Goal: Task Accomplishment & Management: Contribute content

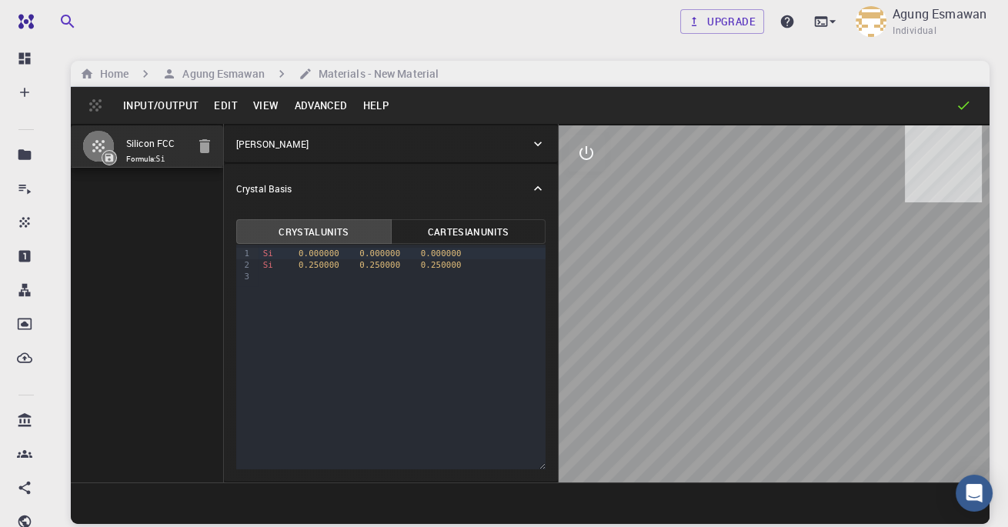
drag, startPoint x: 1007, startPoint y: 236, endPoint x: 535, endPoint y: 148, distance: 479.9
click at [535, 148] on icon at bounding box center [537, 143] width 15 height 15
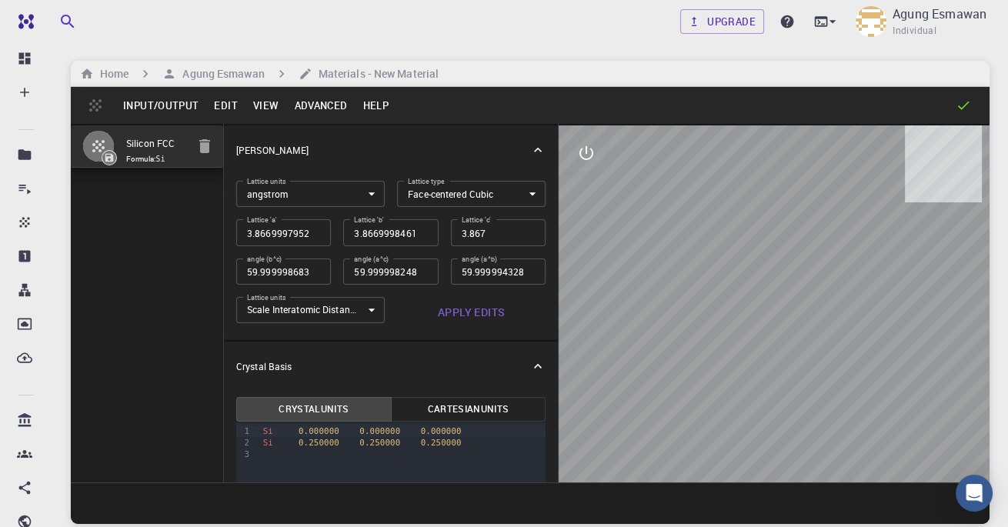
scroll to position [176, 0]
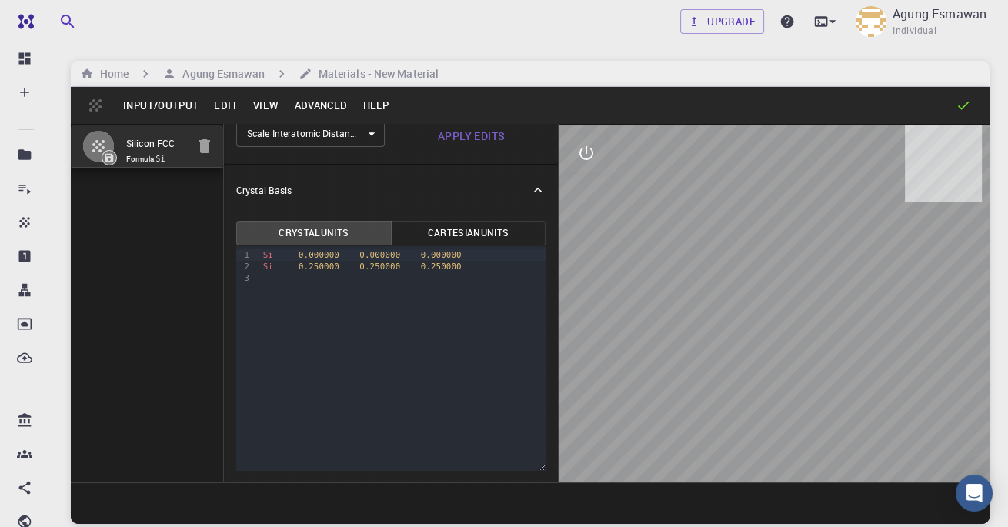
click at [13, 62] on link "Dashboard" at bounding box center [29, 58] width 34 height 31
click at [21, 17] on img at bounding box center [56, 21] width 88 height 12
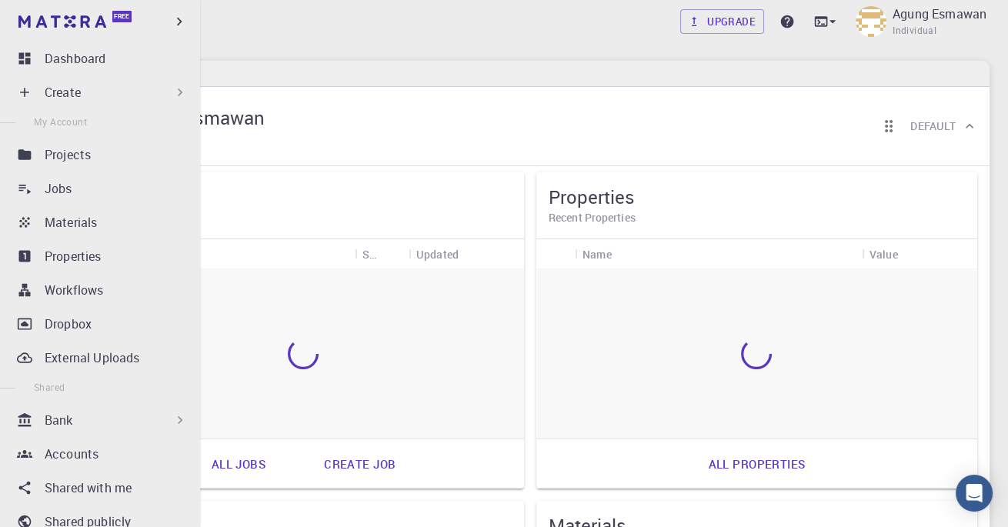
click at [476, 80] on div "Home" at bounding box center [530, 74] width 919 height 26
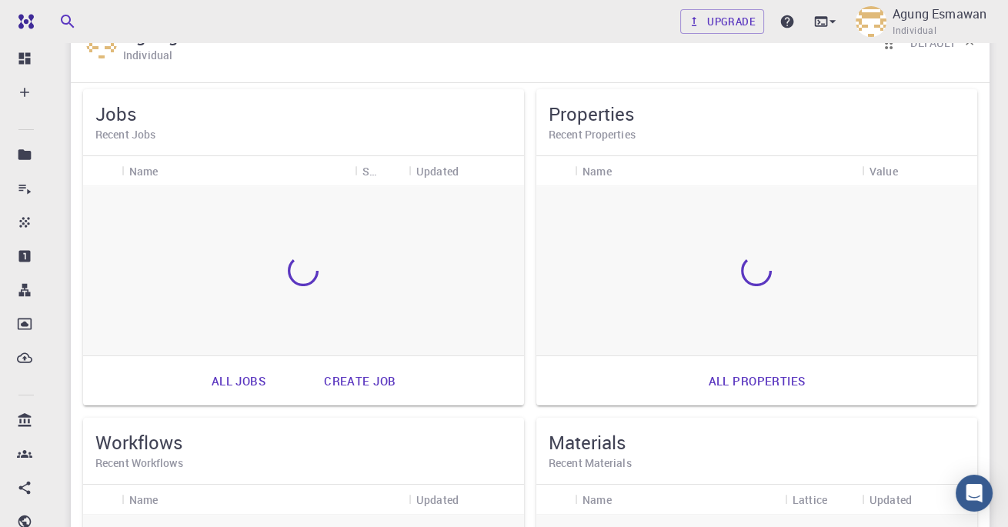
scroll to position [99, 0]
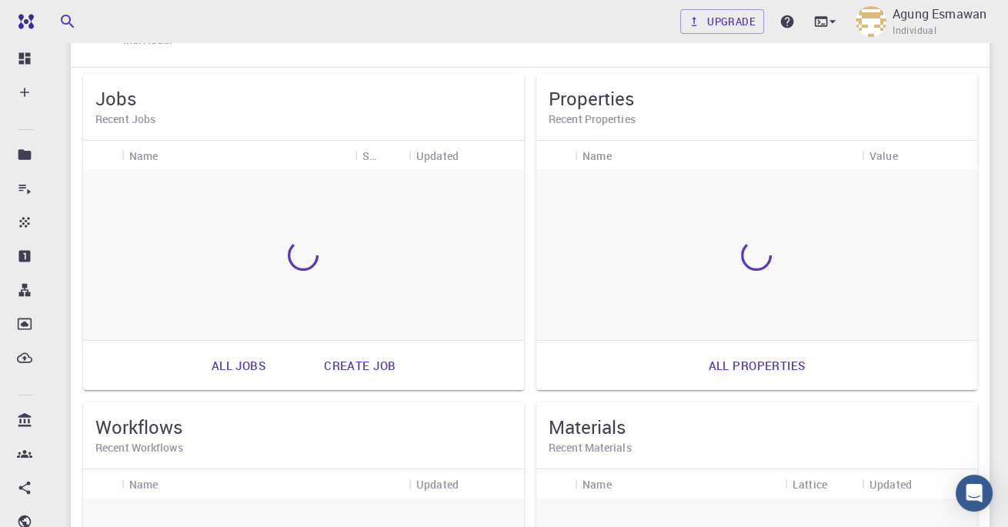
click at [733, 359] on link "All properties" at bounding box center [757, 365] width 131 height 37
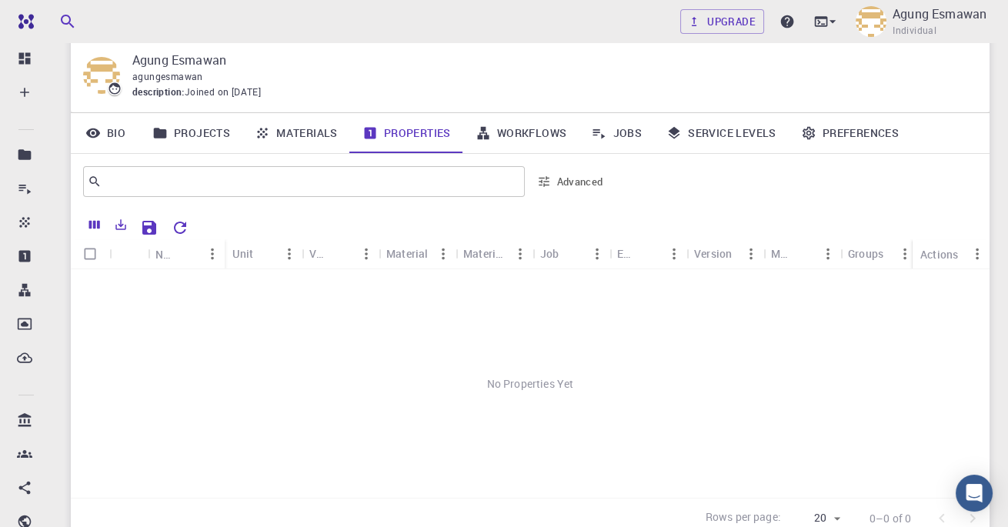
scroll to position [49, 0]
click at [124, 225] on icon "Export" at bounding box center [121, 224] width 14 height 14
click at [91, 259] on input "Select all rows" at bounding box center [89, 253] width 29 height 29
checkbox input "false"
click at [147, 220] on icon "Save Explorer Settings" at bounding box center [149, 227] width 14 height 14
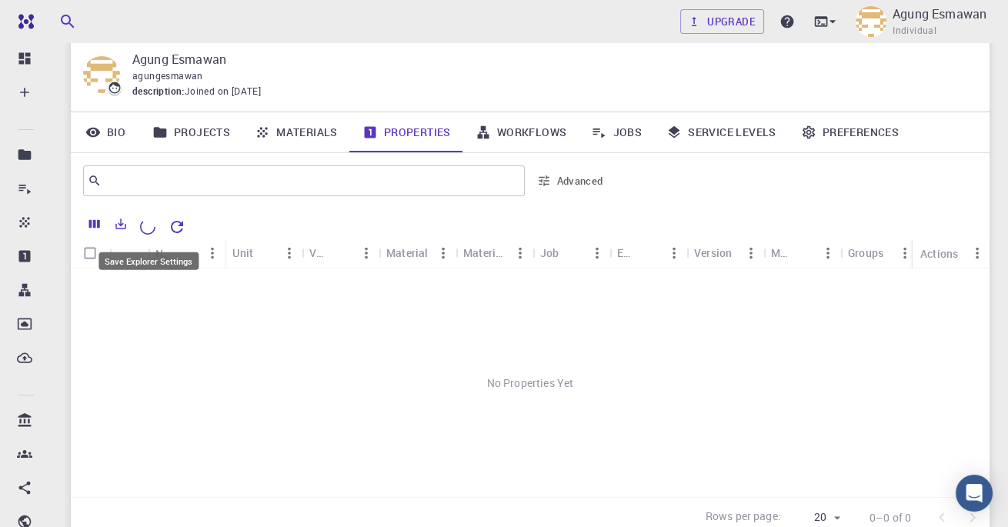
scroll to position [0, 0]
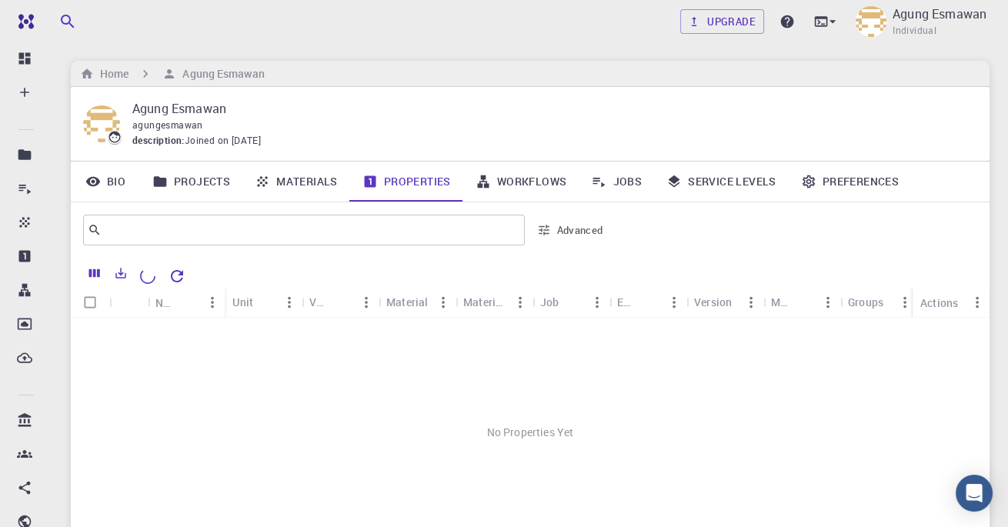
click at [296, 242] on div "​" at bounding box center [304, 230] width 442 height 31
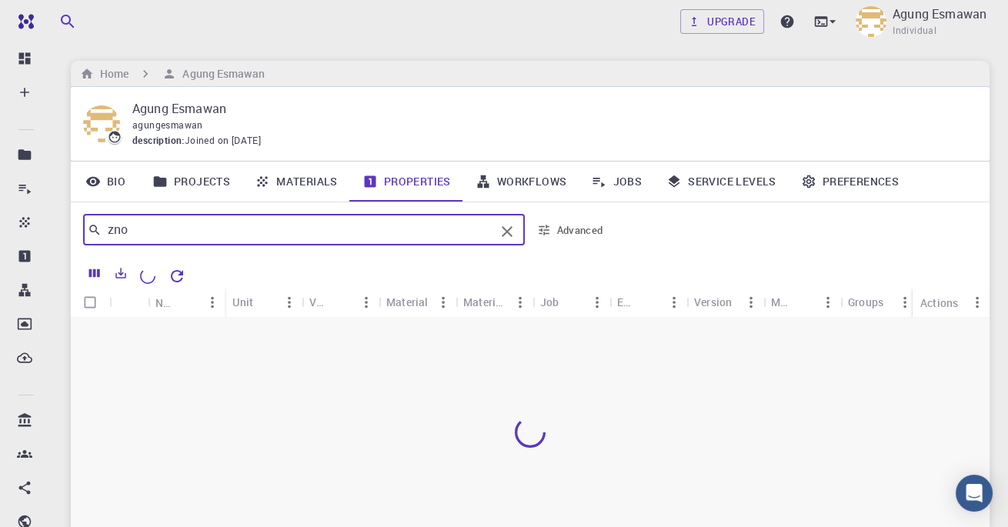
type input "zno"
click at [27, 59] on icon at bounding box center [25, 59] width 12 height 12
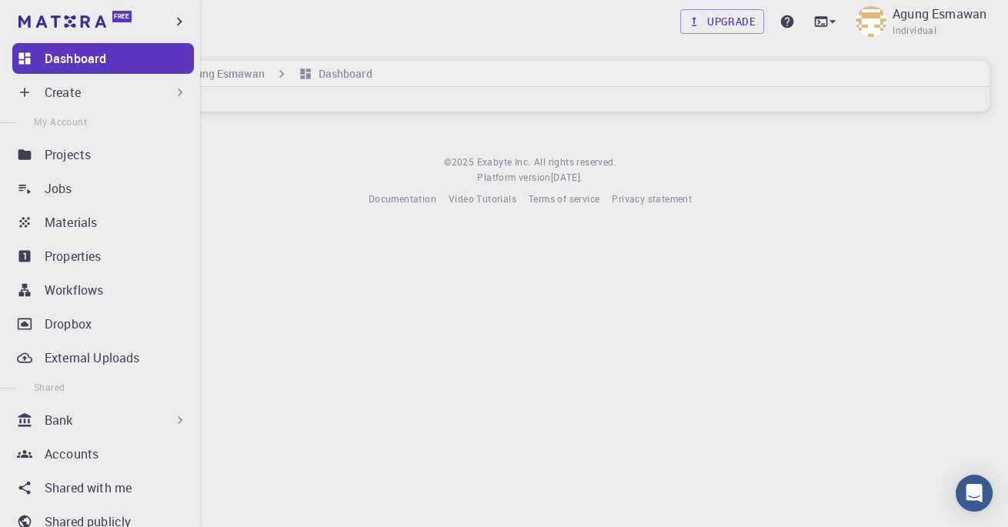
click at [152, 177] on link "Jobs" at bounding box center [103, 188] width 182 height 31
click at [145, 162] on div "Projects" at bounding box center [119, 154] width 149 height 18
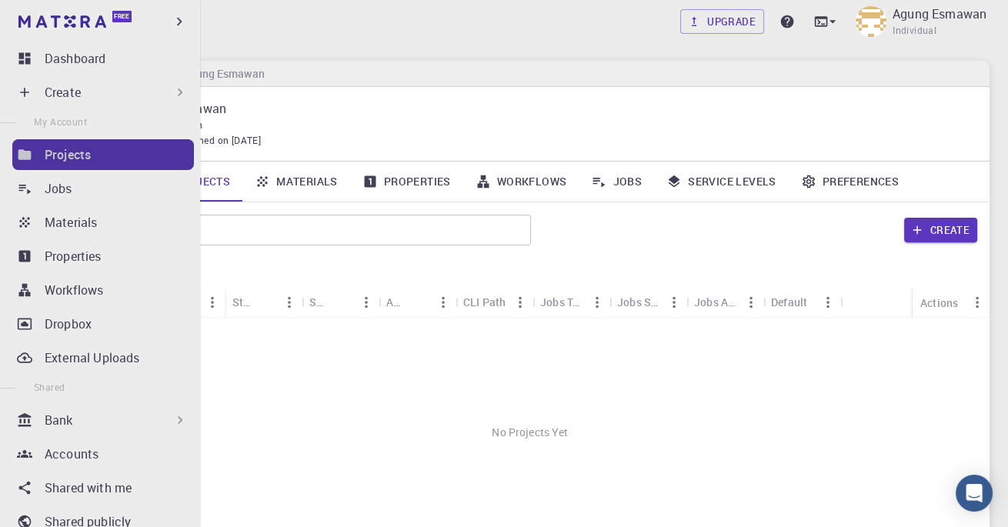
click at [145, 162] on div "Projects" at bounding box center [119, 154] width 149 height 18
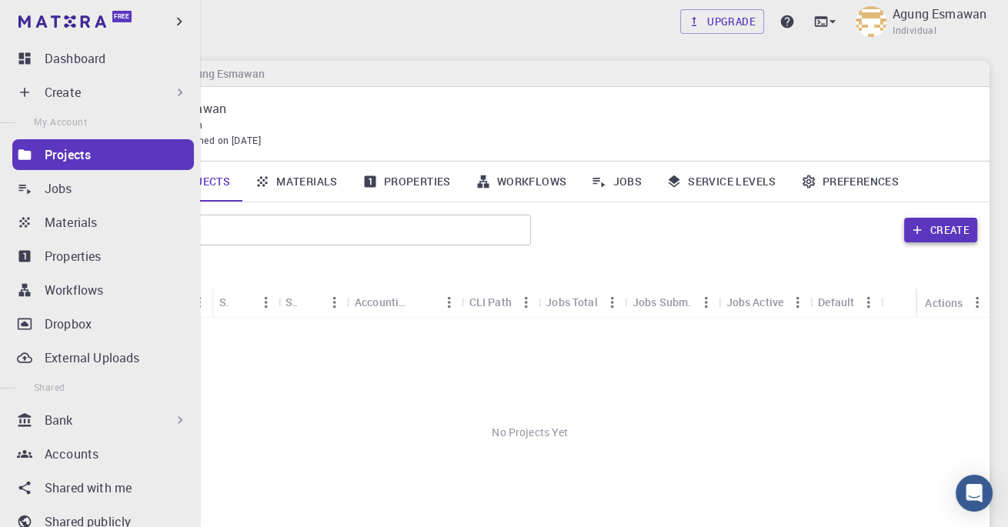
drag, startPoint x: 535, startPoint y: 148, endPoint x: 916, endPoint y: 234, distance: 390.7
click at [916, 234] on icon "button" at bounding box center [918, 230] width 14 height 14
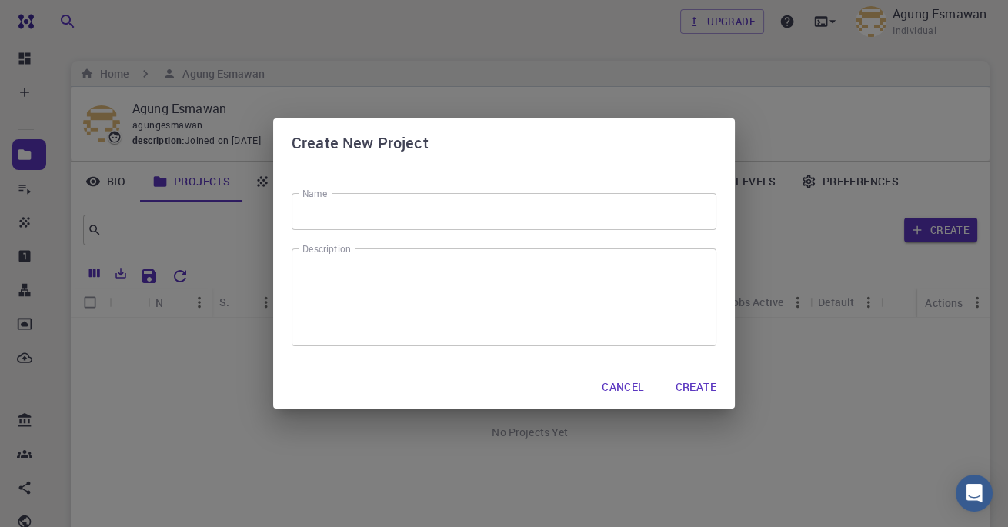
drag, startPoint x: 916, startPoint y: 234, endPoint x: 519, endPoint y: 230, distance: 397.2
click at [519, 230] on div "Name Name Description x Description" at bounding box center [504, 267] width 462 height 198
click at [534, 214] on input "Name" at bounding box center [504, 211] width 425 height 37
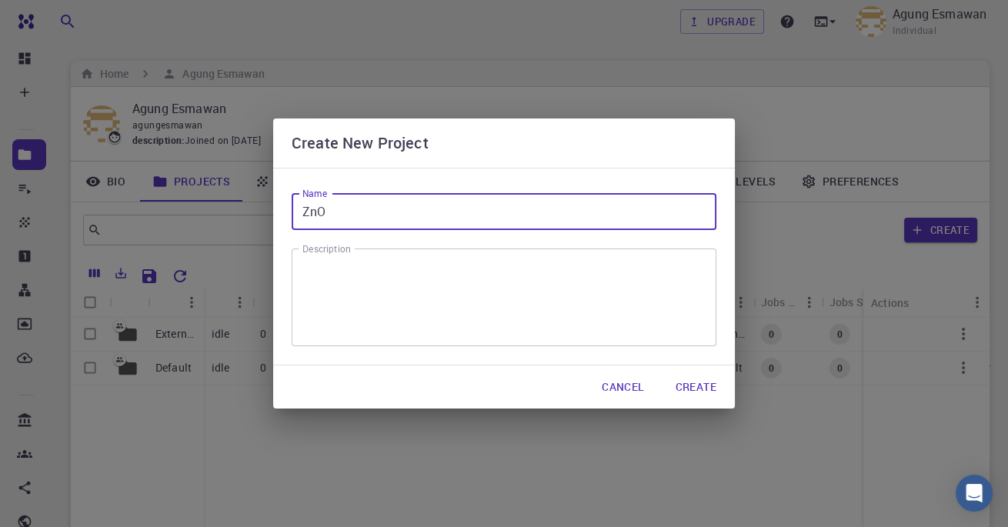
type input "ZnO"
click at [393, 266] on textarea "Description" at bounding box center [504, 298] width 403 height 72
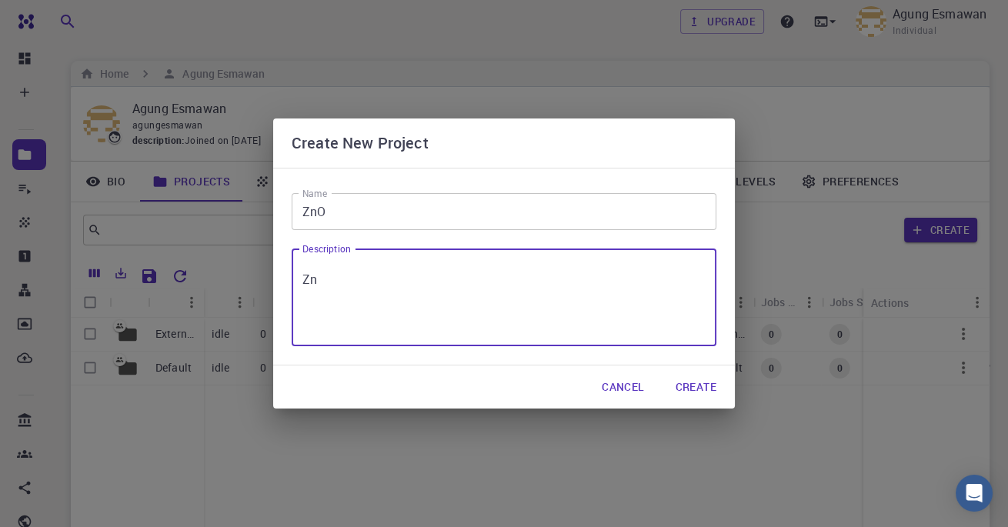
type textarea "Z"
click at [359, 279] on textarea "First Princple" at bounding box center [504, 298] width 403 height 72
type textarea "First Principle"
click at [696, 382] on button "Create" at bounding box center [696, 387] width 65 height 31
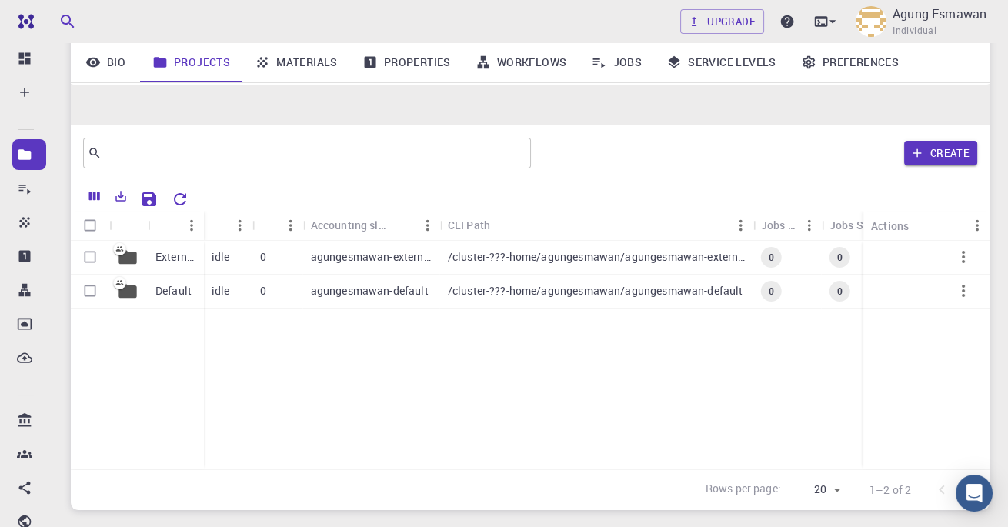
scroll to position [148, 0]
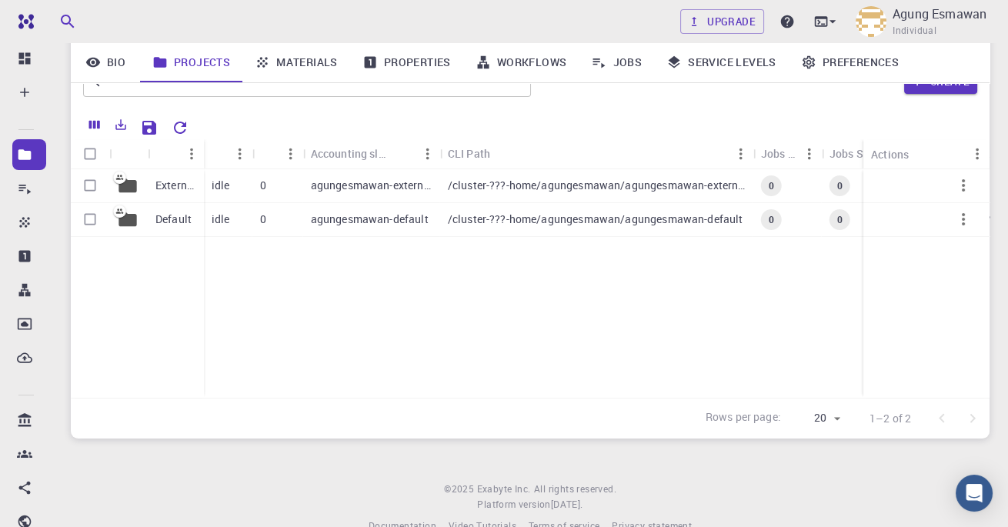
click at [182, 185] on p "External" at bounding box center [175, 185] width 41 height 15
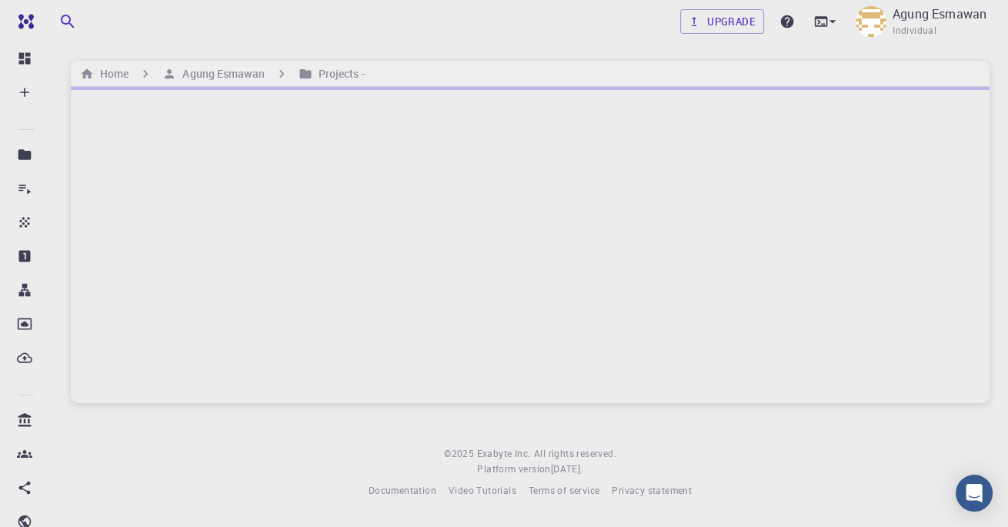
click at [182, 185] on div at bounding box center [530, 245] width 919 height 316
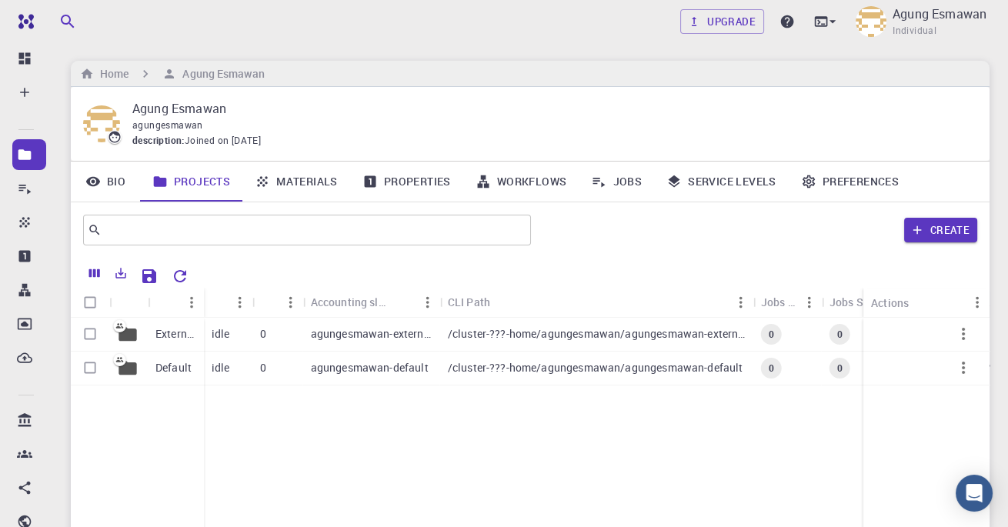
click at [189, 366] on p "Default" at bounding box center [173, 367] width 36 height 15
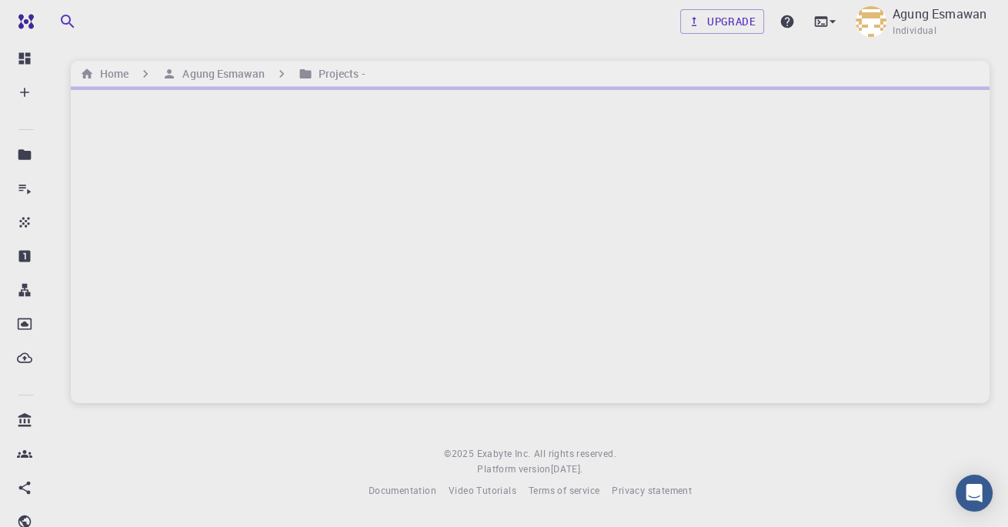
click at [438, 108] on div at bounding box center [530, 245] width 919 height 316
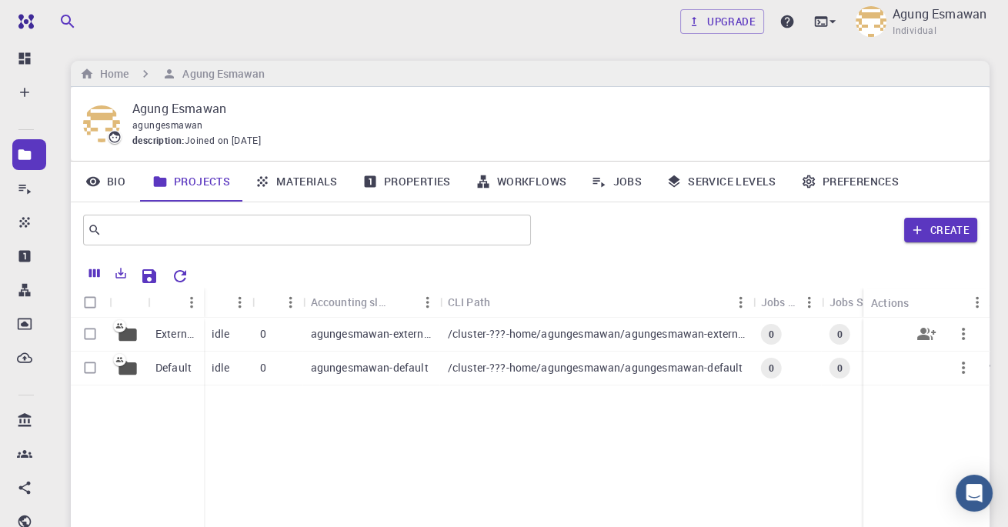
click at [163, 339] on p "External" at bounding box center [175, 333] width 41 height 15
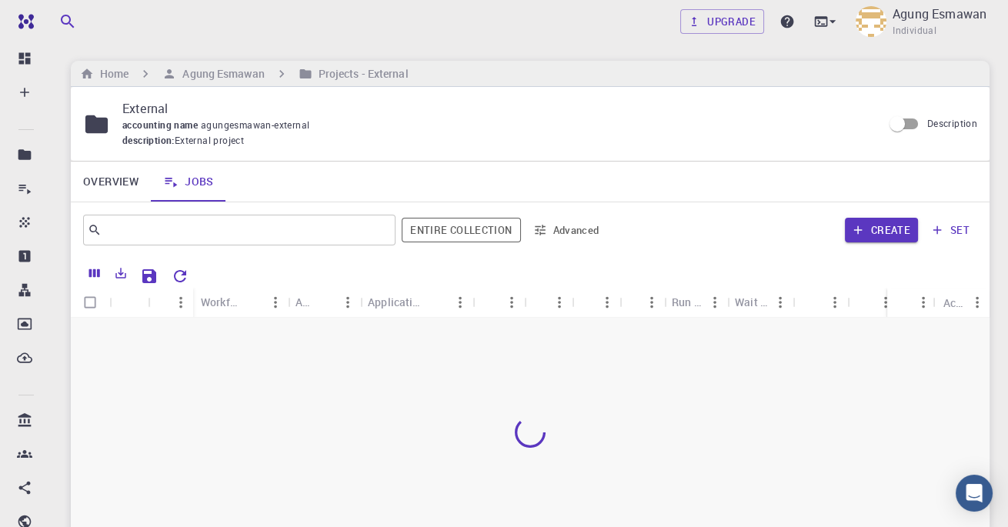
drag, startPoint x: 696, startPoint y: 382, endPoint x: 164, endPoint y: 339, distance: 533.6
click at [961, 223] on button "set" at bounding box center [950, 230] width 53 height 25
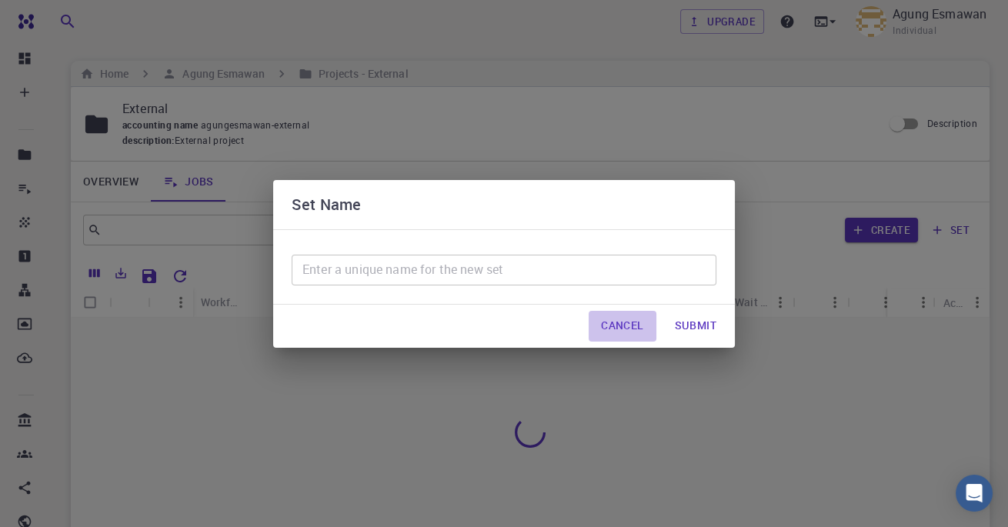
click at [610, 326] on button "Cancel" at bounding box center [622, 326] width 67 height 31
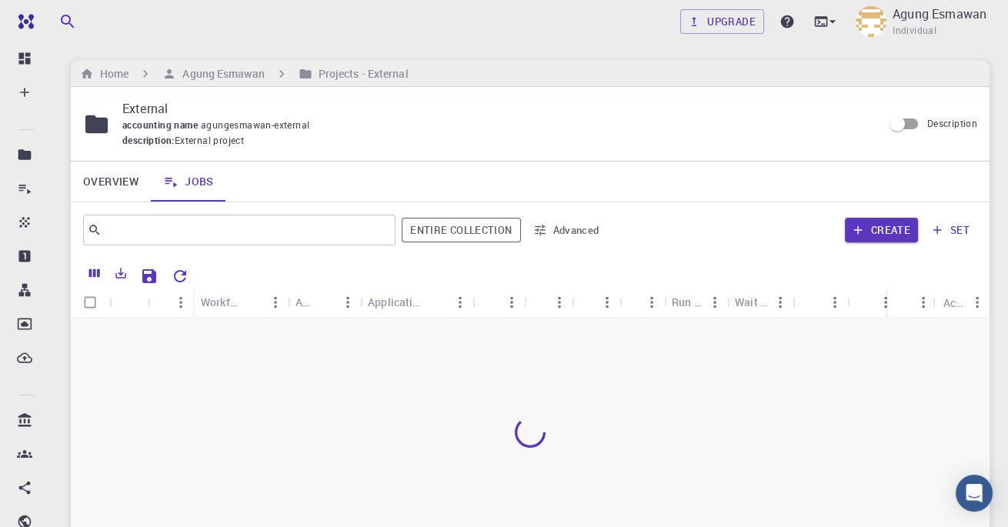
click at [200, 73] on h6 "Agung Esmawan" at bounding box center [220, 73] width 88 height 17
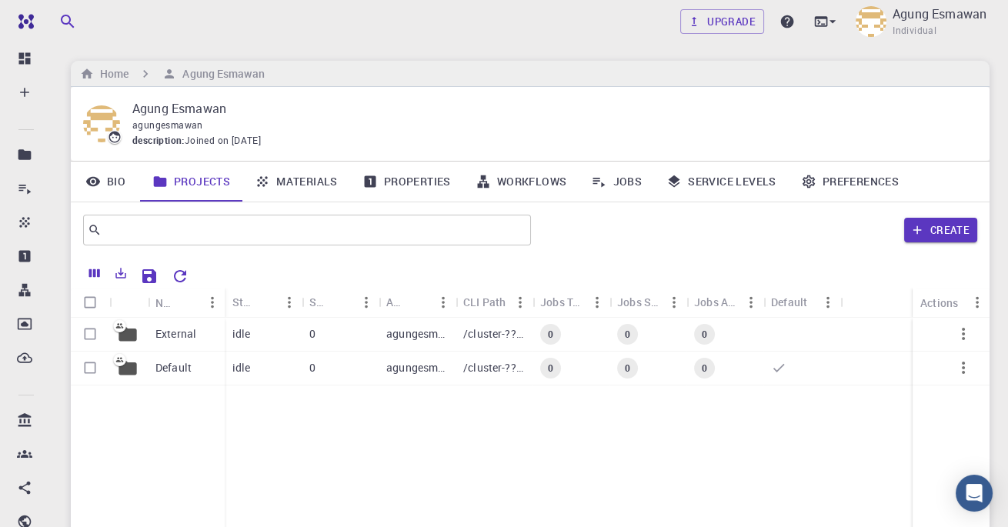
click at [200, 73] on h6 "Agung Esmawan" at bounding box center [220, 73] width 88 height 17
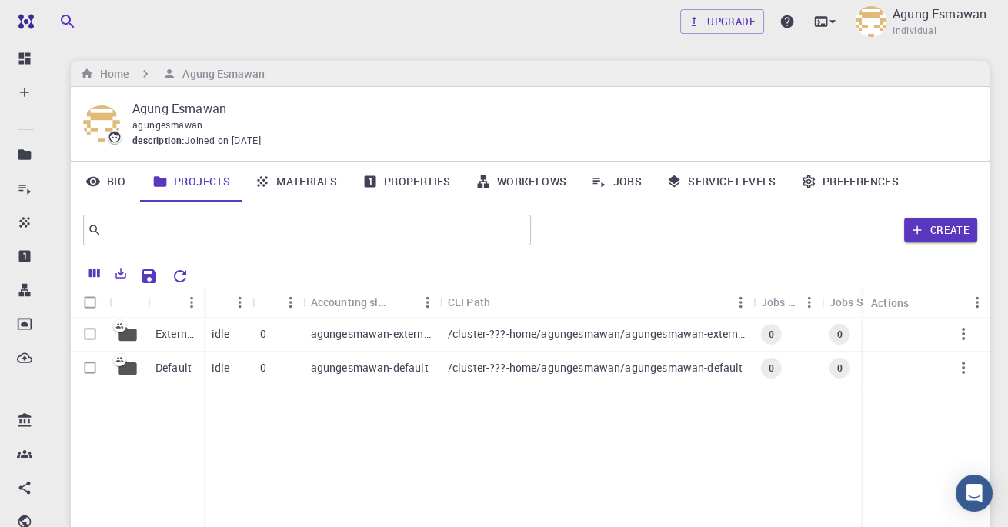
click at [89, 72] on icon "breadcrumb" at bounding box center [88, 74] width 12 height 10
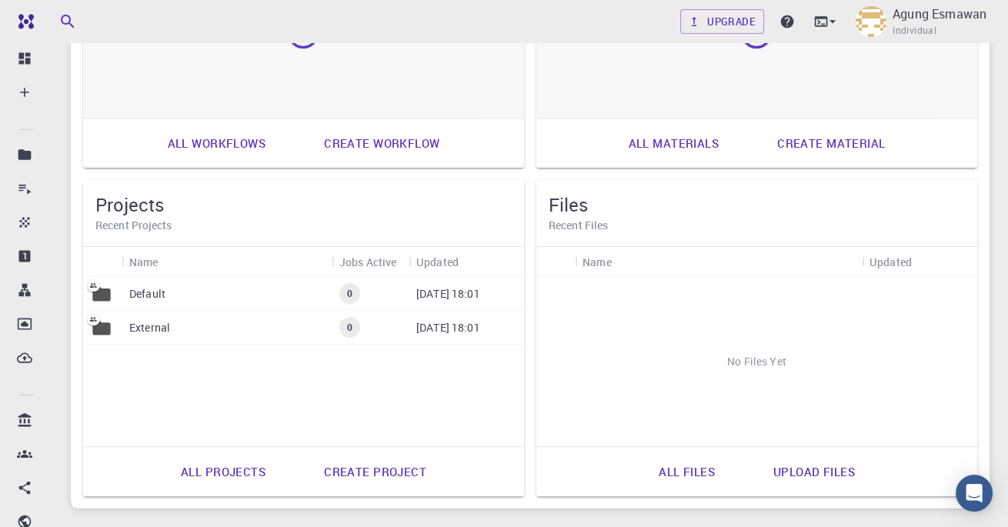
scroll to position [699, 0]
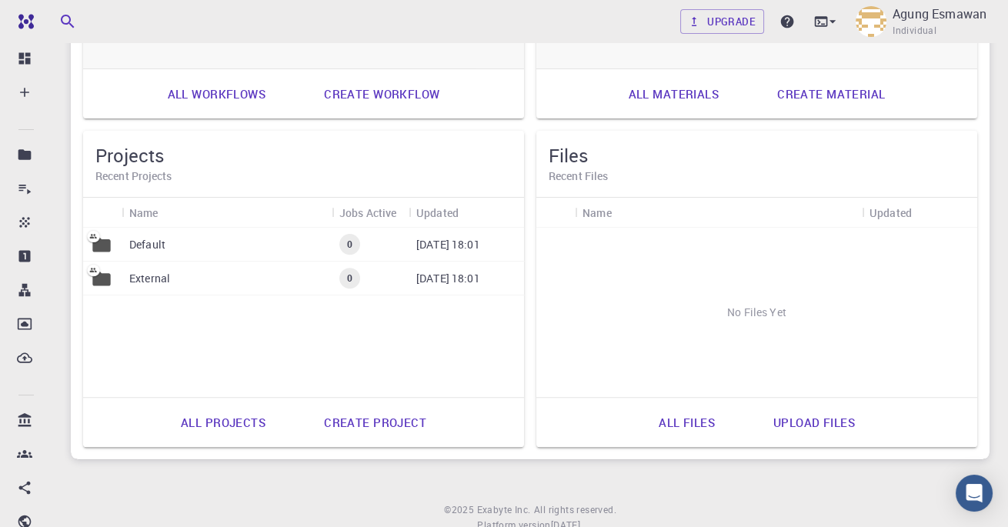
click at [212, 281] on div "External" at bounding box center [227, 279] width 210 height 34
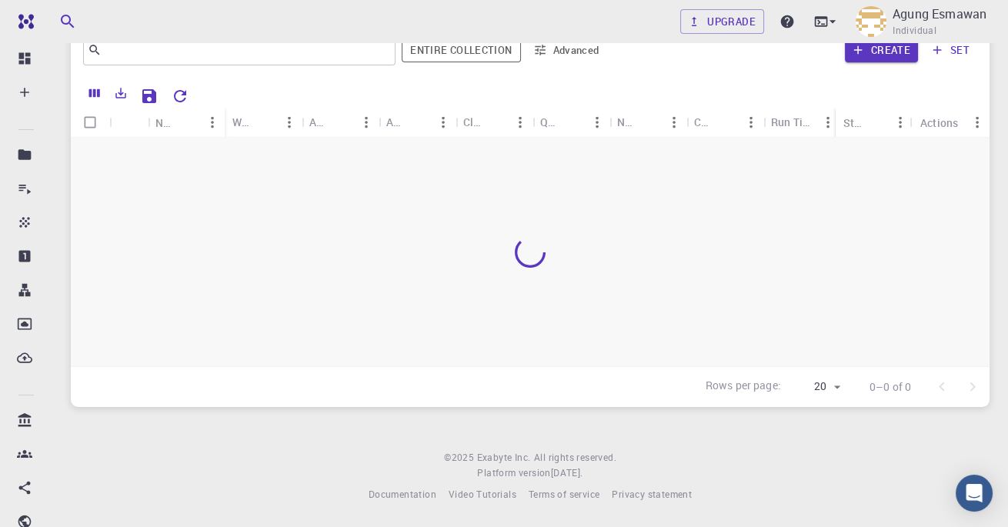
click at [212, 281] on div at bounding box center [530, 252] width 919 height 229
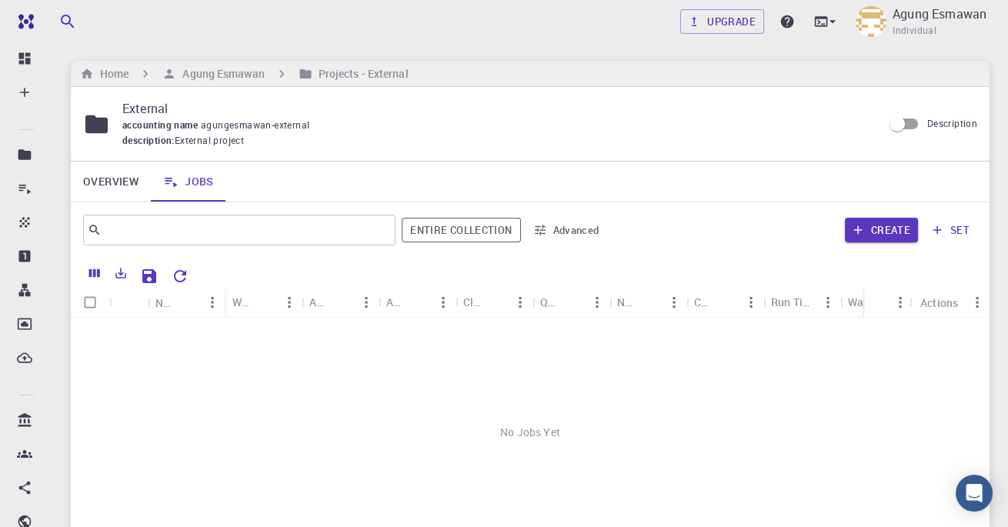
click at [780, 304] on div "Run Time" at bounding box center [793, 302] width 45 height 30
click at [92, 276] on icon "Columns" at bounding box center [95, 273] width 14 height 14
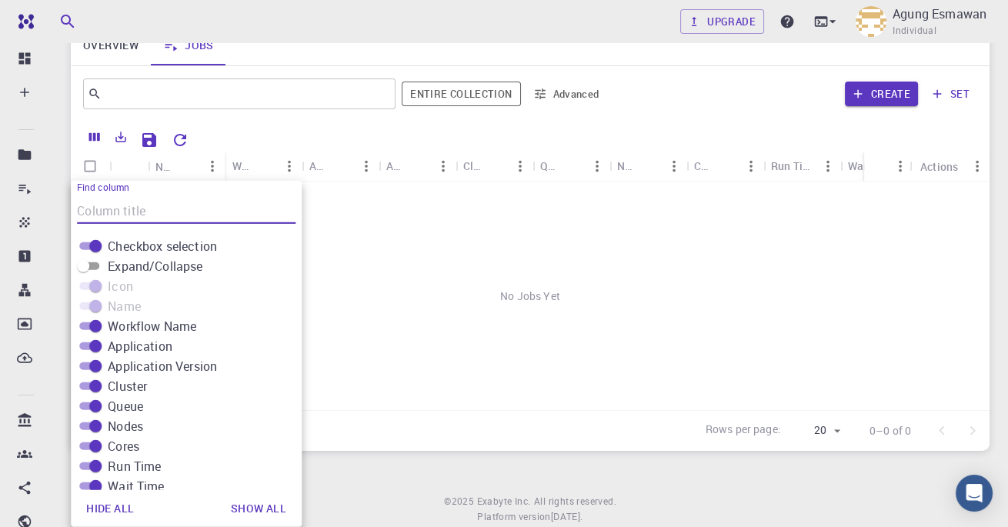
scroll to position [292, 0]
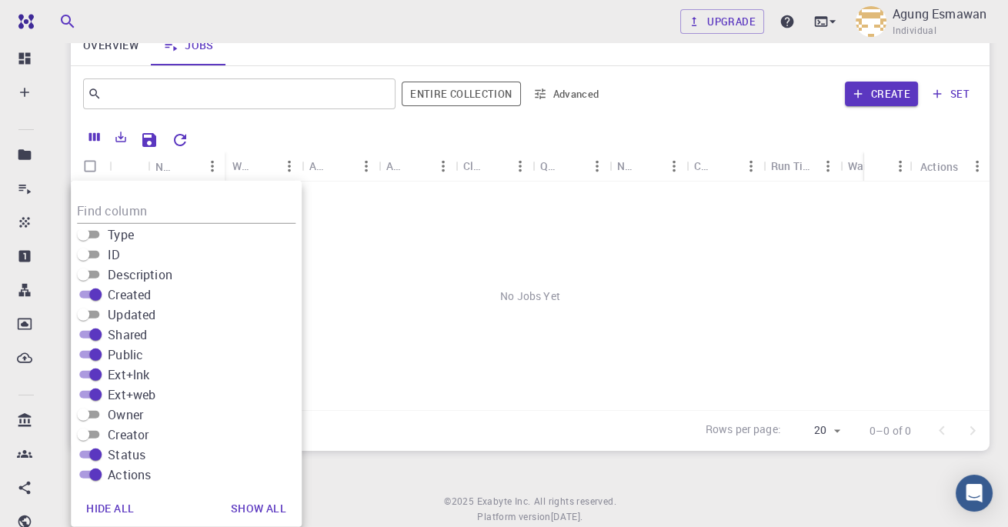
click at [483, 308] on div "No Jobs Yet" at bounding box center [530, 296] width 919 height 229
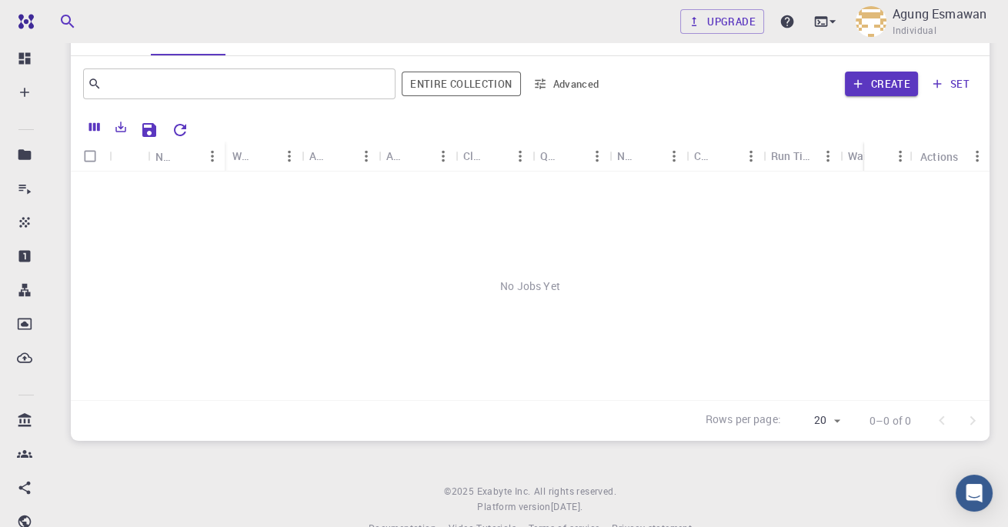
scroll to position [148, 0]
drag, startPoint x: 164, startPoint y: 339, endPoint x: 747, endPoint y: 375, distance: 584.6
click at [748, 375] on div "No Jobs Yet" at bounding box center [530, 284] width 919 height 229
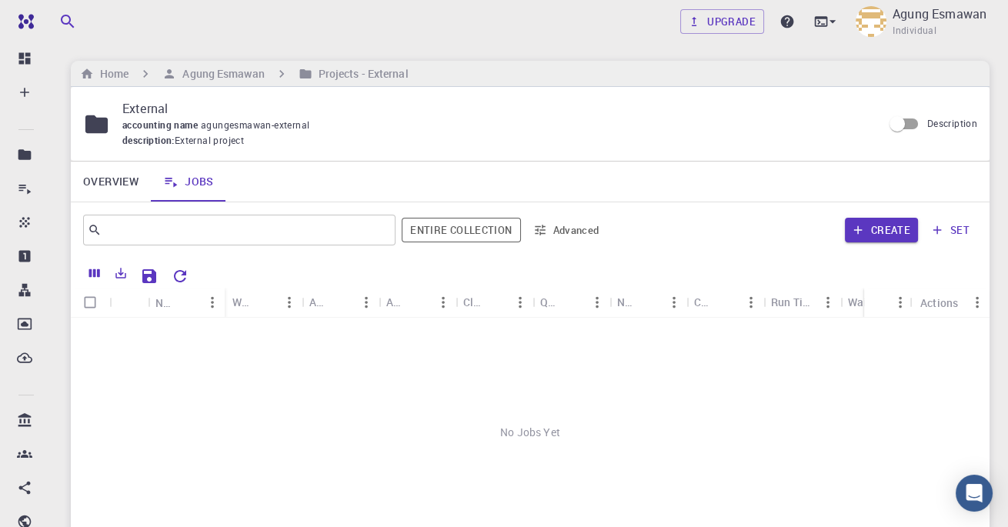
click at [35, 27] on img at bounding box center [56, 21] width 88 height 12
drag, startPoint x: 747, startPoint y: 375, endPoint x: 18, endPoint y: 53, distance: 796.8
click at [18, 53] on icon at bounding box center [24, 58] width 15 height 15
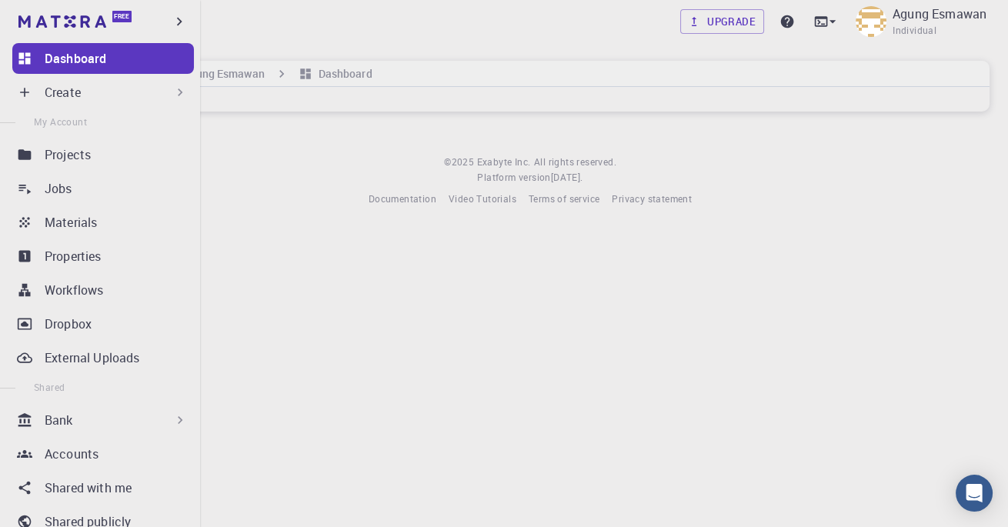
click at [67, 159] on p "Projects" at bounding box center [68, 154] width 46 height 18
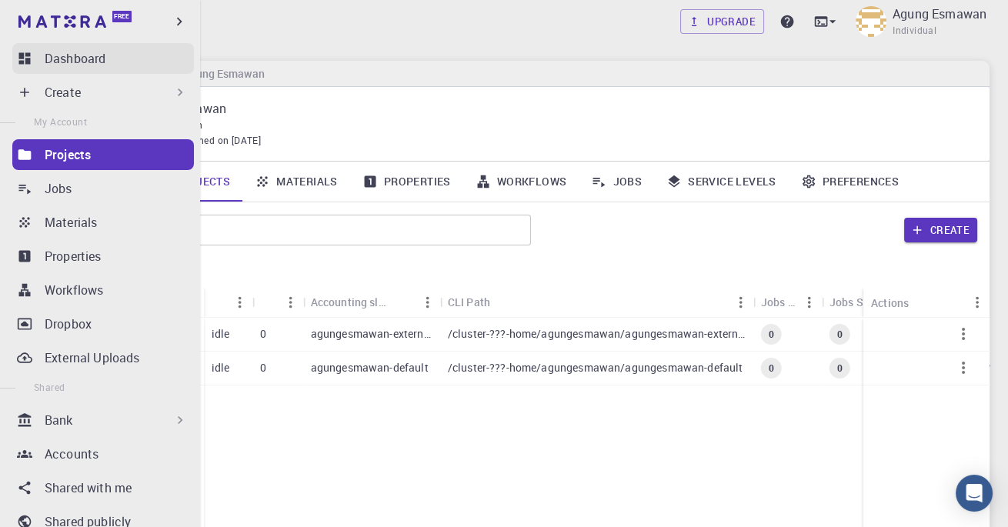
click at [56, 214] on p "Materials" at bounding box center [71, 222] width 52 height 18
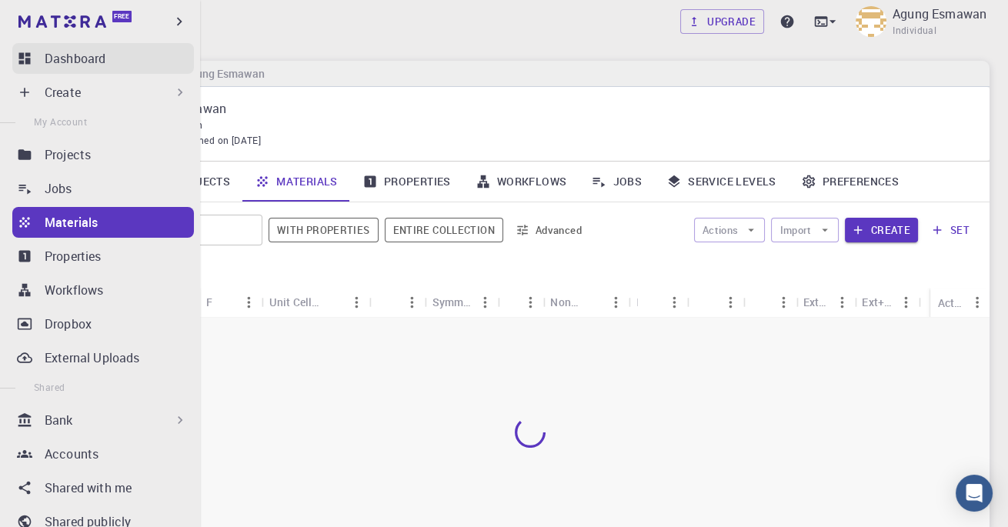
click at [438, 403] on div at bounding box center [530, 432] width 919 height 229
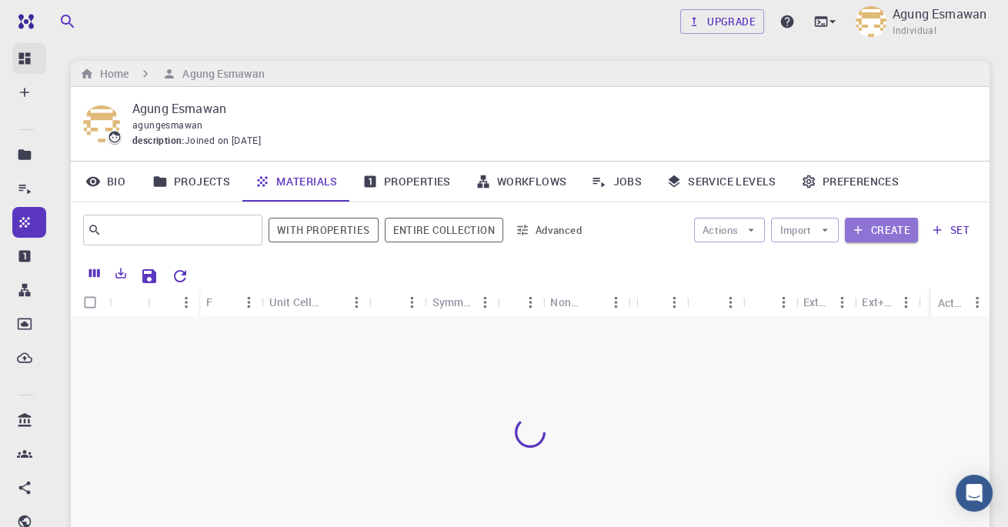
click at [896, 231] on button "Create" at bounding box center [881, 230] width 73 height 25
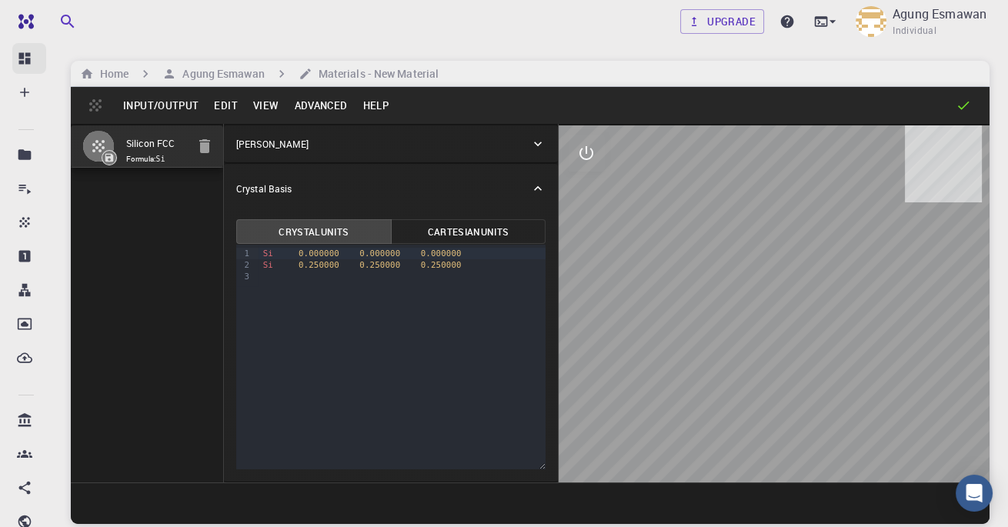
click at [162, 157] on code "Si" at bounding box center [160, 159] width 9 height 8
click at [544, 139] on icon at bounding box center [537, 143] width 15 height 15
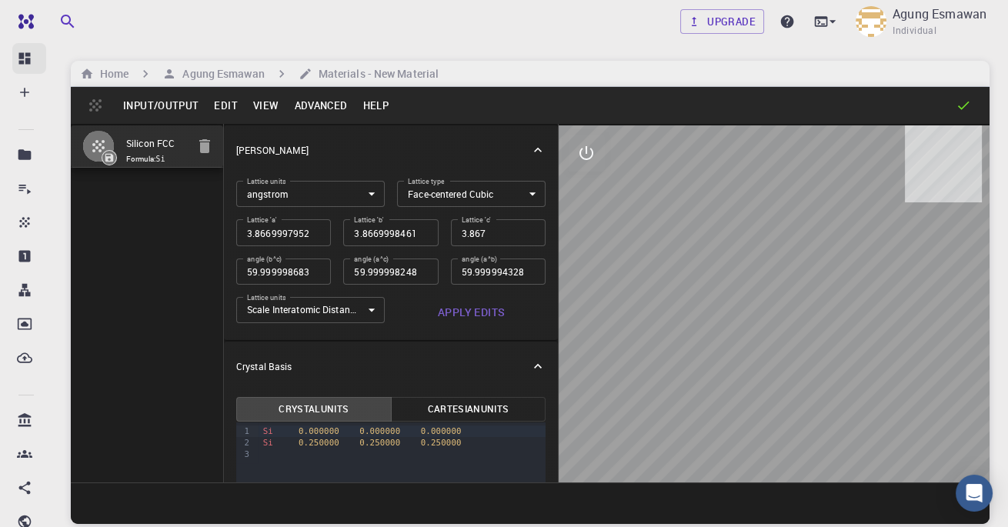
click at [292, 114] on button "Advanced" at bounding box center [320, 105] width 69 height 25
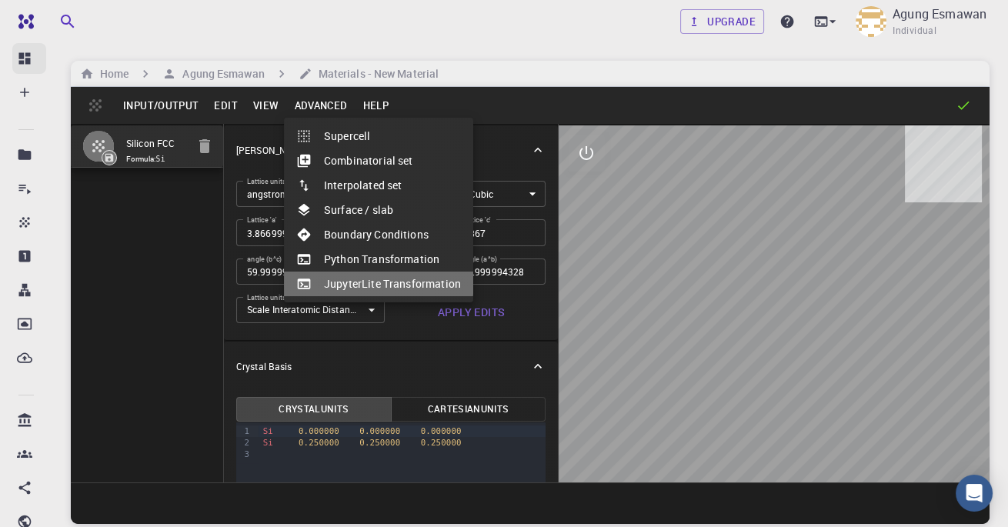
click at [318, 278] on div at bounding box center [310, 283] width 28 height 15
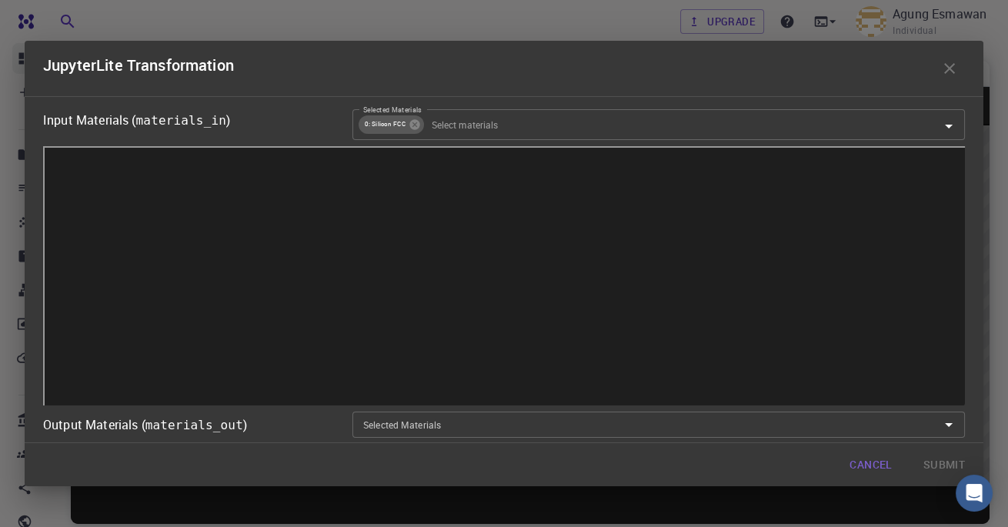
click at [453, 116] on input "Selected Materials" at bounding box center [671, 124] width 490 height 17
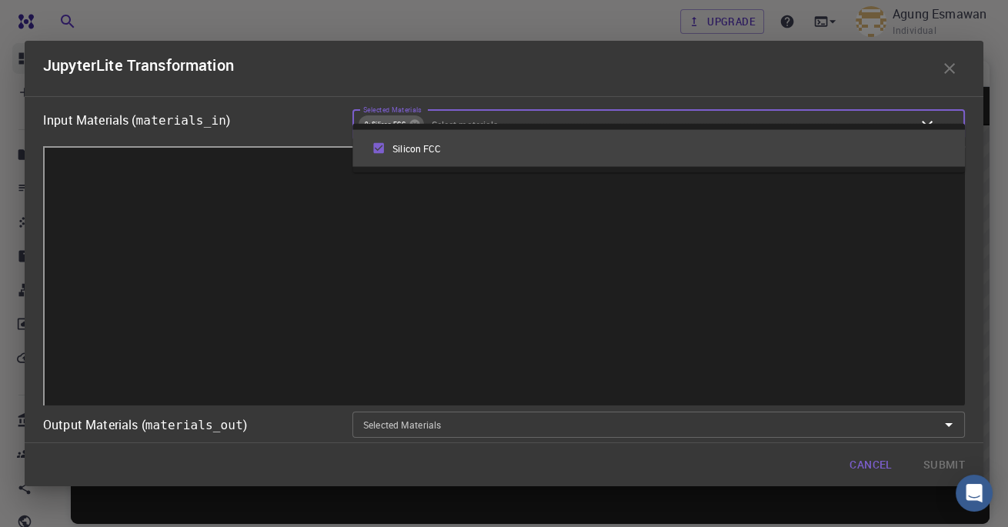
click at [624, 438] on div "Selected Materials" at bounding box center [659, 425] width 613 height 26
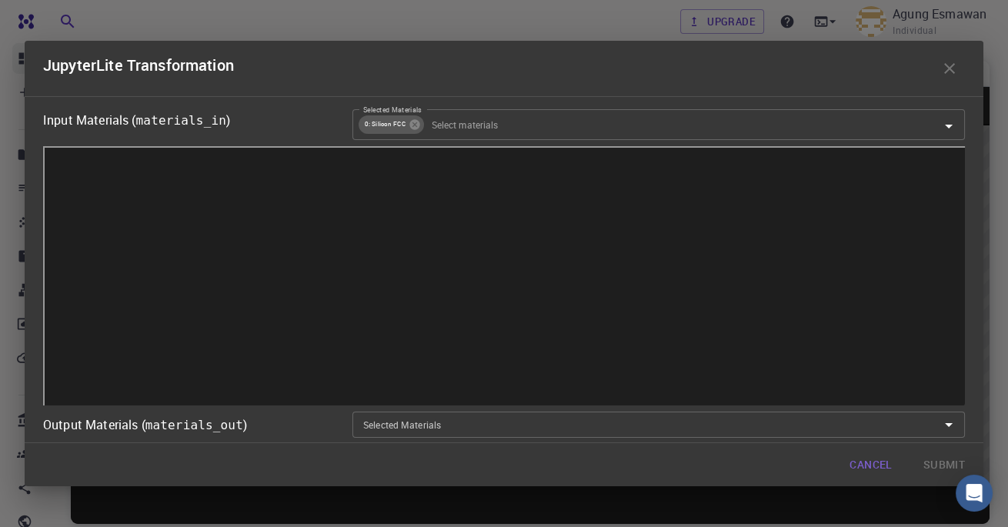
click at [950, 117] on icon "Open" at bounding box center [949, 126] width 18 height 18
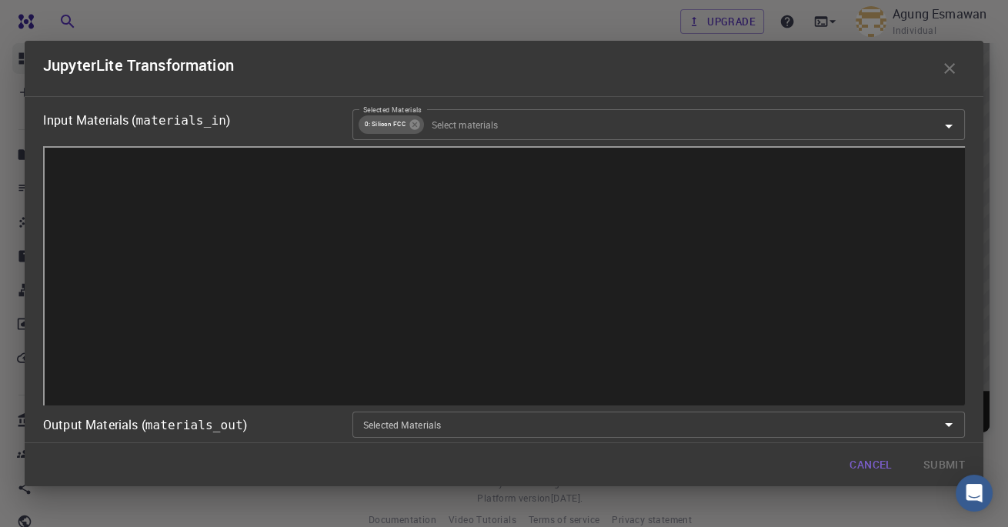
scroll to position [190, 0]
click at [939, 60] on button "button" at bounding box center [949, 68] width 31 height 31
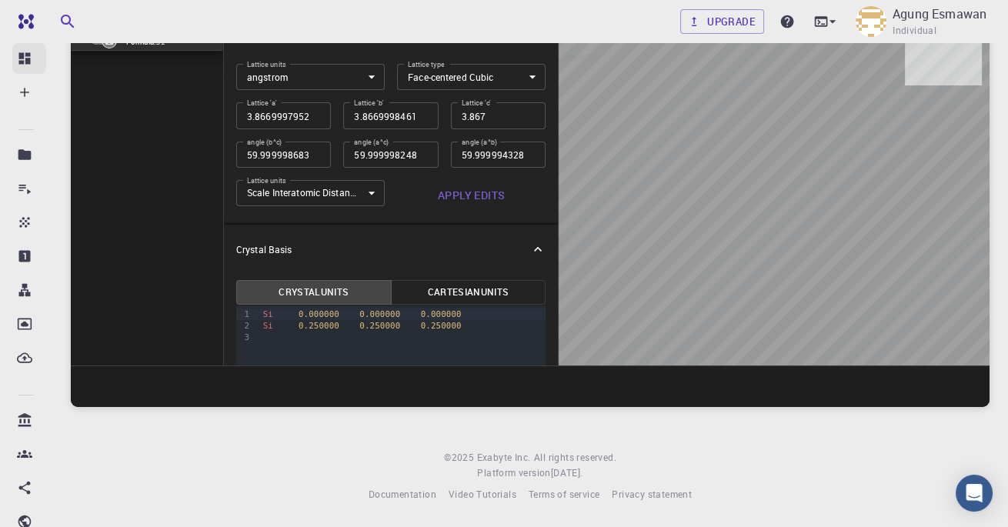
scroll to position [0, 0]
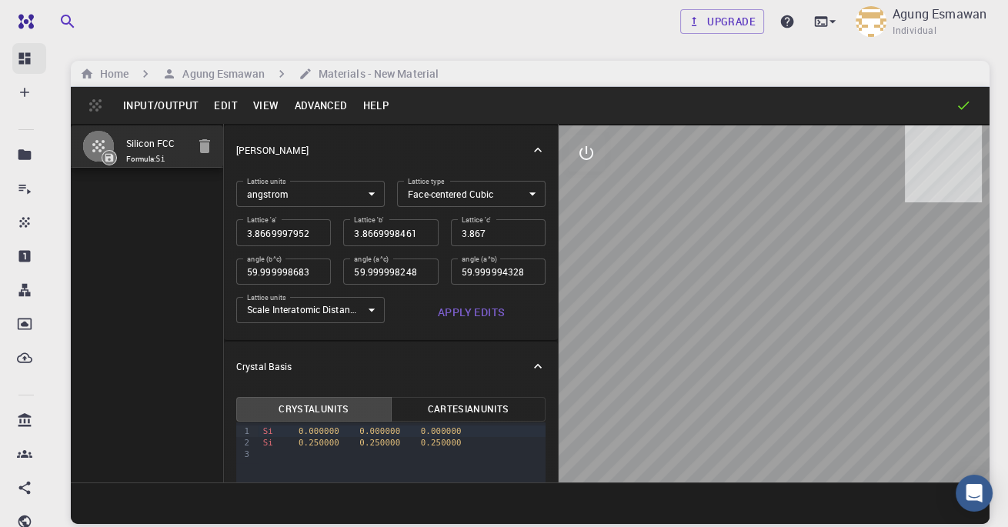
click at [949, 53] on div "Upgrade Agung Esmawan Individual Home Agung Esmawan Materials - New Material In…" at bounding box center [530, 322] width 956 height 644
click at [324, 112] on button "Advanced" at bounding box center [320, 105] width 69 height 25
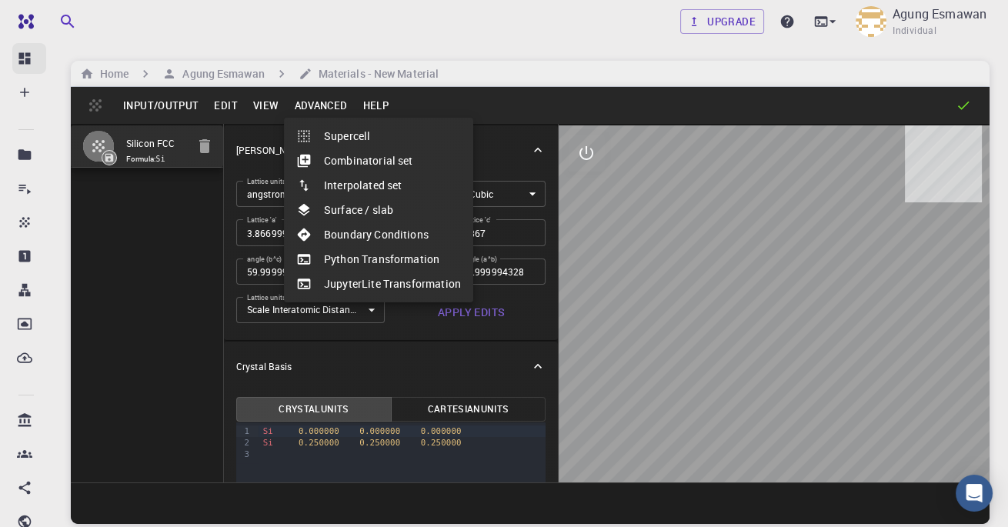
click at [319, 282] on div at bounding box center [310, 283] width 28 height 15
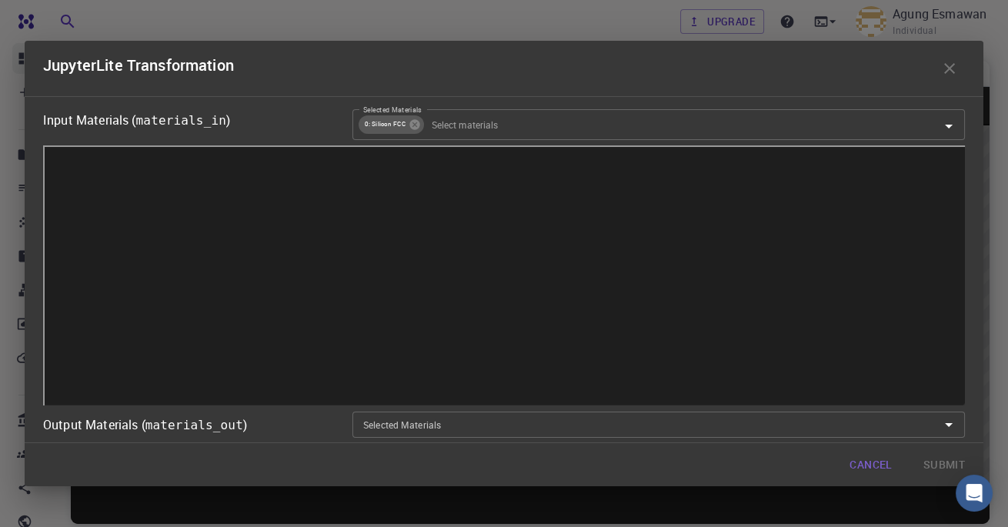
click at [419, 119] on icon at bounding box center [415, 125] width 12 height 12
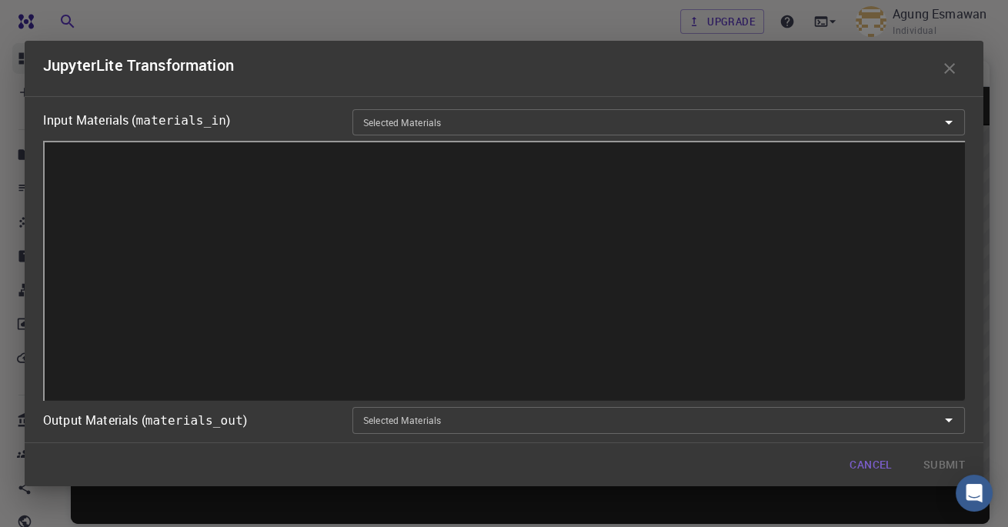
click at [628, 443] on div "Input Materials ( materials_in ) Selected Materials Selected Materials Output M…" at bounding box center [504, 269] width 959 height 347
click at [208, 113] on code "materials_in" at bounding box center [181, 120] width 90 height 15
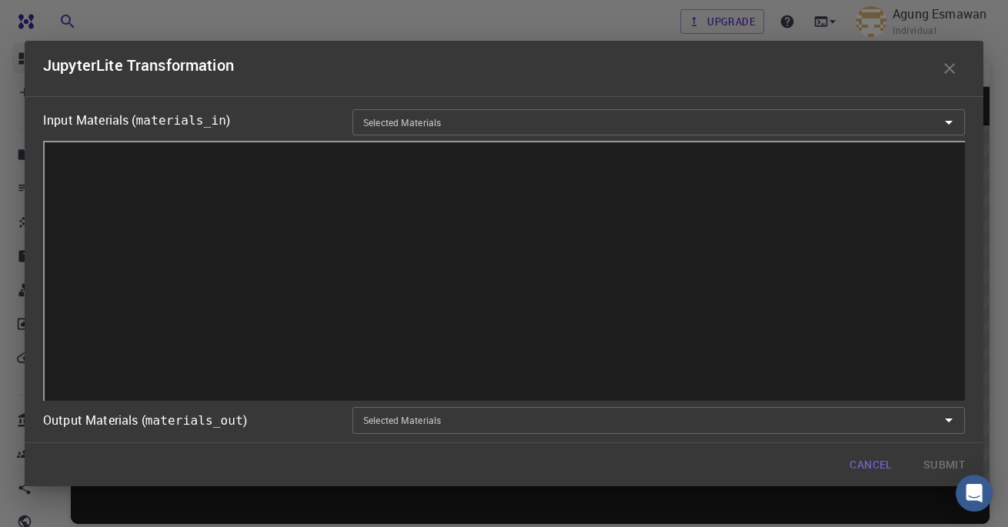
click at [389, 109] on div "Selected Materials Selected Materials" at bounding box center [659, 122] width 613 height 26
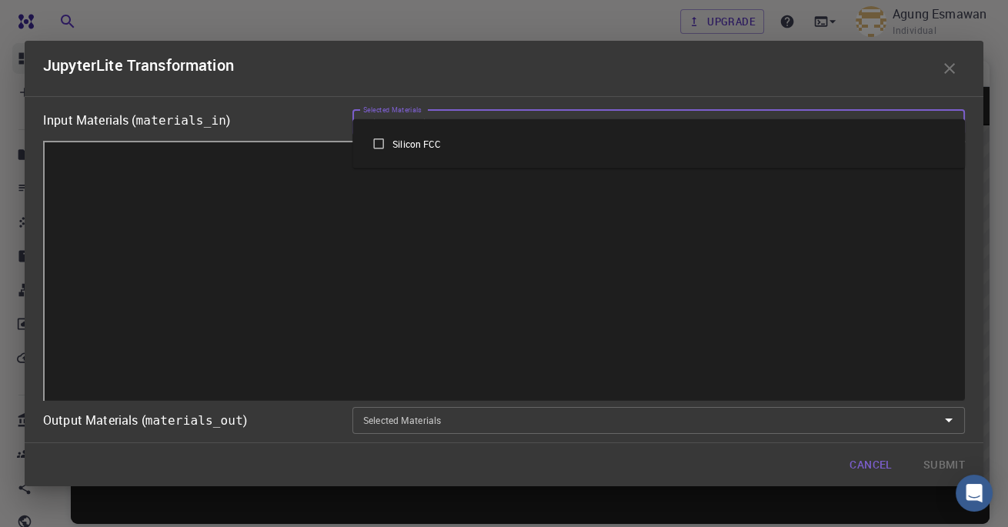
click at [944, 59] on icon "button" at bounding box center [950, 68] width 18 height 18
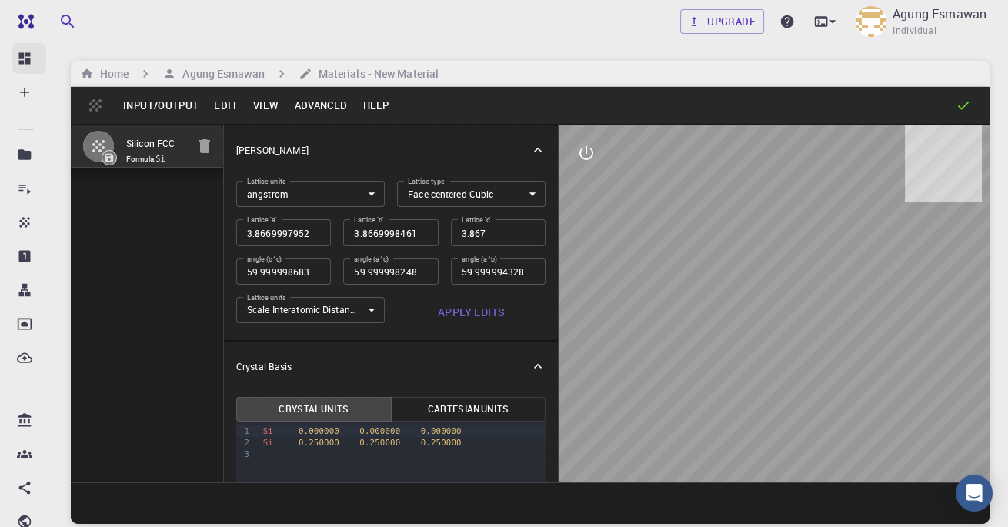
click at [946, 48] on div "Upgrade Agung Esmawan Individual Home Agung Esmawan Materials - New Material In…" at bounding box center [530, 322] width 956 height 644
click at [319, 115] on button "Advanced" at bounding box center [320, 105] width 69 height 25
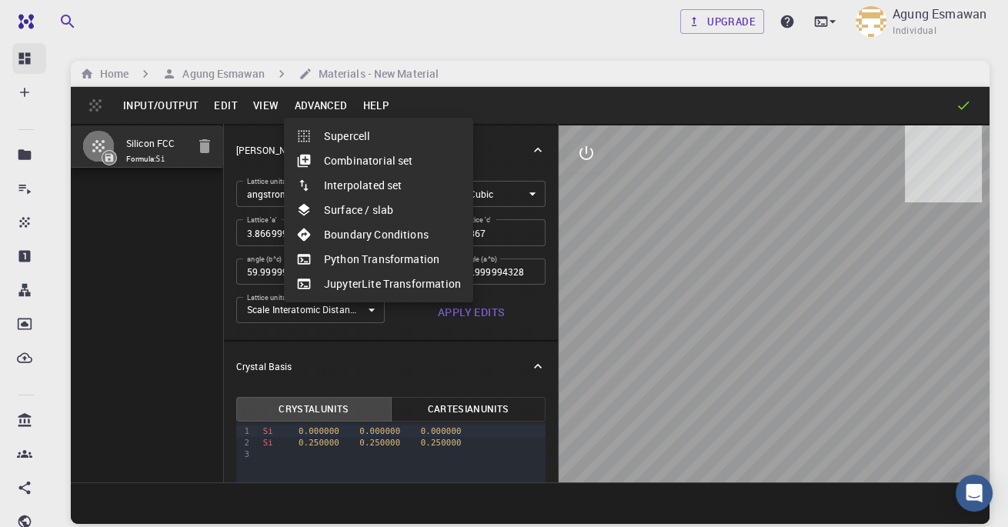
click at [326, 282] on li "JupyterLite Transformation" at bounding box center [378, 284] width 189 height 25
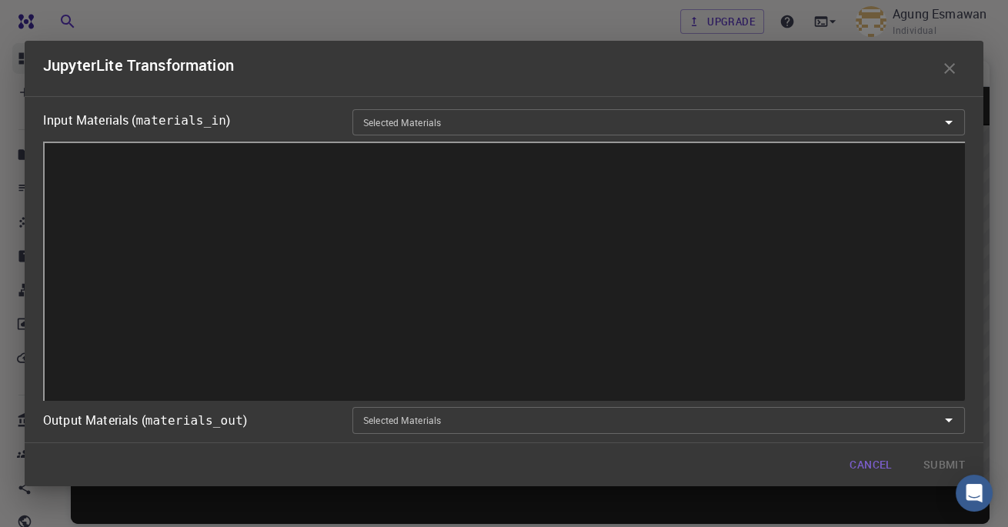
click at [545, 114] on input "Selected Materials" at bounding box center [646, 122] width 578 height 17
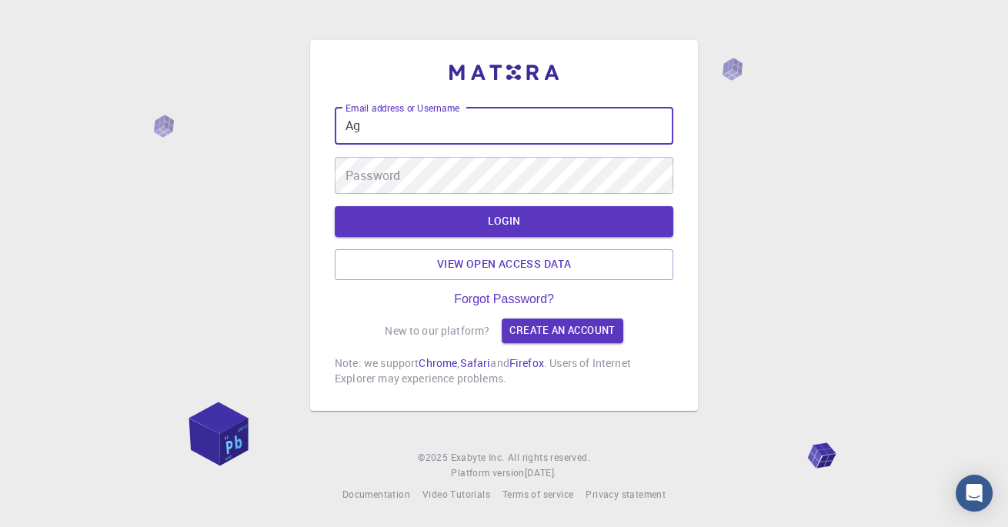
type input "A"
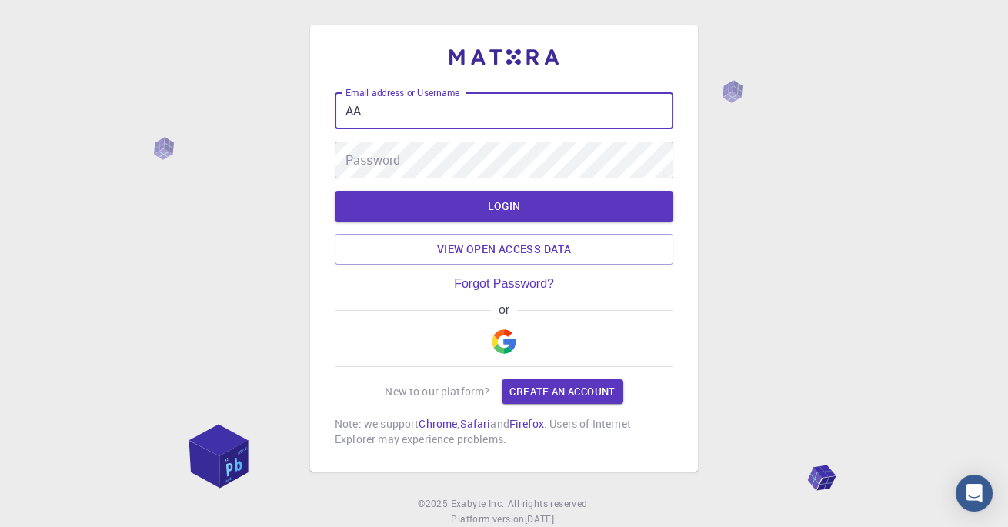
type input "AA"
click at [497, 354] on img "button" at bounding box center [504, 341] width 25 height 25
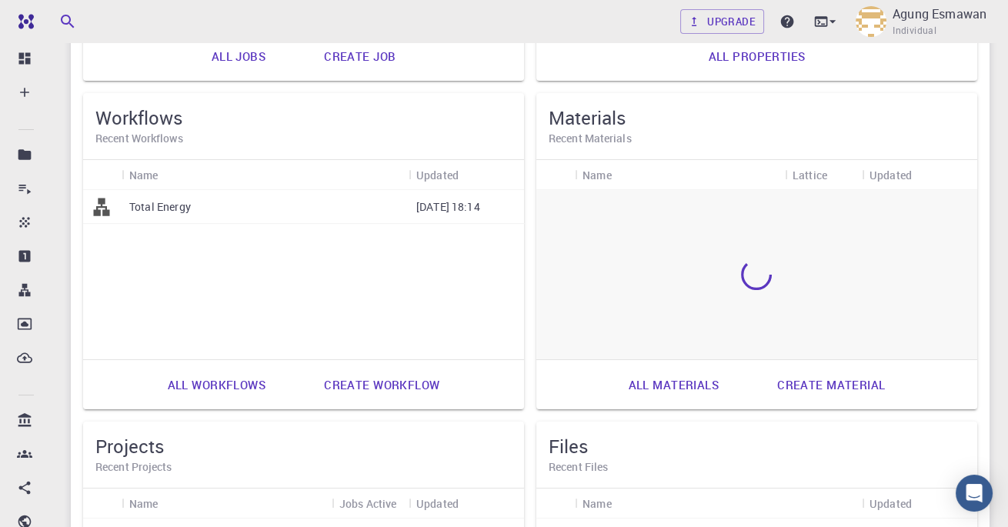
scroll to position [394, 0]
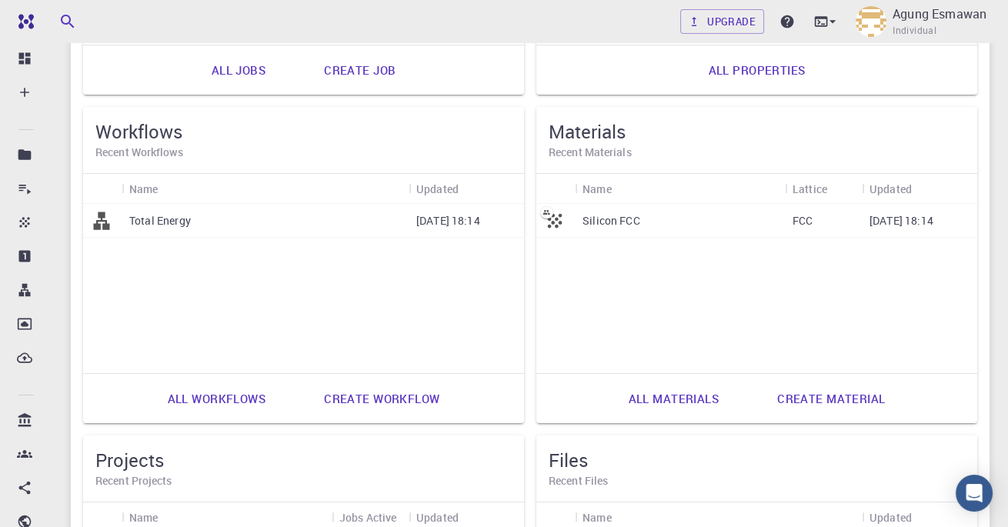
click at [881, 186] on div "Updated" at bounding box center [891, 189] width 42 height 30
click at [821, 405] on link "Create material" at bounding box center [832, 398] width 142 height 37
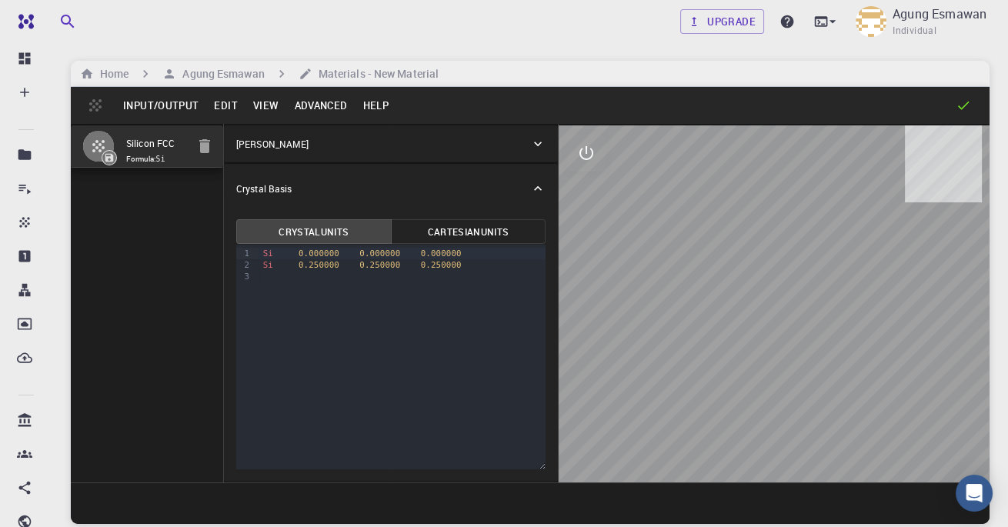
click at [232, 104] on button "Edit" at bounding box center [225, 105] width 39 height 25
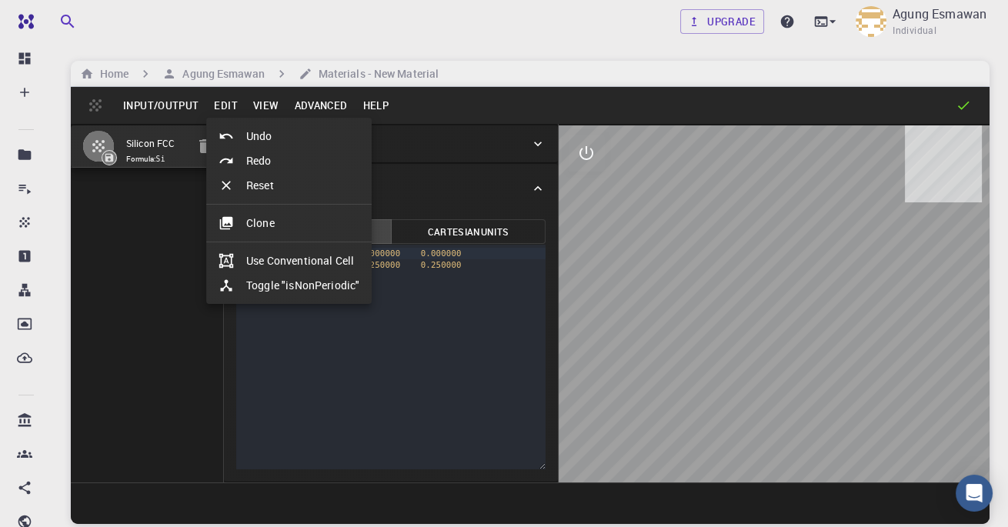
click at [194, 112] on div at bounding box center [504, 263] width 1008 height 527
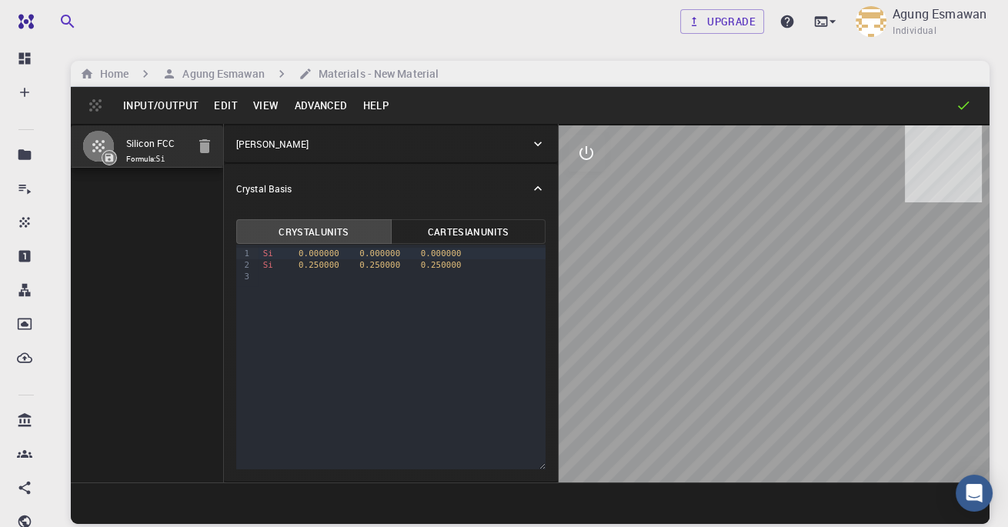
click at [291, 110] on button "Advanced" at bounding box center [320, 105] width 69 height 25
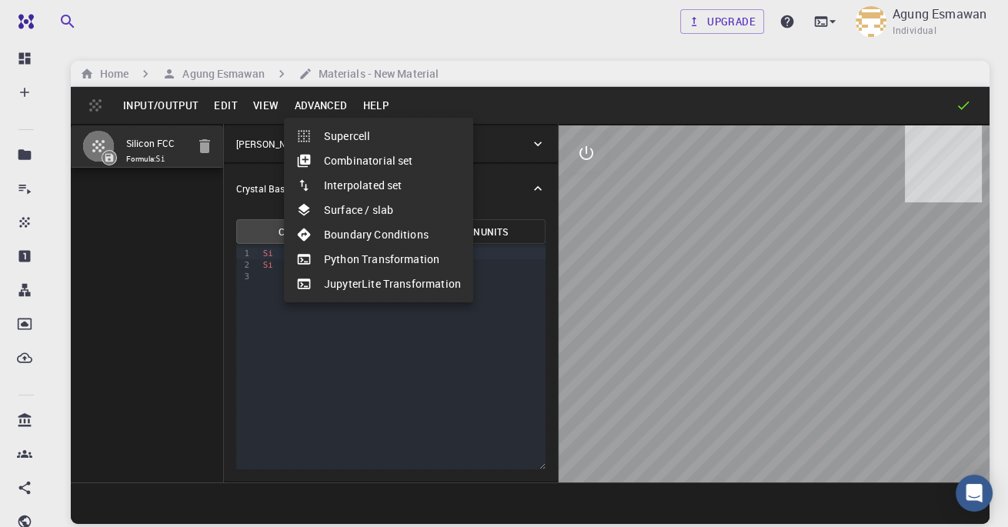
click at [176, 291] on div at bounding box center [504, 263] width 1008 height 527
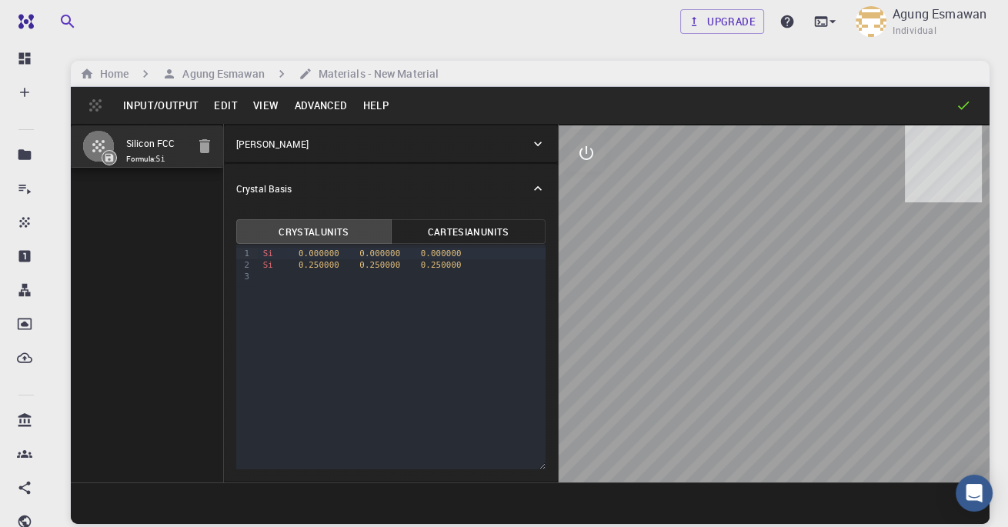
click at [172, 113] on button "Input/Output" at bounding box center [160, 105] width 91 height 25
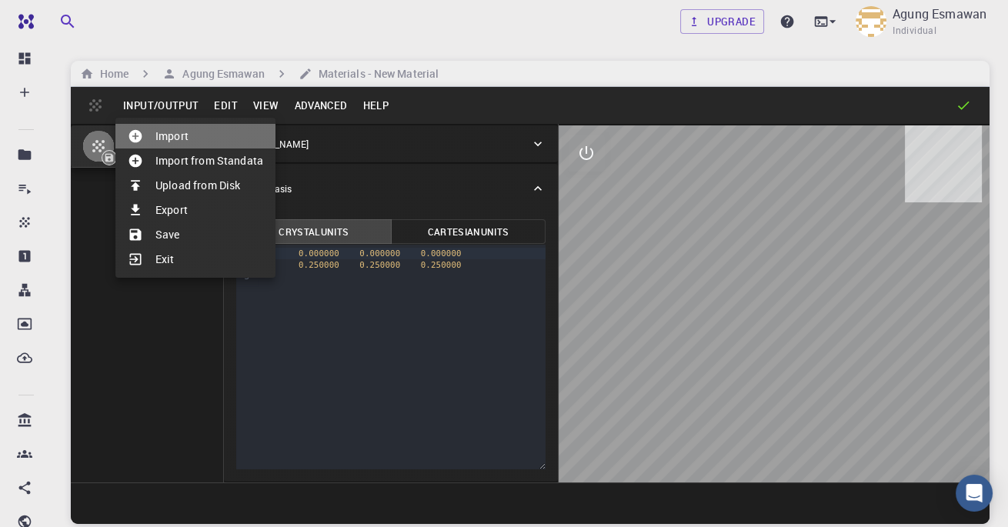
click at [176, 141] on li "Import" at bounding box center [195, 136] width 160 height 25
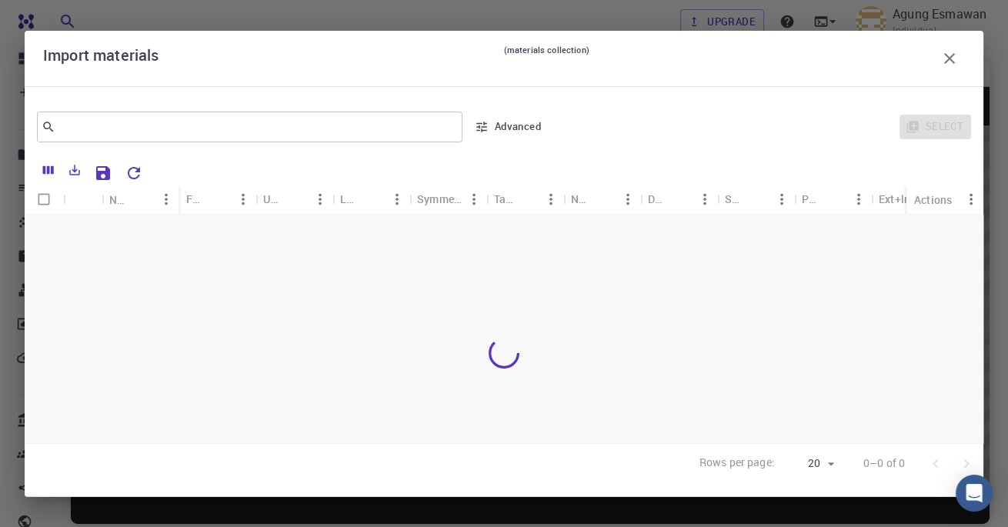
click at [176, 141] on div "​ Advanced Select" at bounding box center [504, 126] width 959 height 55
click at [956, 49] on icon "button" at bounding box center [950, 58] width 18 height 18
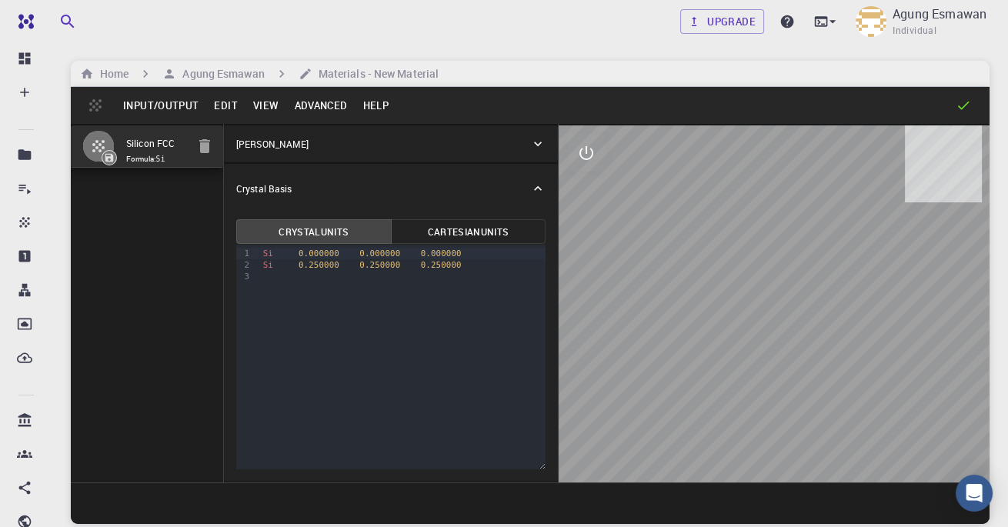
click at [145, 112] on button "Input/Output" at bounding box center [160, 105] width 91 height 25
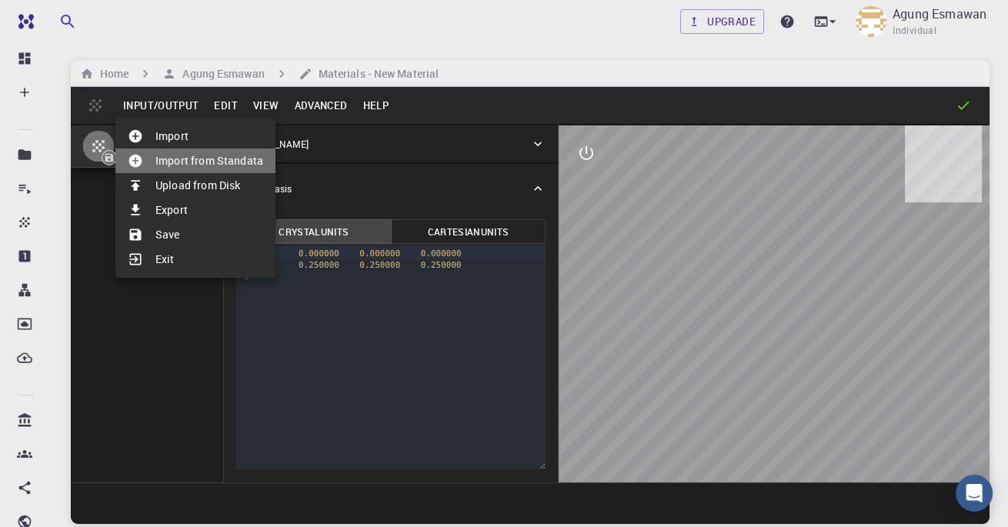
click at [169, 166] on li "Import from Standata" at bounding box center [195, 161] width 160 height 25
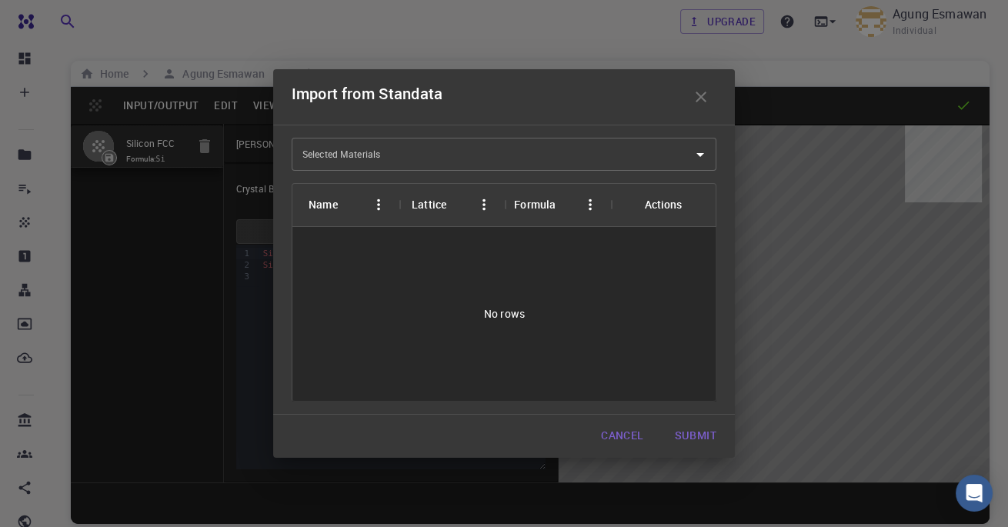
click at [548, 162] on input "Selected Materials" at bounding box center [493, 154] width 388 height 25
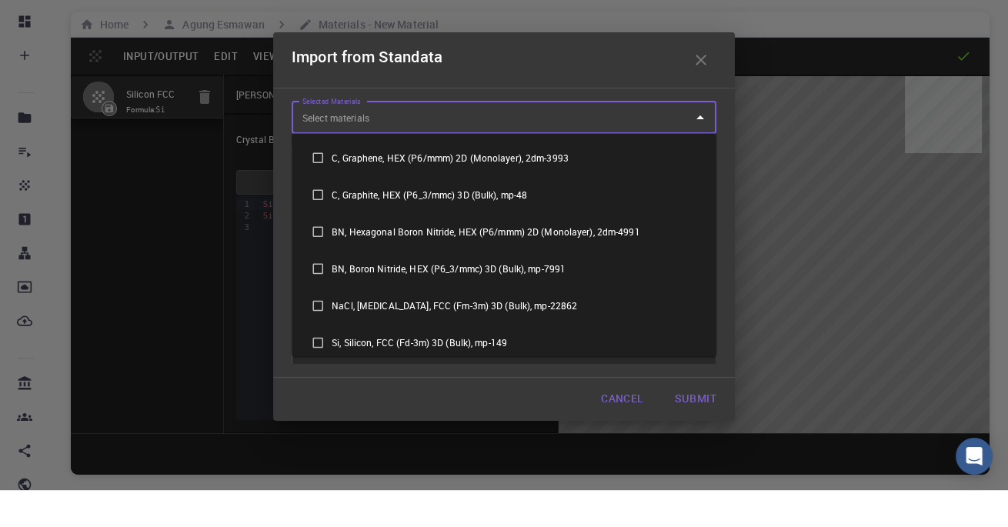
click at [688, 397] on div "Import from Standata Selected Materials Selected Materials Name Lattice Formula…" at bounding box center [504, 263] width 462 height 388
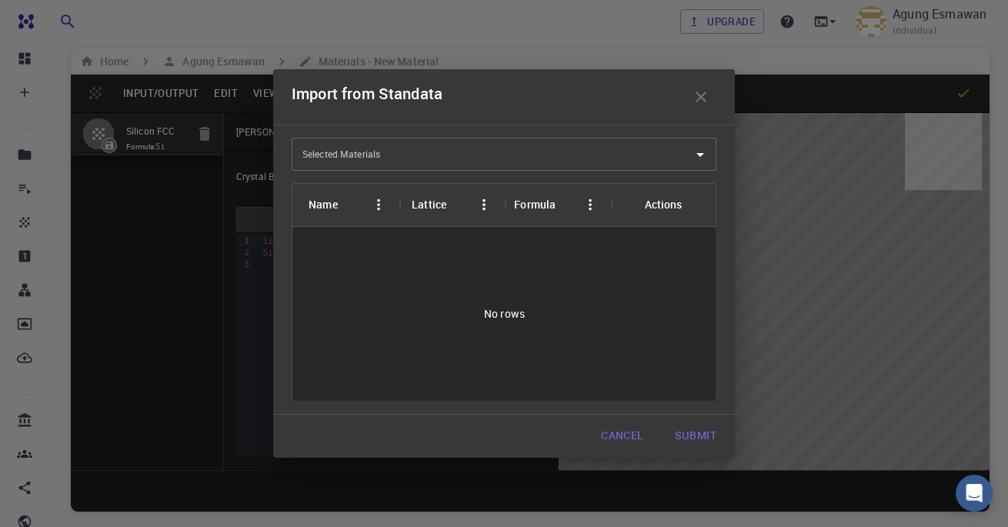
click at [683, 435] on button "Submit" at bounding box center [696, 436] width 66 height 31
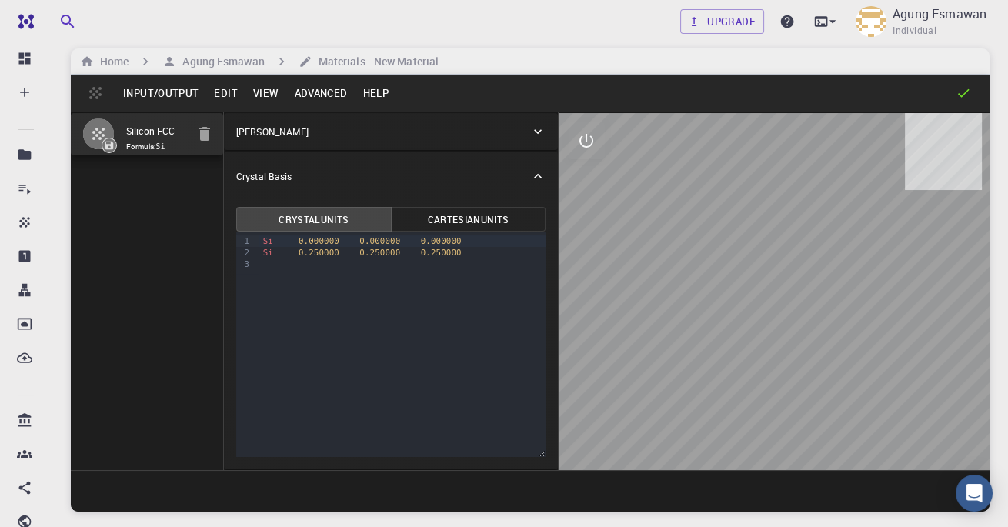
click at [167, 92] on button "Input/Output" at bounding box center [160, 93] width 91 height 25
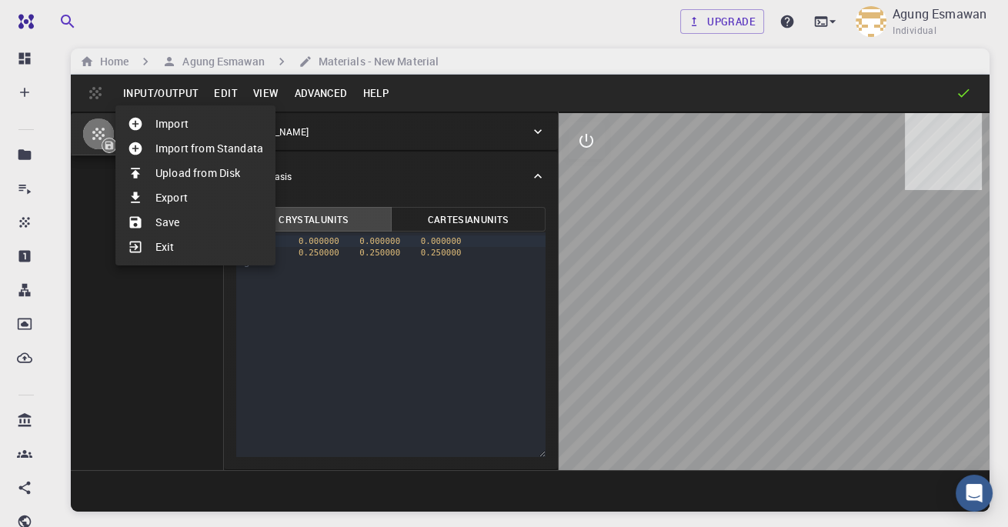
click at [170, 179] on li "Upload from Disk" at bounding box center [195, 173] width 160 height 25
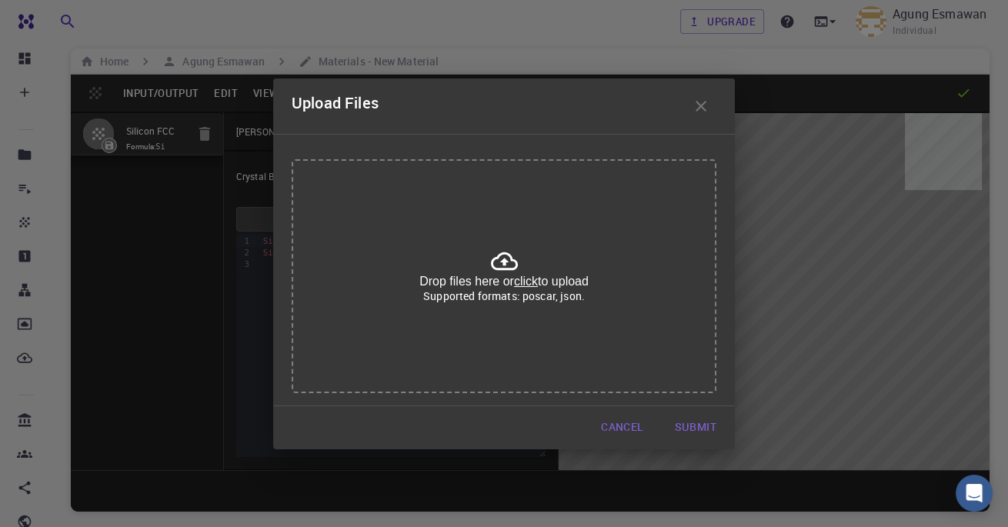
click at [526, 284] on u "click" at bounding box center [526, 281] width 24 height 13
click at [129, 220] on div "Upload Files Drop files here or click to upload Supported formats: poscar, json…" at bounding box center [504, 263] width 1008 height 527
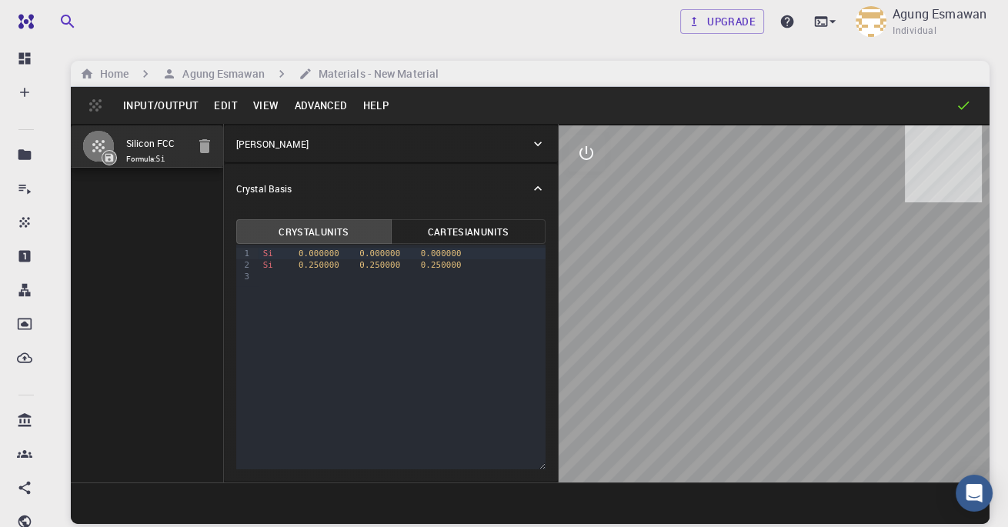
click at [165, 111] on button "Input/Output" at bounding box center [160, 105] width 91 height 25
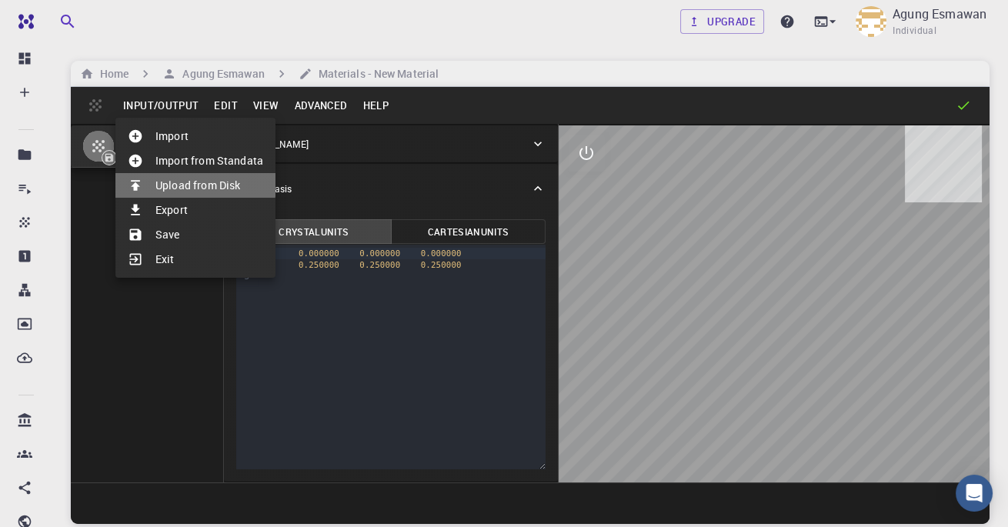
click at [161, 182] on li "Upload from Disk" at bounding box center [195, 185] width 160 height 25
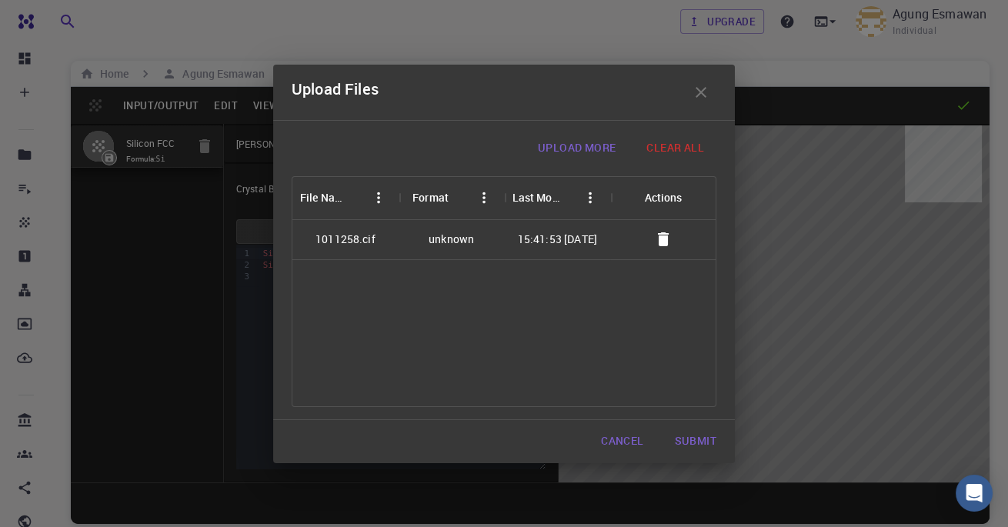
click at [511, 249] on div "15:41:53 10/11/2025" at bounding box center [557, 240] width 106 height 40
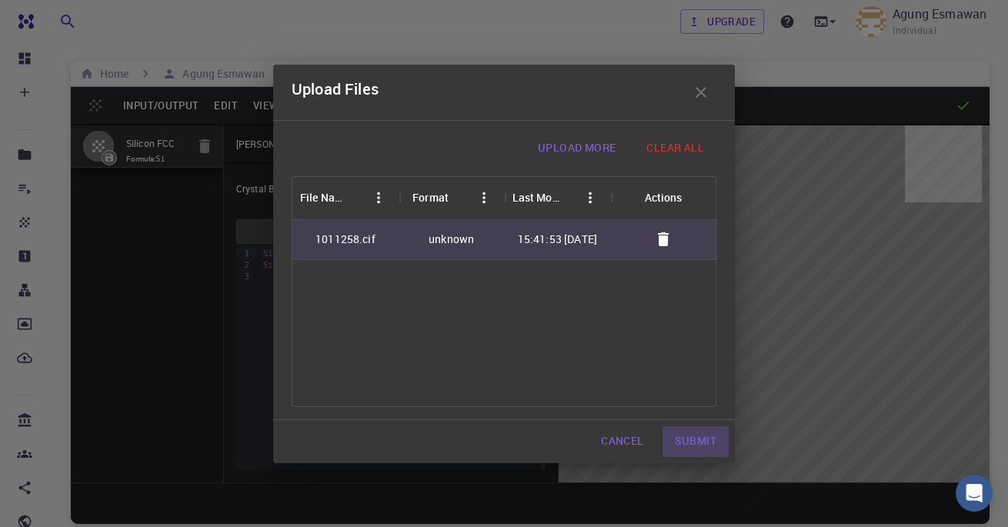
click at [682, 440] on button "Submit" at bounding box center [696, 441] width 66 height 31
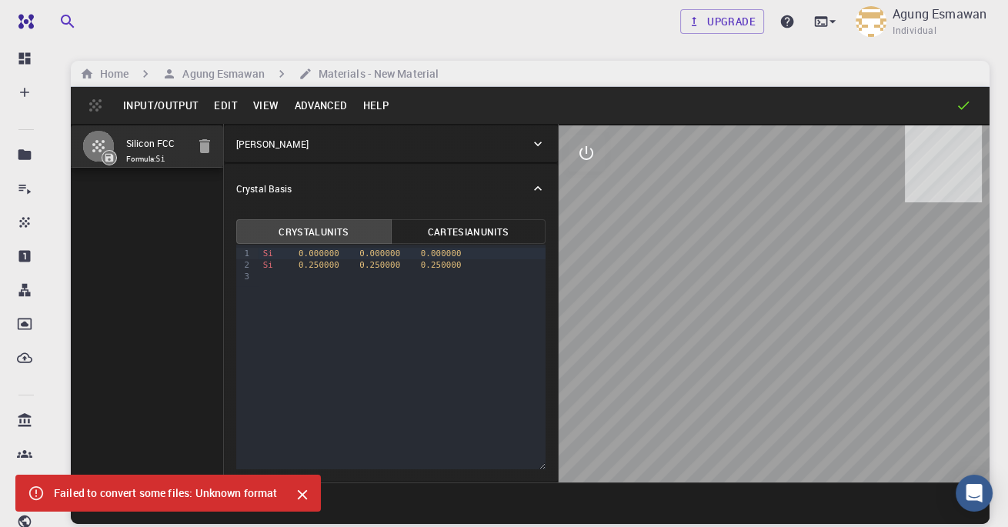
click at [309, 493] on icon "Close" at bounding box center [302, 494] width 17 height 17
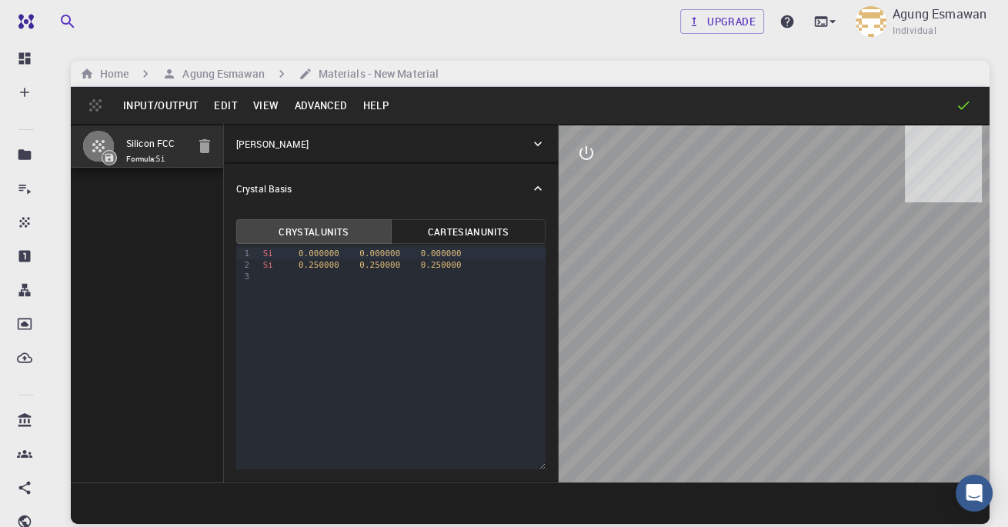
click at [178, 108] on button "Input/Output" at bounding box center [160, 105] width 91 height 25
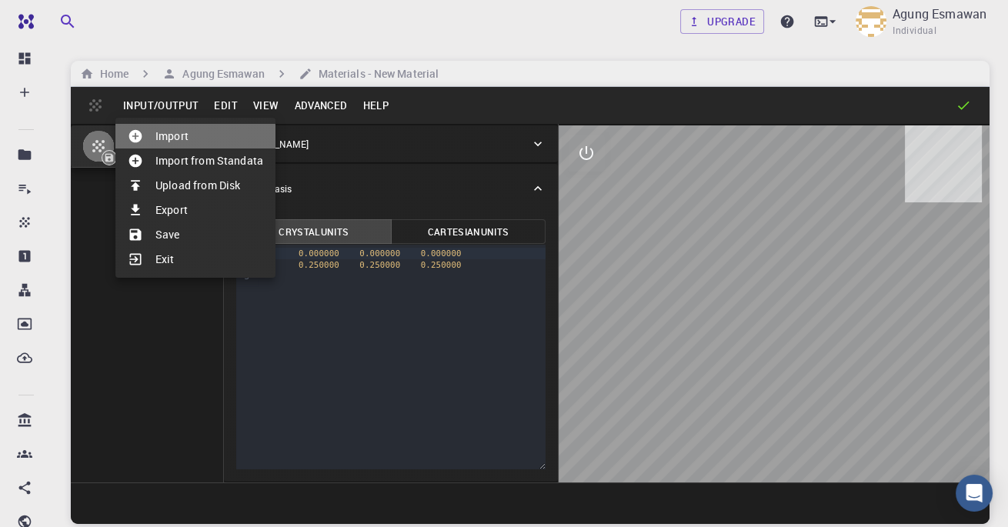
click at [172, 143] on li "Import" at bounding box center [195, 136] width 160 height 25
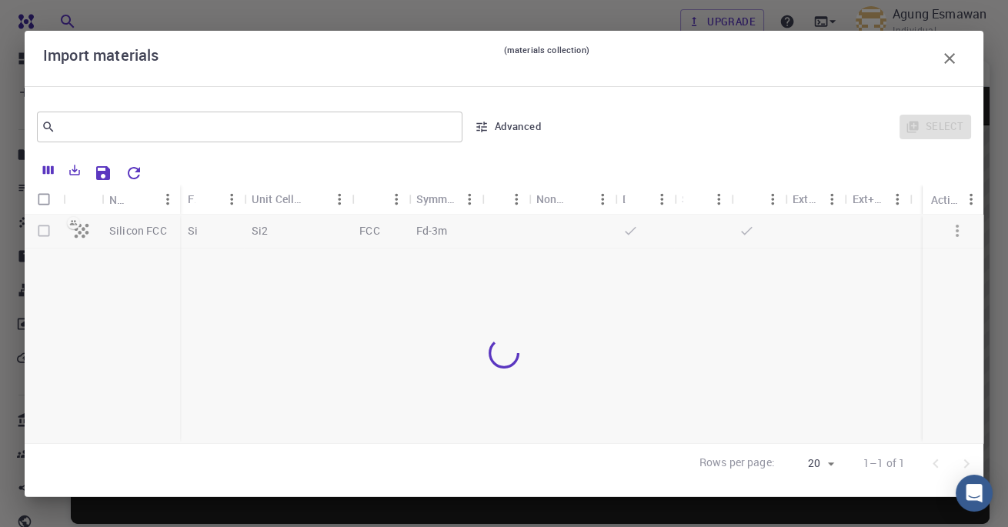
click at [970, 48] on div "Import materials (materials collection)" at bounding box center [504, 58] width 959 height 55
click at [958, 54] on icon "button" at bounding box center [950, 58] width 18 height 18
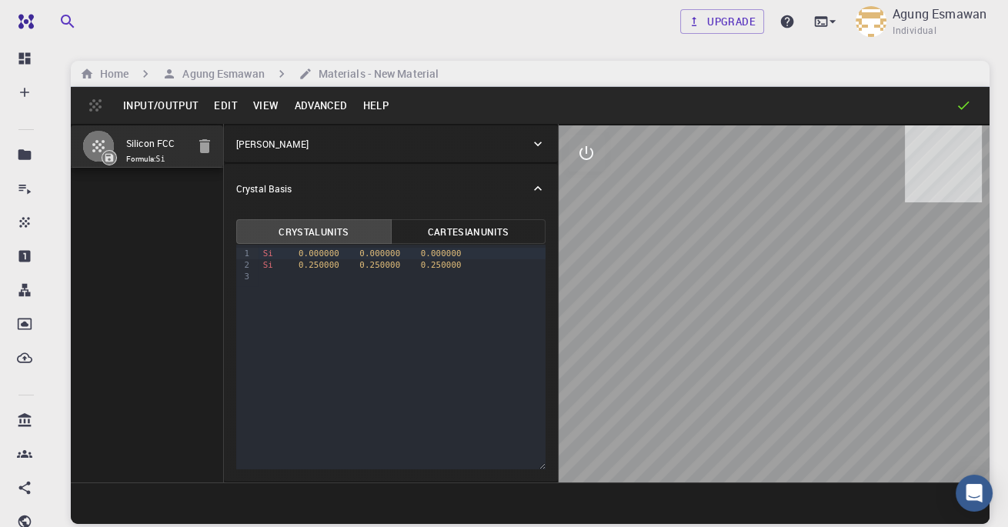
click at [150, 108] on button "Input/Output" at bounding box center [160, 105] width 91 height 25
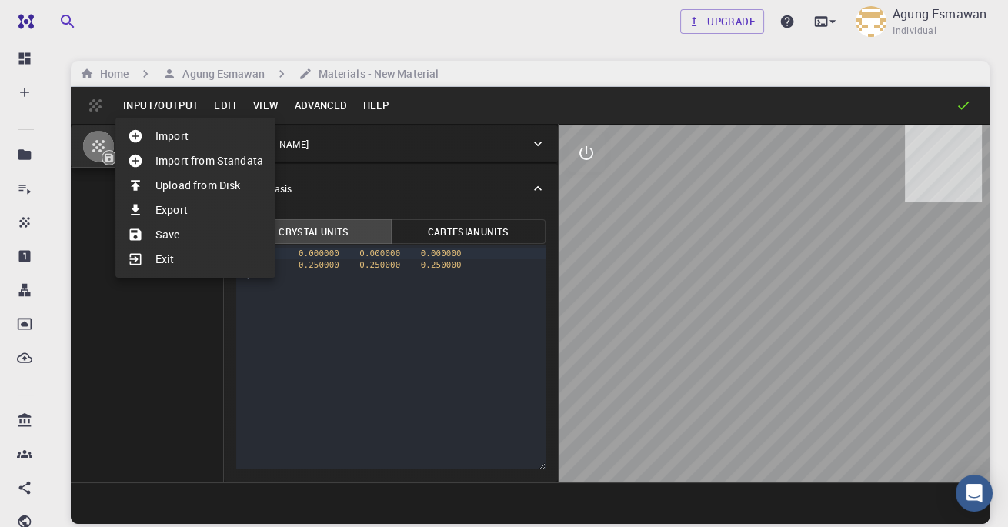
drag, startPoint x: 526, startPoint y: 284, endPoint x: 188, endPoint y: 186, distance: 351.8
click at [188, 186] on li "Upload from Disk" at bounding box center [195, 185] width 160 height 25
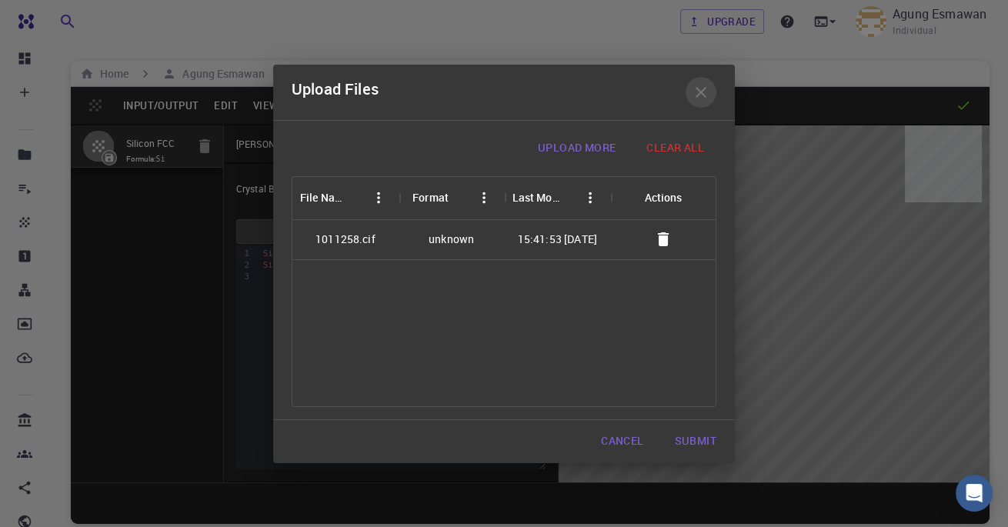
click at [696, 100] on icon "button" at bounding box center [701, 92] width 18 height 18
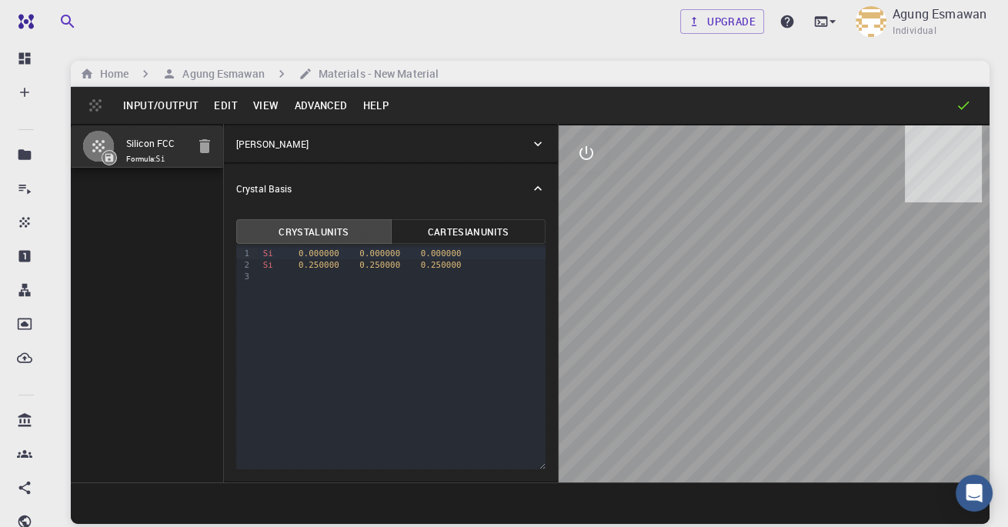
click at [129, 108] on button "Input/Output" at bounding box center [160, 105] width 91 height 25
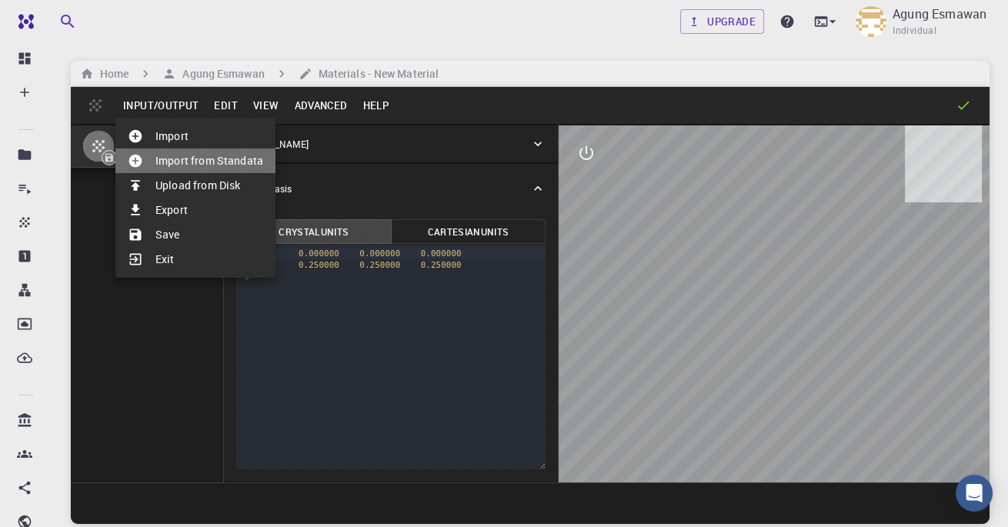
click at [139, 155] on icon at bounding box center [135, 161] width 13 height 13
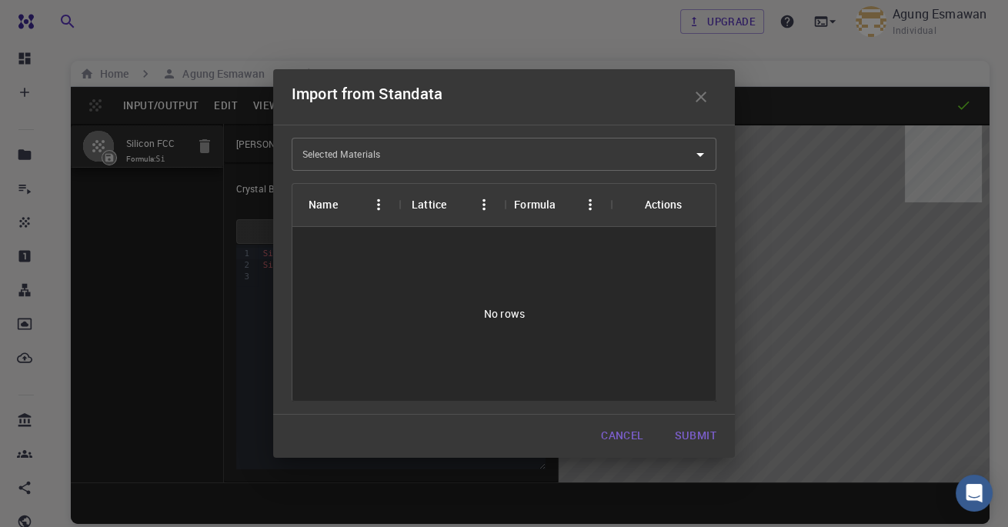
click at [484, 161] on input "Selected Materials" at bounding box center [493, 154] width 388 height 25
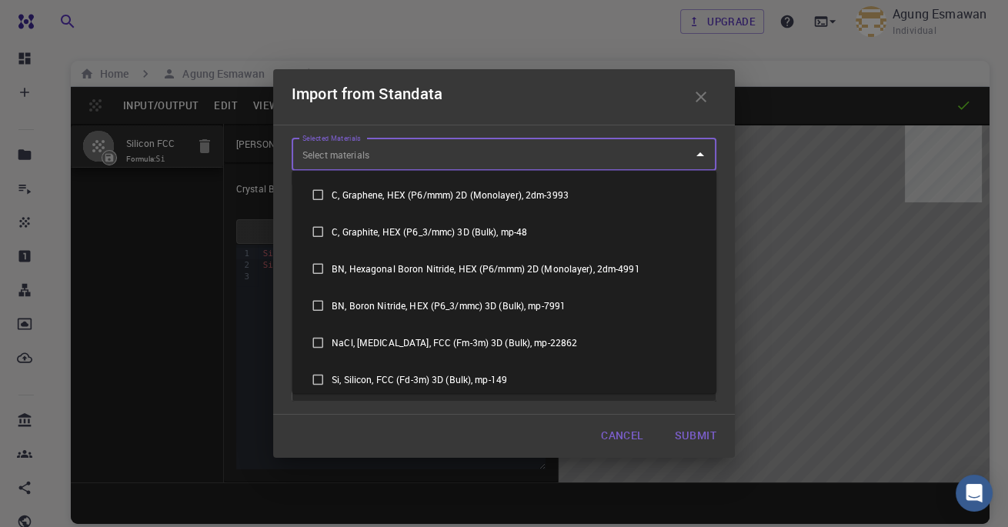
click at [471, 200] on li "C, Graphene, HEX (P6/mmm) 2D (Monolayer), 2dm-3993" at bounding box center [504, 194] width 425 height 37
checkbox input "true"
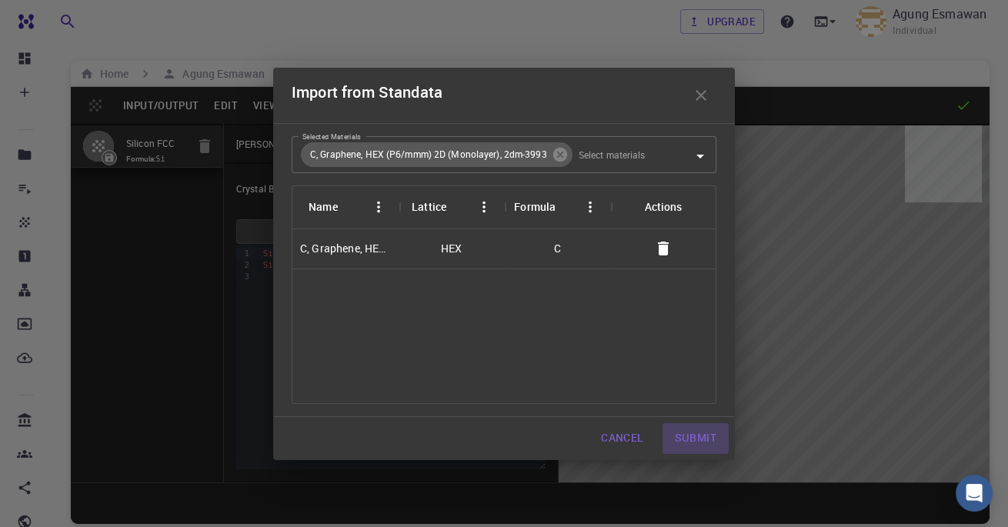
click at [694, 450] on button "Submit" at bounding box center [696, 438] width 66 height 31
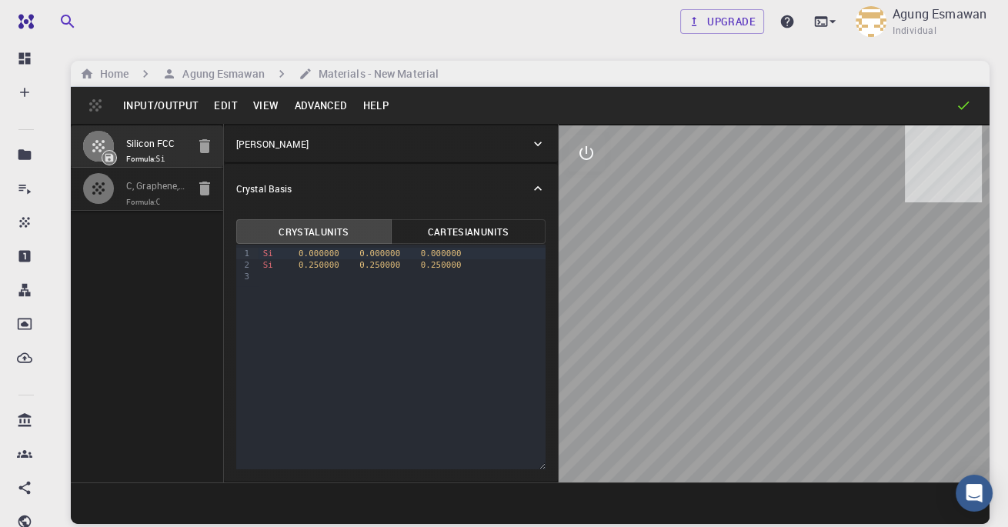
click at [151, 186] on input "C, Graphene, HEX (P6/mmm) 2D (Monolayer), 2dm-3993" at bounding box center [156, 187] width 60 height 18
type input "HEX"
type input "2.464955"
type input "2.464956"
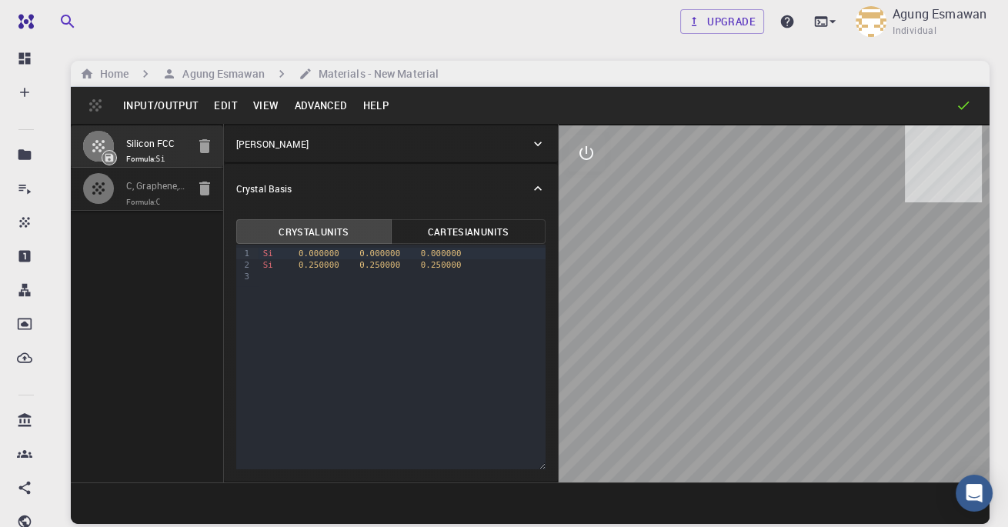
type input "19.996729"
type input "90"
type input "120"
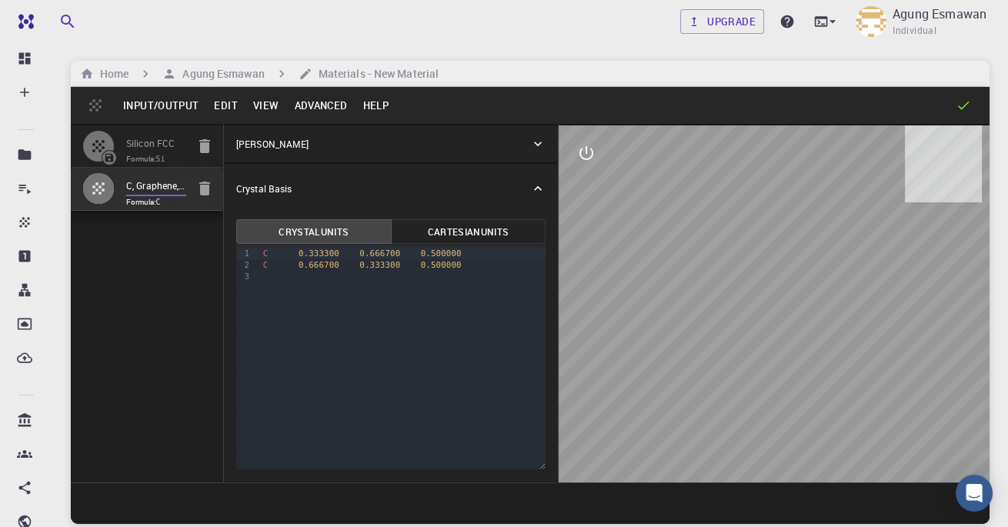
click at [103, 194] on icon "button" at bounding box center [98, 188] width 18 height 18
drag, startPoint x: 188, startPoint y: 186, endPoint x: 108, endPoint y: 192, distance: 80.3
click at [108, 192] on button "button" at bounding box center [98, 188] width 32 height 32
drag, startPoint x: 108, startPoint y: 192, endPoint x: 897, endPoint y: 293, distance: 795.3
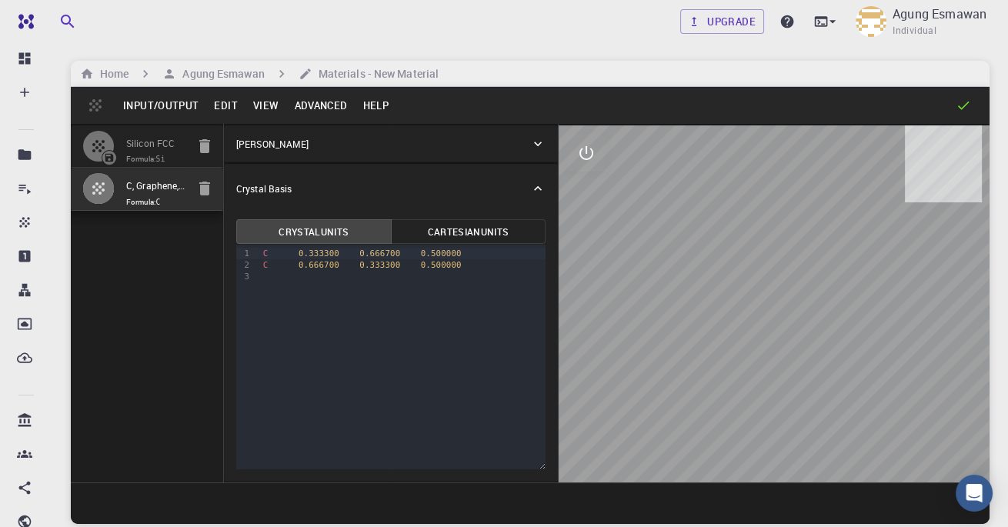
click at [897, 293] on div at bounding box center [774, 303] width 431 height 357
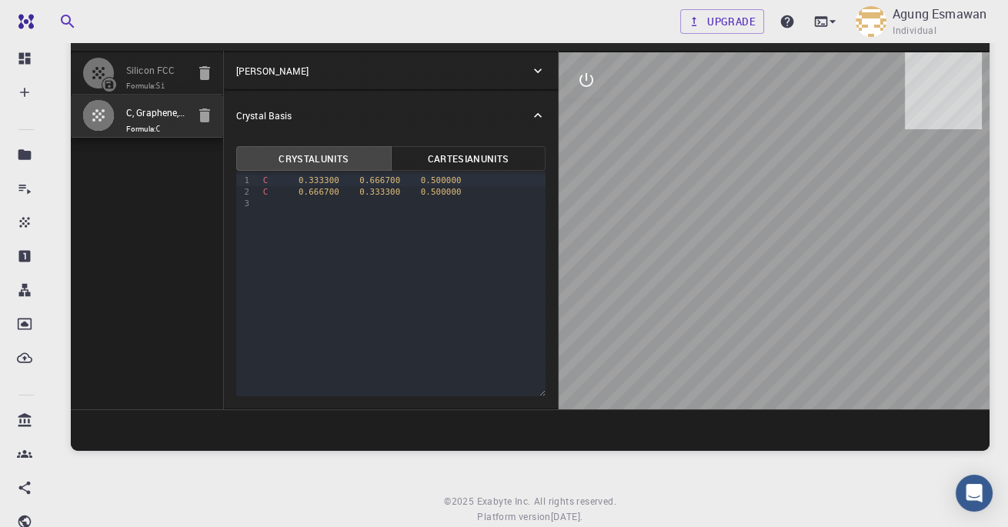
scroll to position [49, 0]
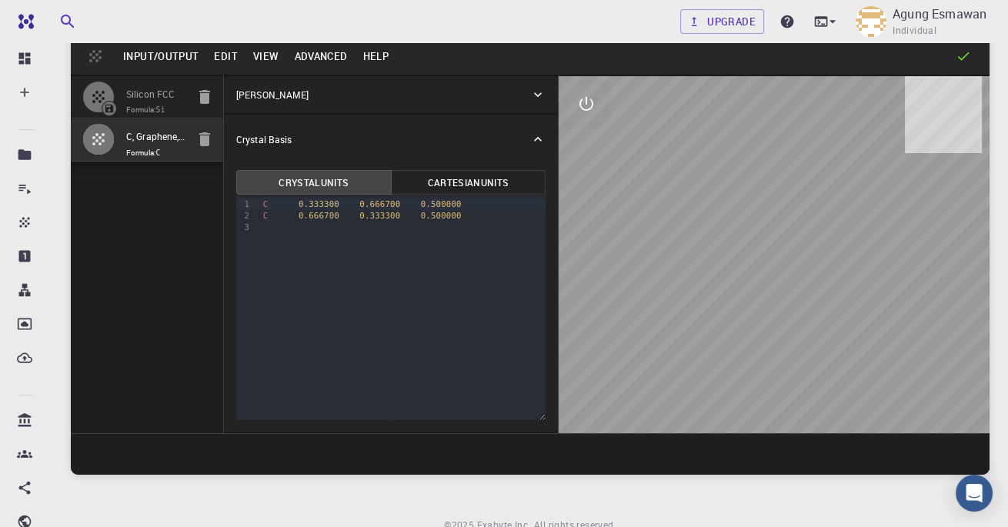
click at [964, 64] on div "Input/Output Edit View Advanced Help" at bounding box center [530, 56] width 919 height 37
click at [964, 54] on icon at bounding box center [963, 55] width 15 height 15
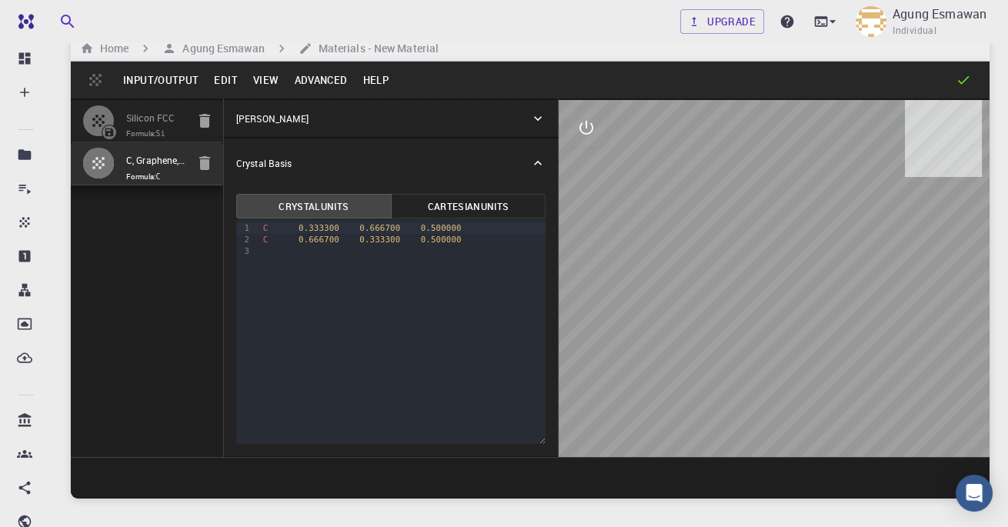
scroll to position [0, 0]
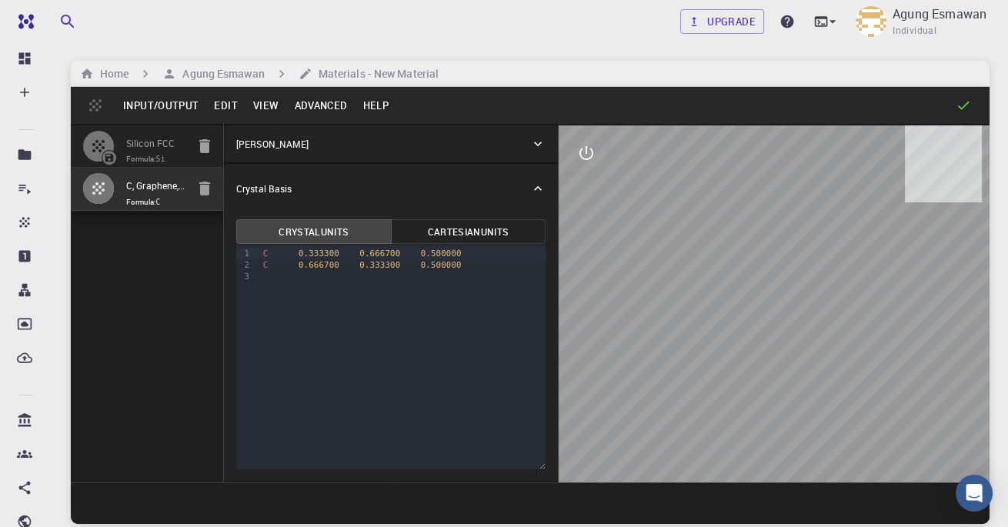
click at [587, 158] on icon "interactive" at bounding box center [587, 153] width 14 height 14
click at [587, 158] on icon "interactive" at bounding box center [586, 153] width 18 height 18
click at [446, 147] on div "[PERSON_NAME]" at bounding box center [383, 144] width 294 height 14
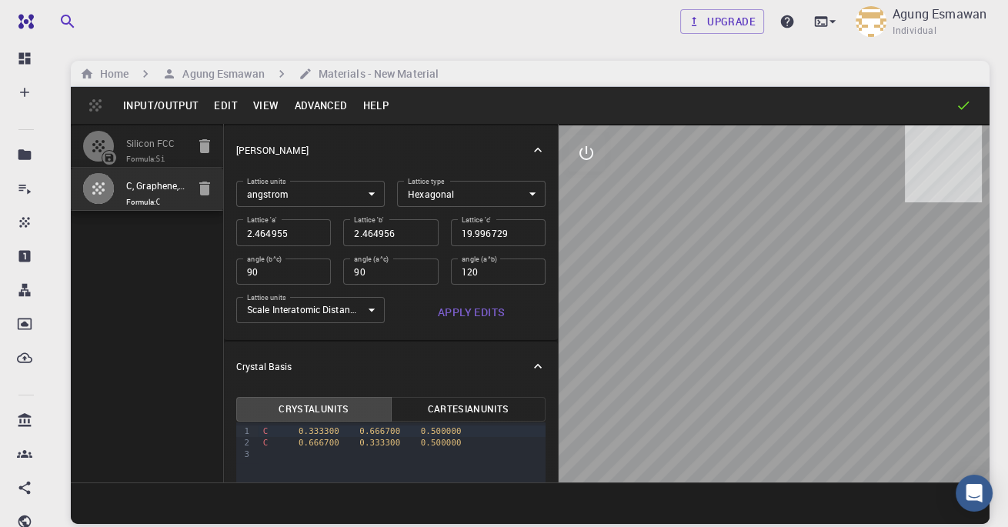
click at [446, 147] on div "[PERSON_NAME]" at bounding box center [383, 150] width 294 height 14
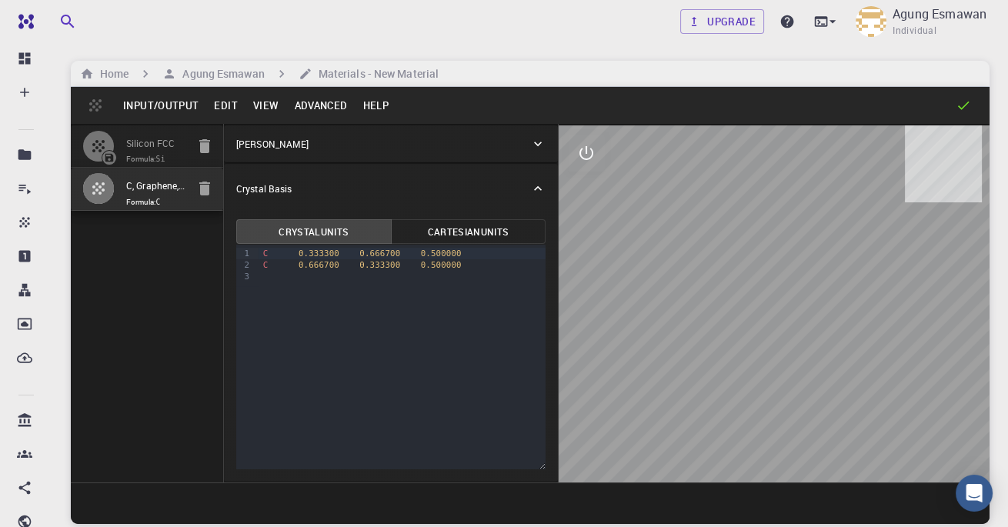
click at [144, 105] on button "Input/Output" at bounding box center [160, 105] width 91 height 25
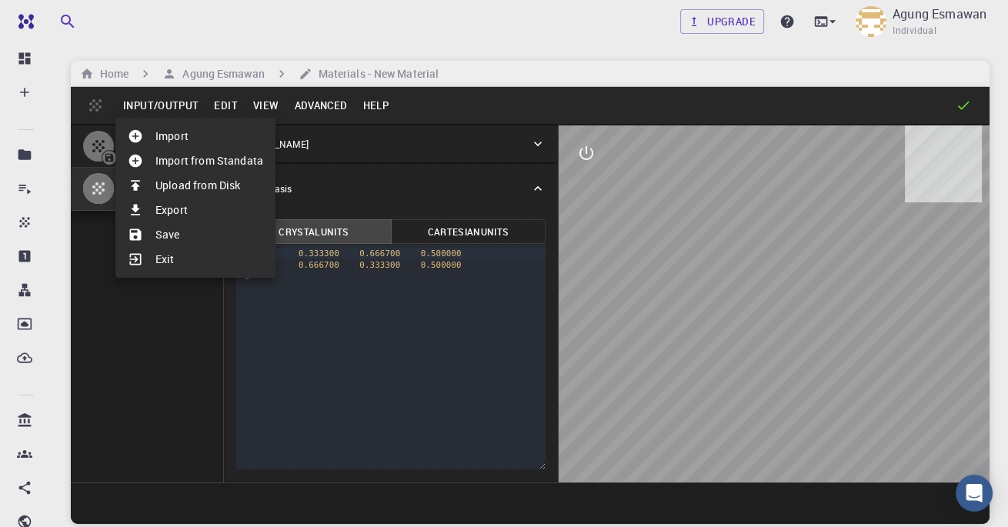
click at [211, 165] on li "Import from Standata" at bounding box center [195, 161] width 160 height 25
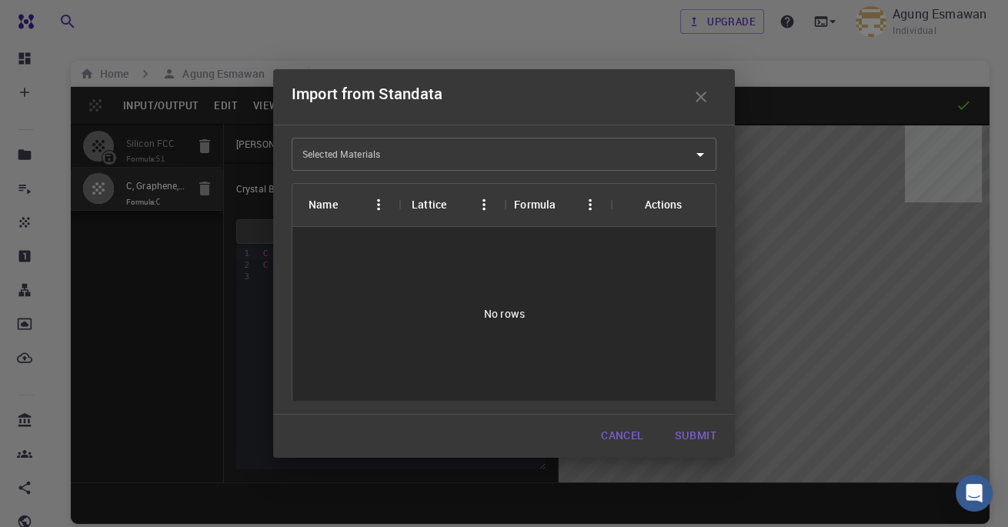
click at [559, 162] on input "Selected Materials" at bounding box center [493, 154] width 388 height 25
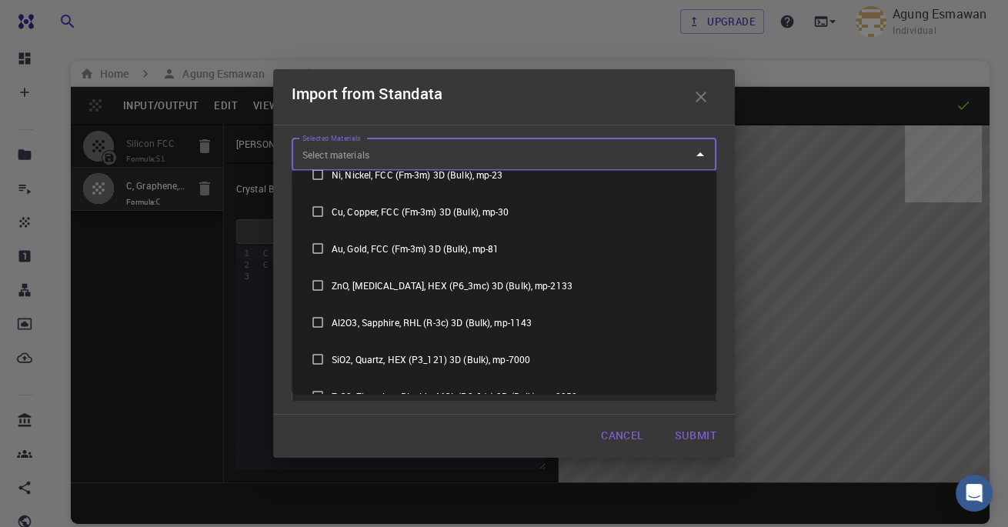
scroll to position [402, 0]
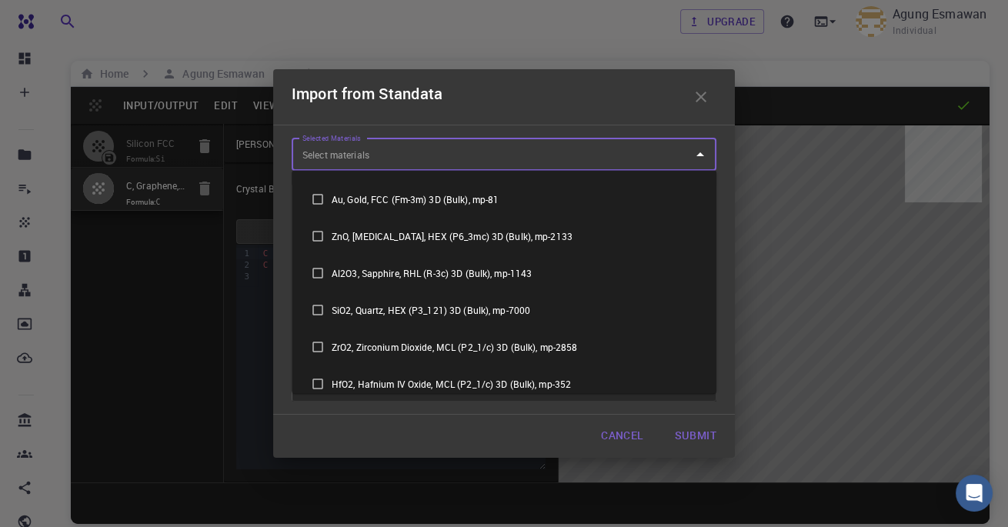
click at [521, 241] on li "ZnO, Zinc Oxide, HEX (P6_3mc) 3D (Bulk), mp-2133" at bounding box center [504, 236] width 425 height 37
checkbox input "true"
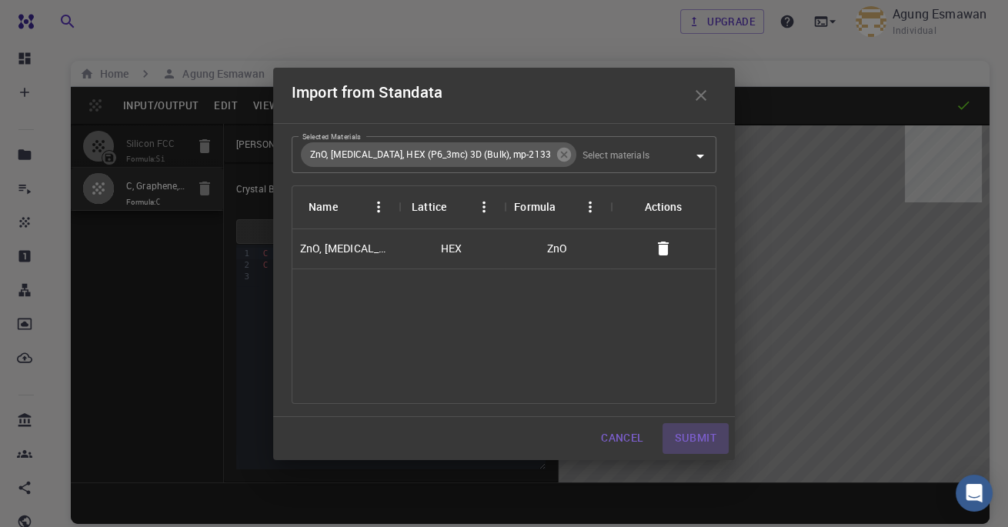
click at [690, 432] on button "Submit" at bounding box center [696, 438] width 66 height 31
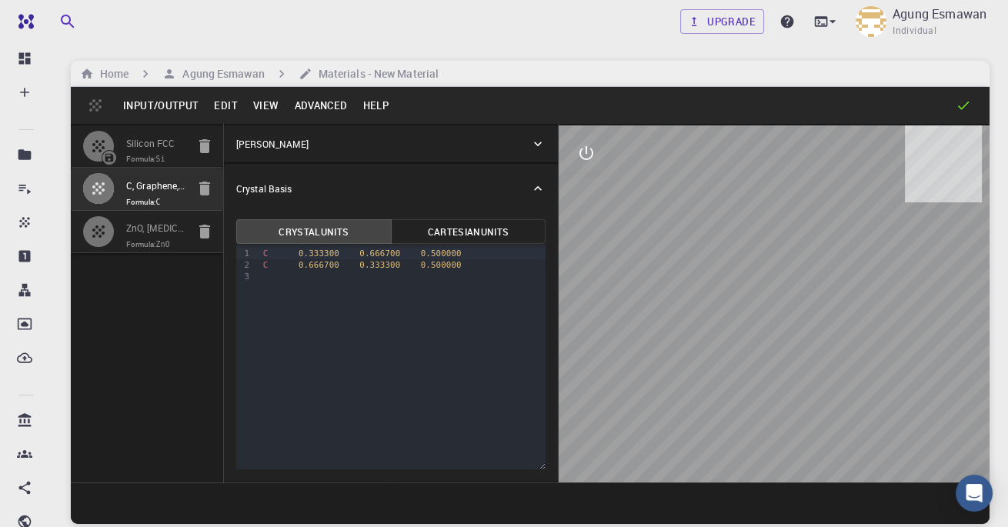
click at [138, 225] on input "ZnO, Zinc Oxide, HEX (P6_3mc) 3D (Bulk), mp-2133" at bounding box center [156, 230] width 60 height 18
type input "3.289103"
type input "5.306821"
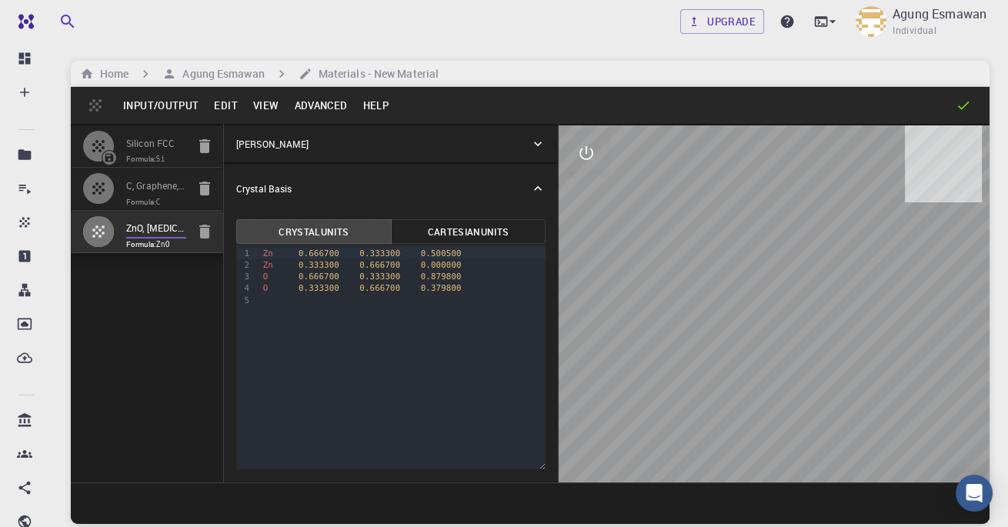
click at [132, 258] on div "Silicon FCC Formula: Si C, Graphene, HEX (P6/mmm) 2D (Monolayer), 2dm-3993 Form…" at bounding box center [147, 303] width 153 height 359
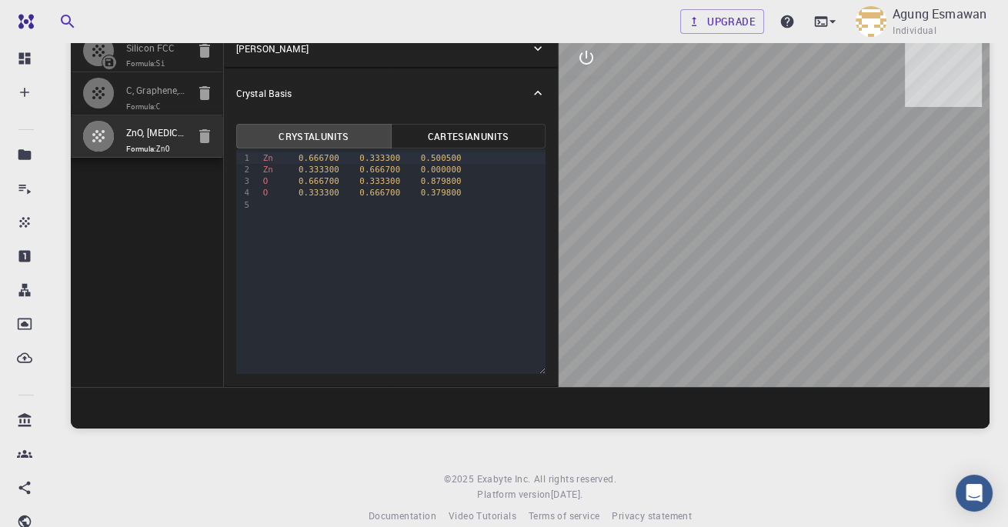
scroll to position [99, 0]
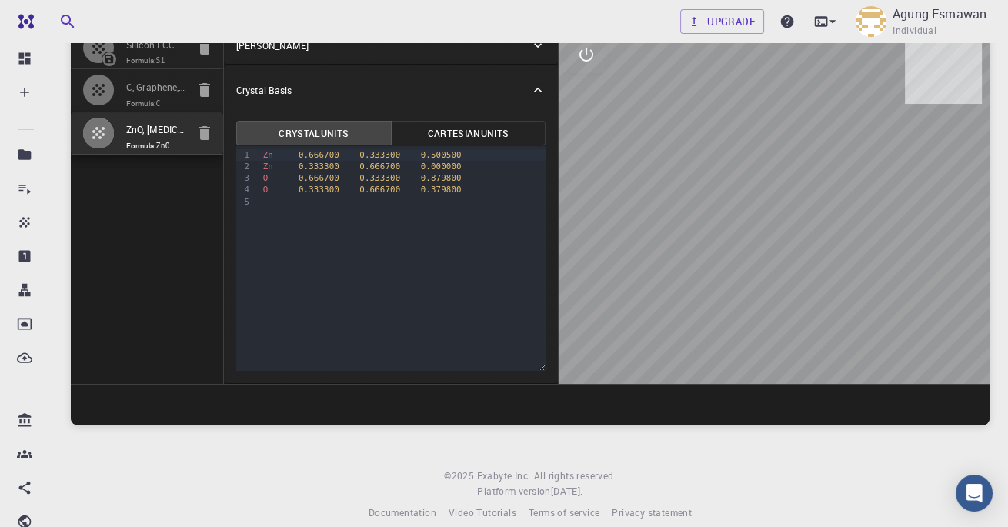
drag, startPoint x: 897, startPoint y: 293, endPoint x: 697, endPoint y: 333, distance: 203.3
click at [697, 333] on div at bounding box center [774, 205] width 431 height 357
drag, startPoint x: 697, startPoint y: 333, endPoint x: 781, endPoint y: 280, distance: 98.9
click at [781, 280] on div at bounding box center [774, 205] width 431 height 357
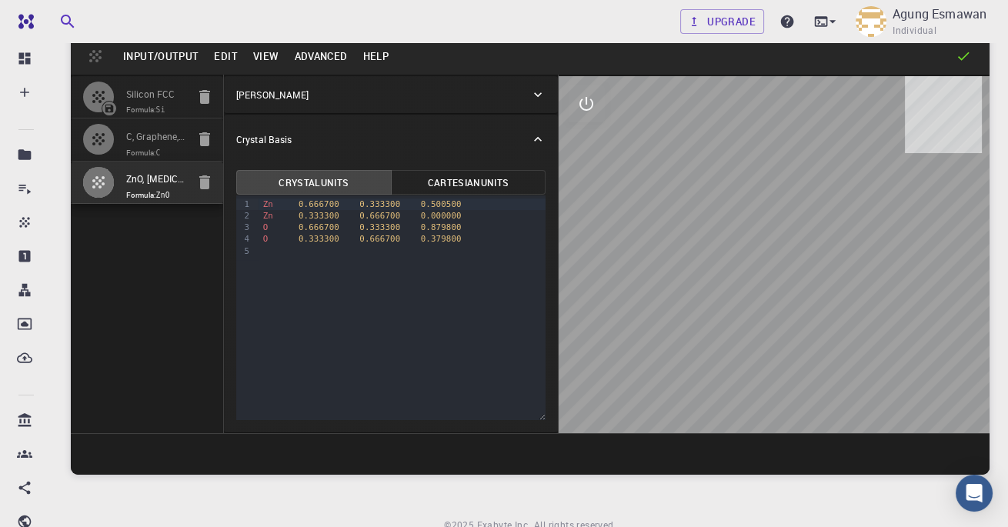
scroll to position [0, 0]
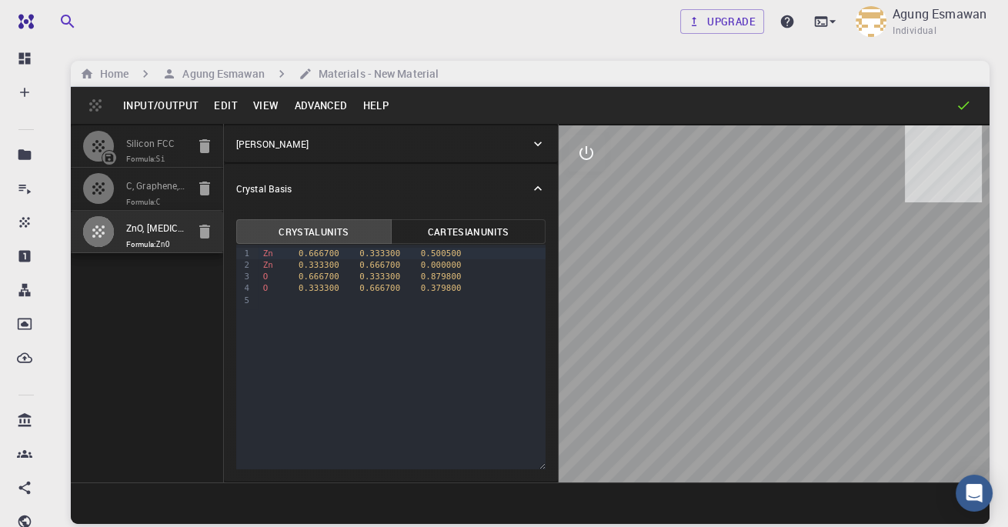
click at [232, 112] on button "Edit" at bounding box center [225, 105] width 39 height 25
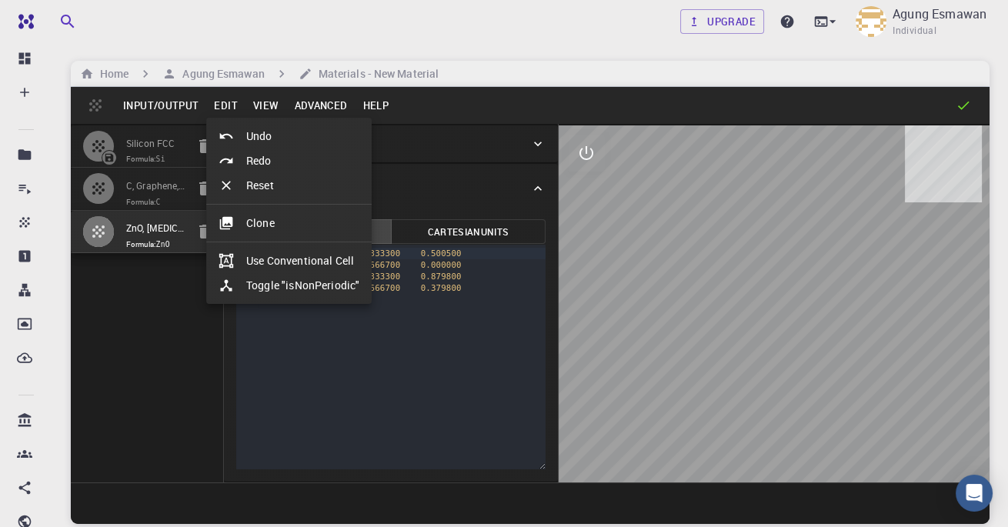
click at [310, 107] on div at bounding box center [504, 263] width 1008 height 527
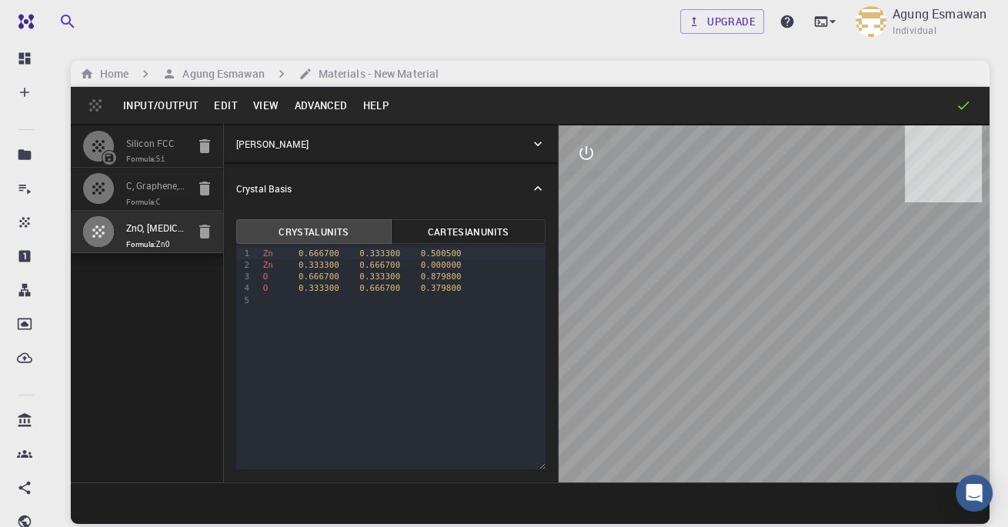
click at [310, 107] on button "Advanced" at bounding box center [320, 105] width 69 height 25
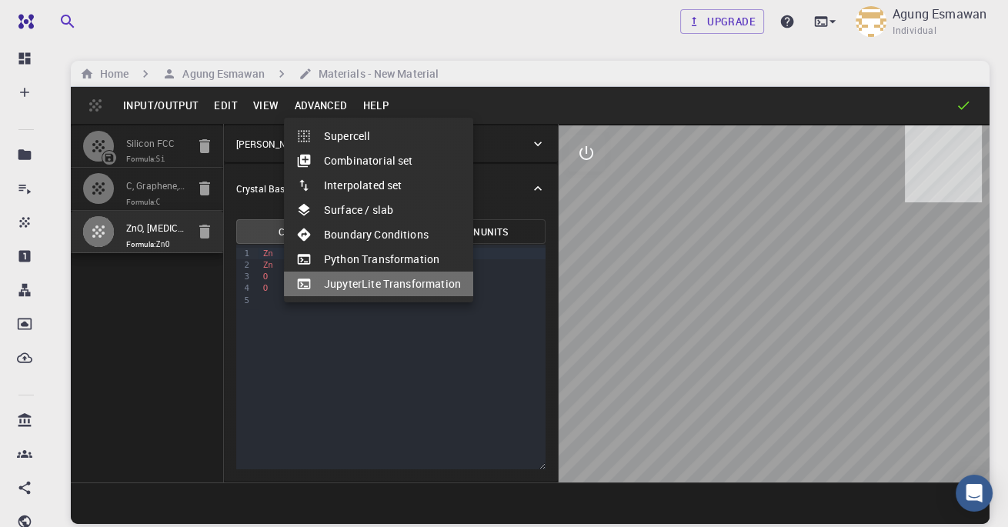
click at [394, 292] on li "JupyterLite Transformation" at bounding box center [378, 284] width 189 height 25
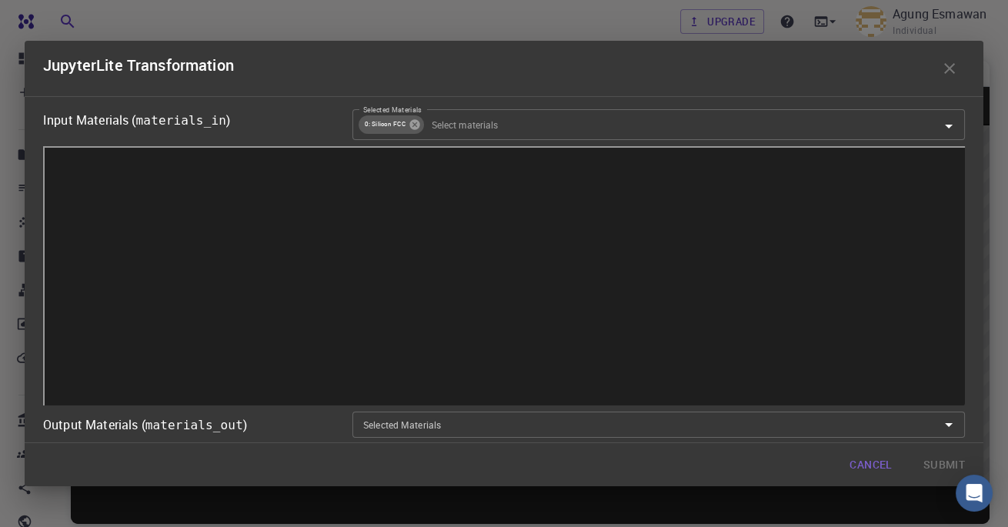
drag, startPoint x: 781, startPoint y: 280, endPoint x: 412, endPoint y: 109, distance: 407.1
click at [412, 119] on icon at bounding box center [415, 124] width 10 height 10
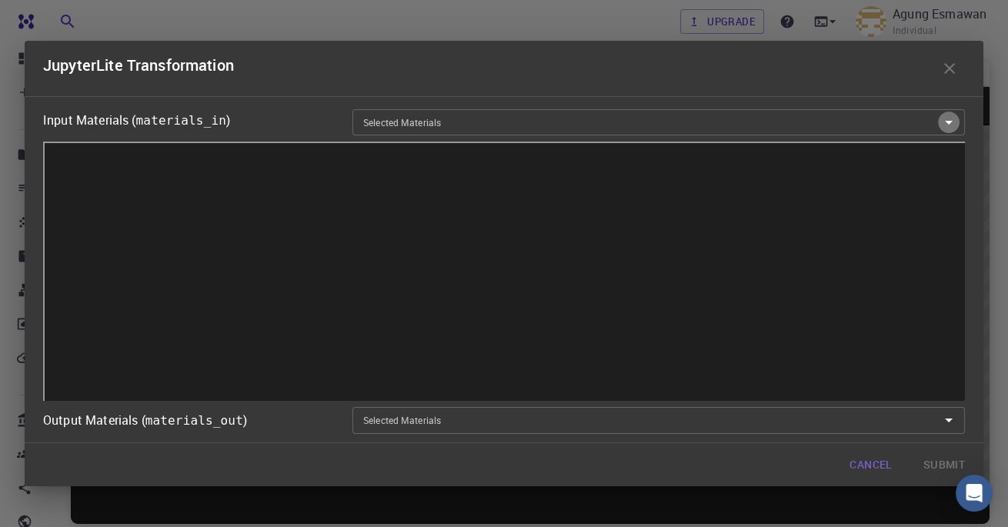
click at [953, 113] on icon "Open" at bounding box center [949, 122] width 18 height 18
click at [954, 113] on icon "Open" at bounding box center [949, 122] width 18 height 18
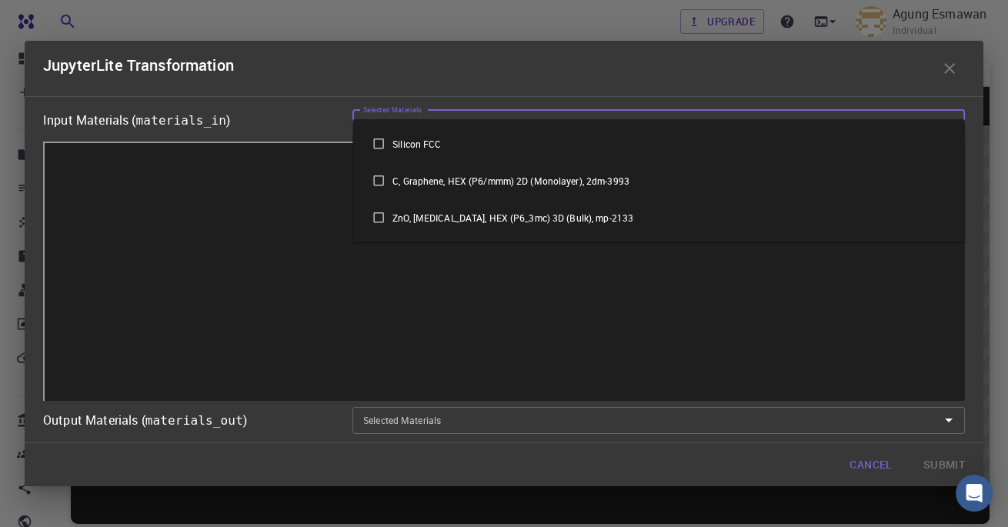
click at [620, 217] on li "ZnO, Zinc Oxide, HEX (P6_3mc) 3D (Bulk), mp-2133" at bounding box center [659, 217] width 613 height 37
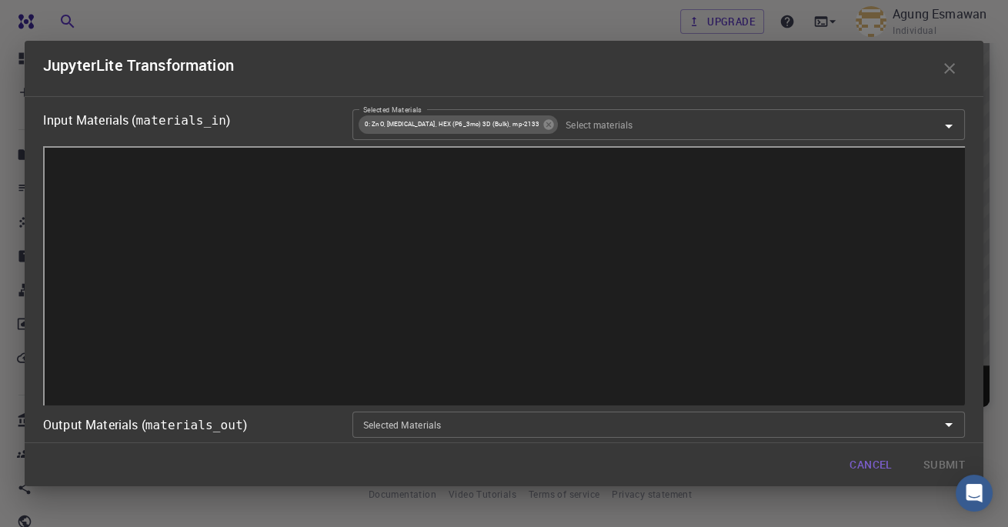
scroll to position [1, 0]
click at [641, 75] on div "JupyterLite Transformation" at bounding box center [504, 68] width 959 height 55
click at [944, 68] on div "JupyterLite Transformation" at bounding box center [504, 68] width 959 height 55
click at [968, 165] on div "Input Materials ( materials_in ) Selected Materials 0: ZnO, Zinc Oxide, HEX (P6…" at bounding box center [504, 269] width 959 height 347
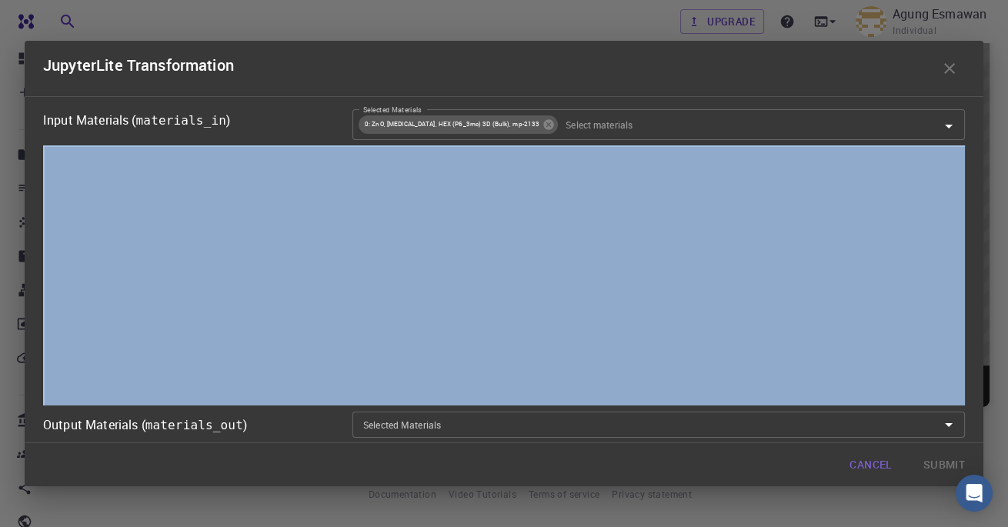
click at [968, 165] on div "Input Materials ( materials_in ) Selected Materials 0: ZnO, Zinc Oxide, HEX (P6…" at bounding box center [504, 269] width 959 height 347
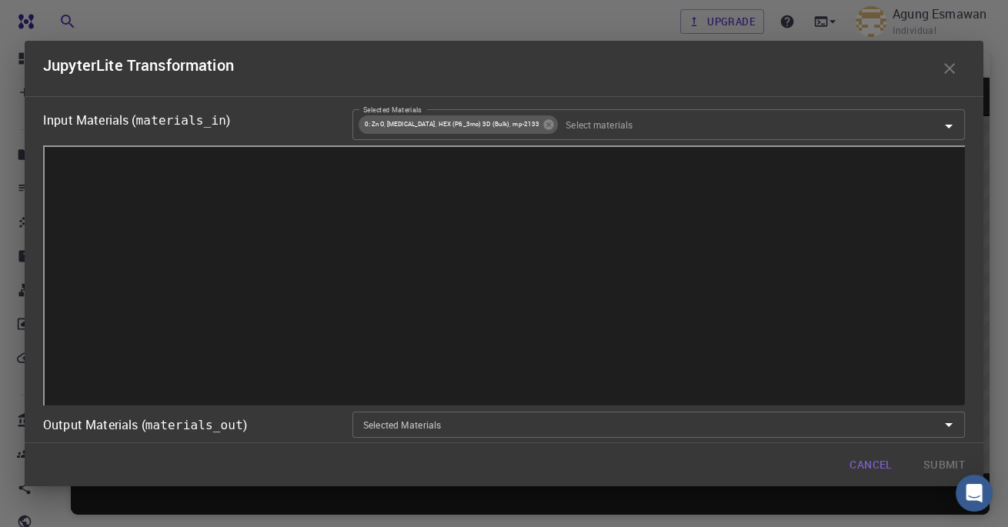
scroll to position [0, 0]
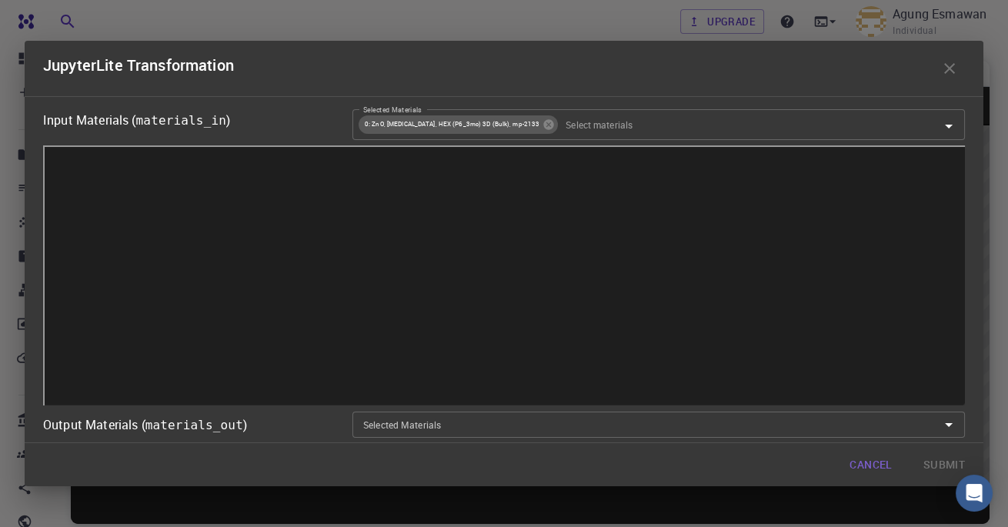
click at [955, 61] on icon "button" at bounding box center [950, 68] width 18 height 18
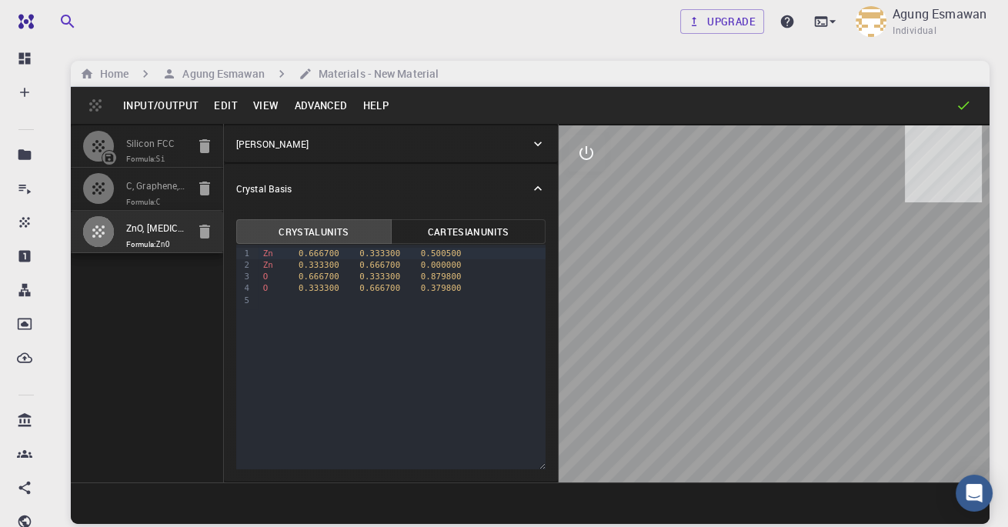
click at [533, 149] on icon at bounding box center [537, 143] width 15 height 15
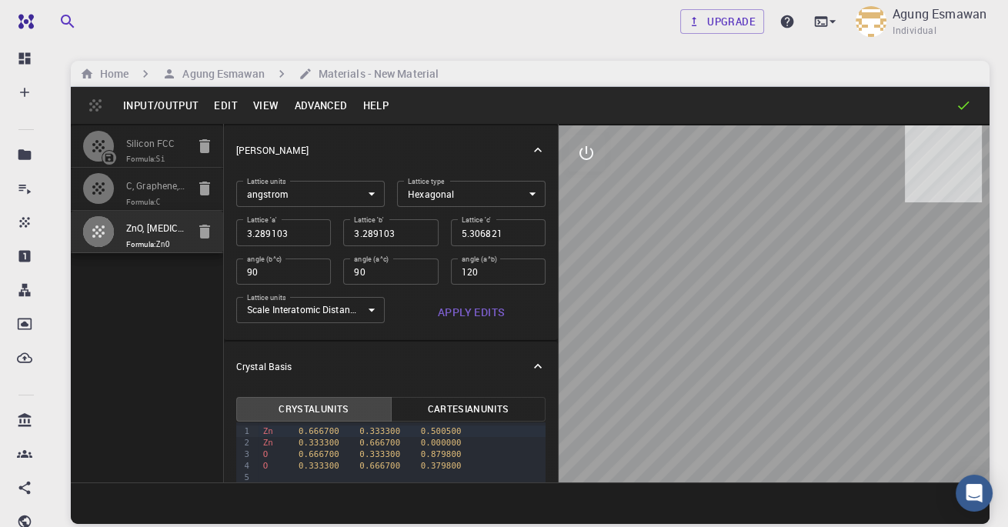
click at [533, 149] on icon at bounding box center [537, 149] width 15 height 15
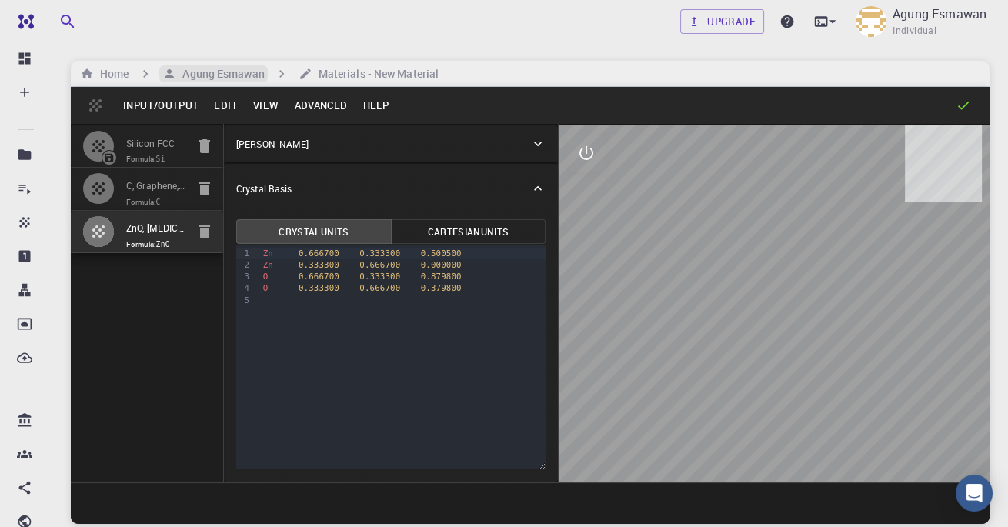
drag, startPoint x: 412, startPoint y: 109, endPoint x: 250, endPoint y: 73, distance: 165.6
click at [250, 73] on h6 "Agung Esmawan" at bounding box center [220, 73] width 88 height 17
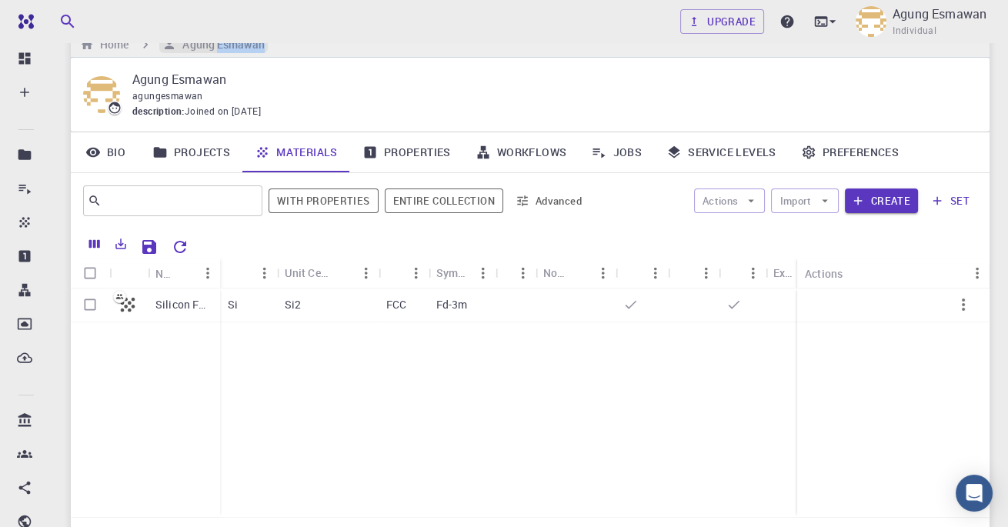
scroll to position [49, 0]
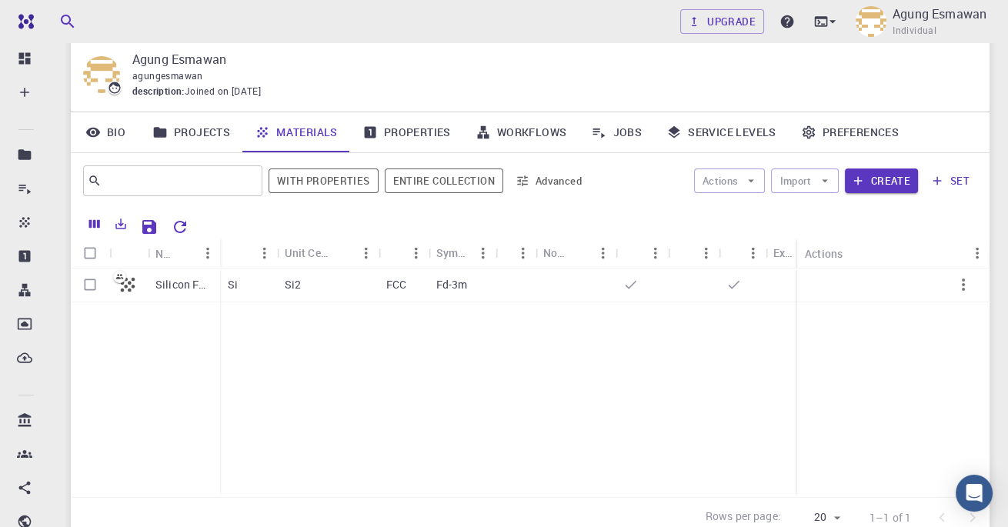
click at [880, 184] on button "Create" at bounding box center [881, 181] width 73 height 25
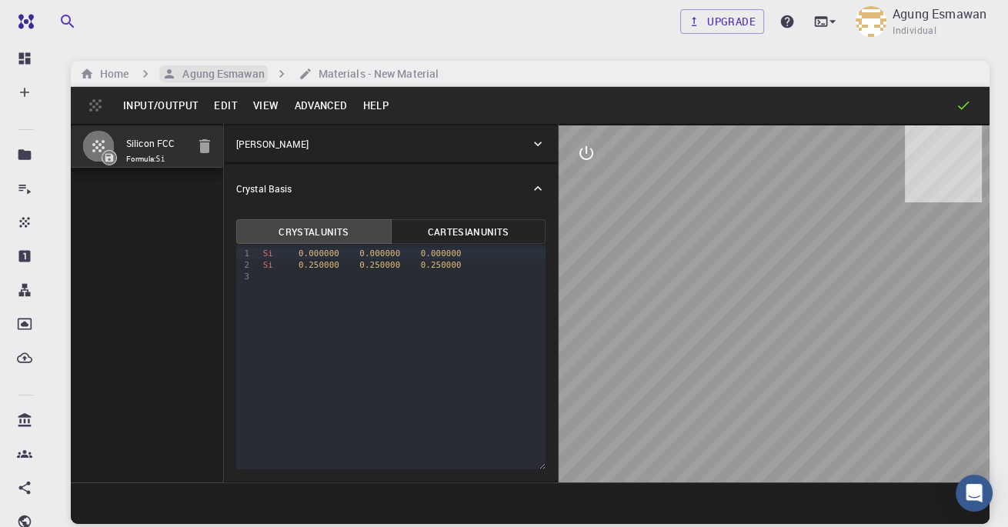
click at [174, 111] on button "Input/Output" at bounding box center [160, 105] width 91 height 25
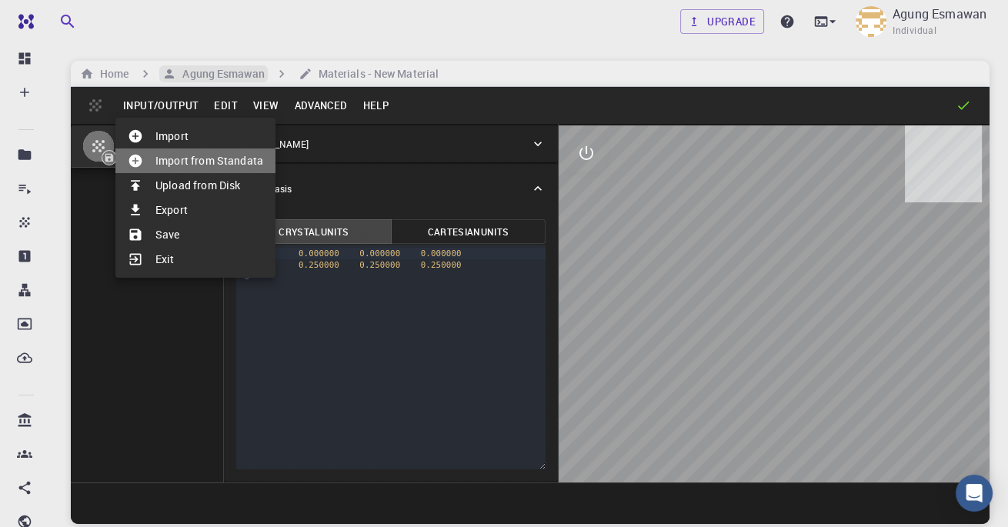
click at [195, 165] on li "Import from Standata" at bounding box center [195, 161] width 160 height 25
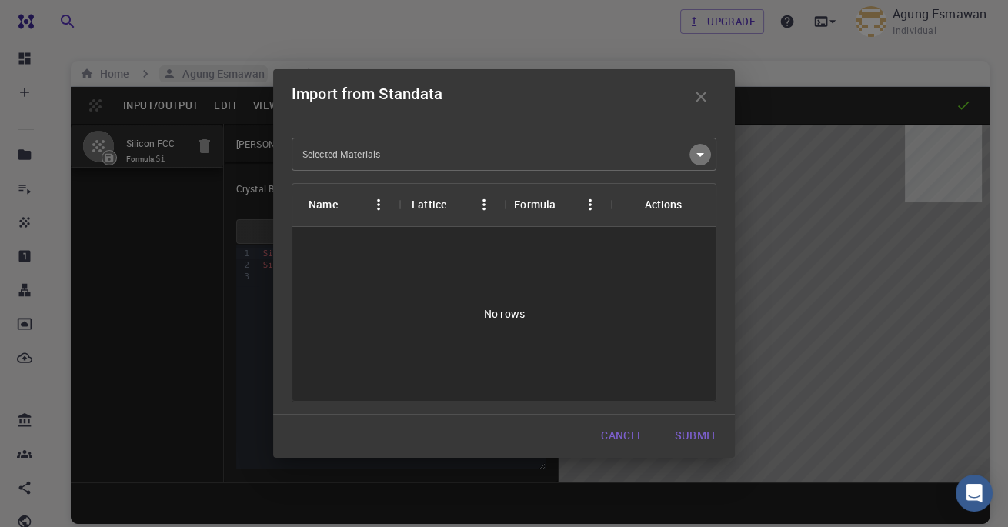
click at [699, 160] on icon "Open" at bounding box center [700, 154] width 18 height 18
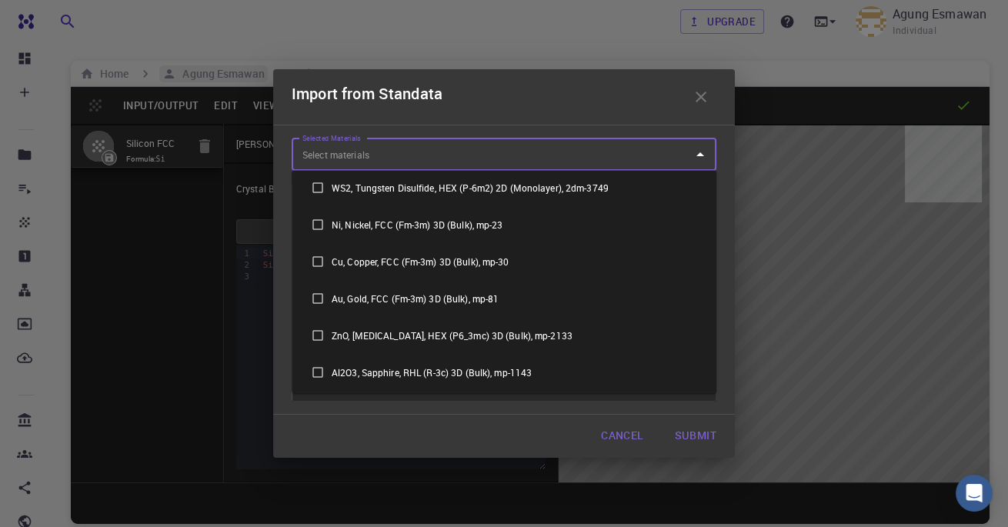
scroll to position [345, 0]
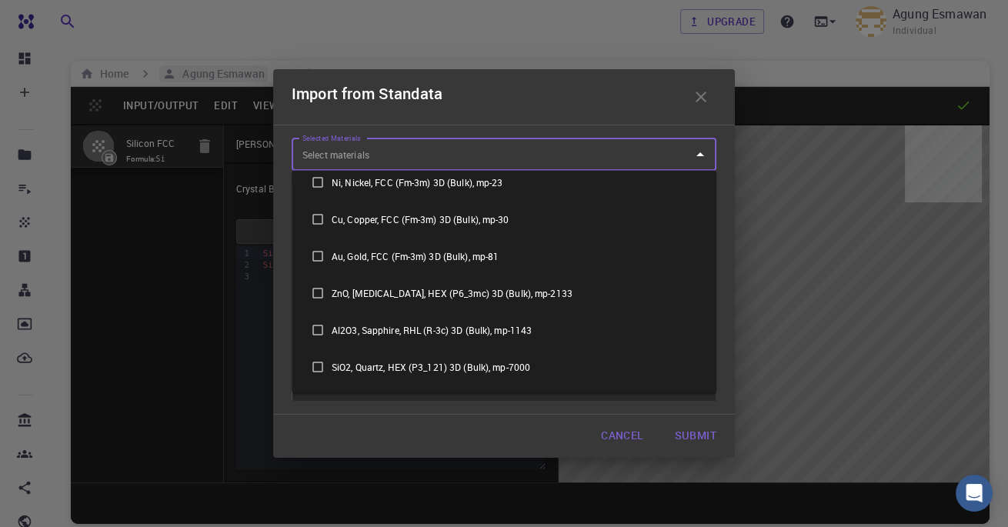
click at [322, 291] on input "checkbox" at bounding box center [318, 293] width 28 height 28
checkbox input "true"
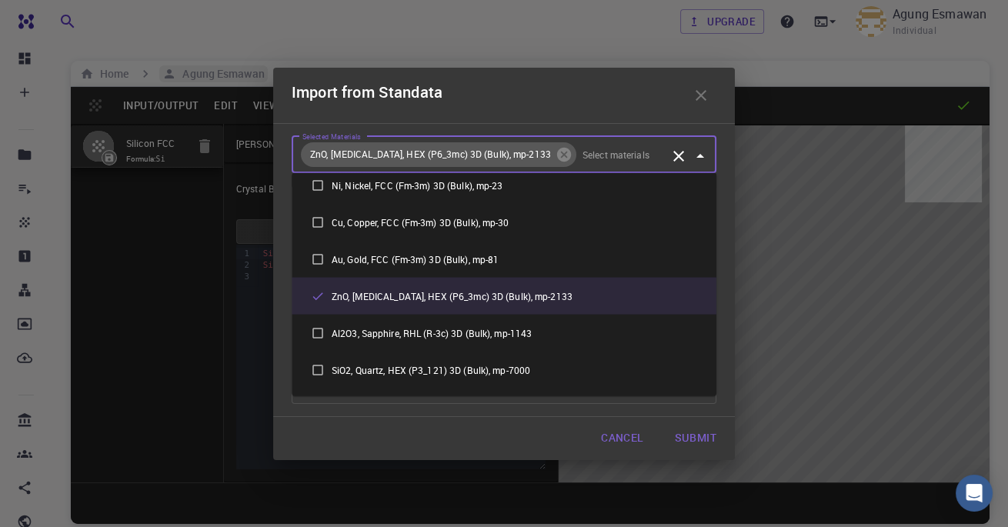
click at [700, 447] on button "Submit" at bounding box center [696, 438] width 66 height 31
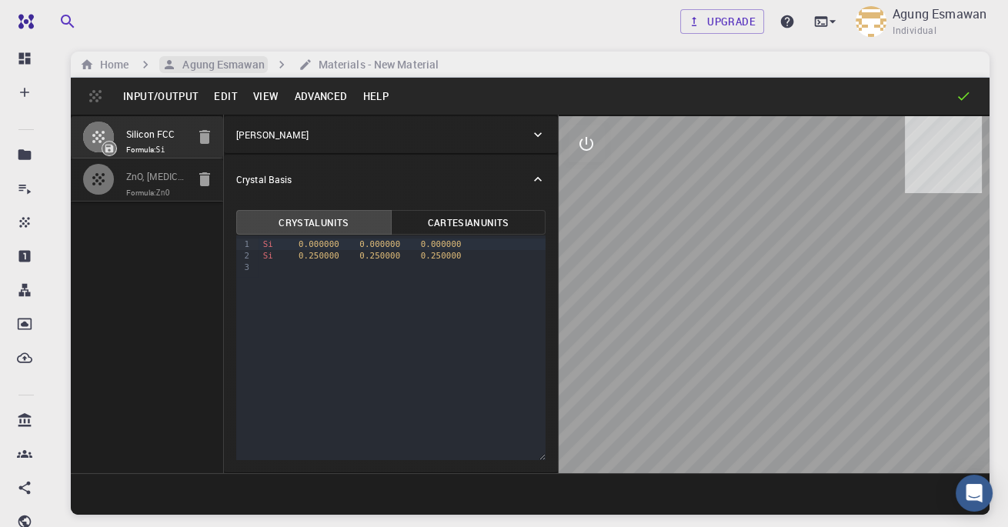
scroll to position [0, 0]
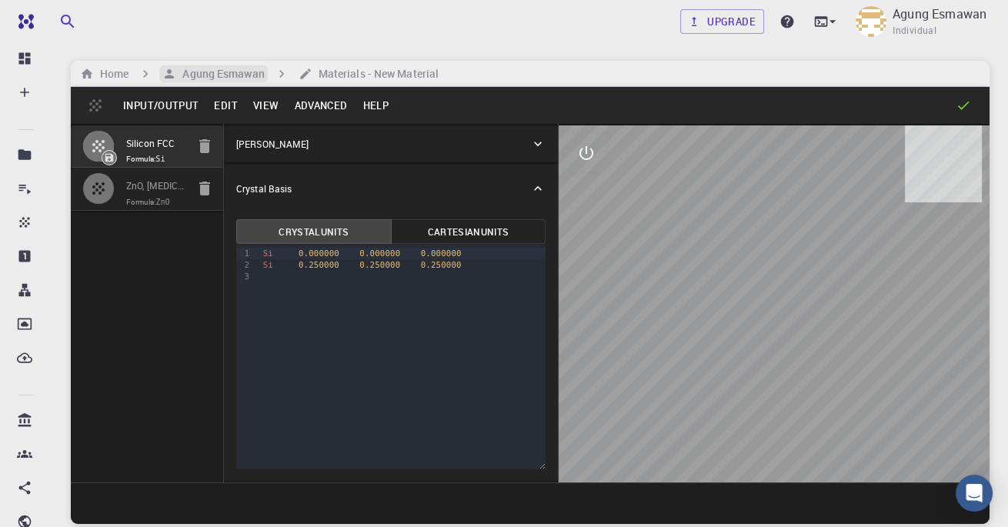
click at [147, 189] on input "ZnO, Zinc Oxide, HEX (P6_3mc) 3D (Bulk), mp-2133" at bounding box center [156, 187] width 60 height 18
type input "HEX"
type input "3.289103"
type input "5.306821"
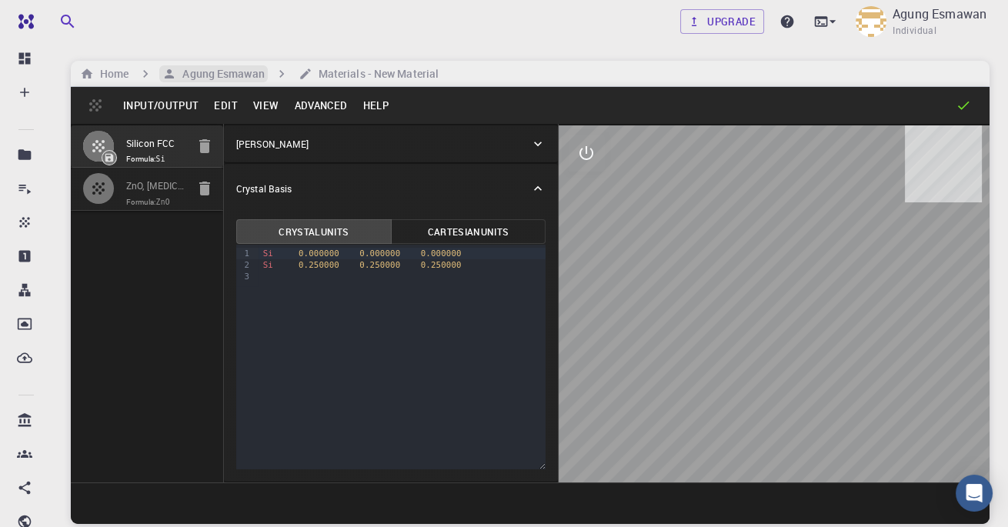
type input "90"
type input "120"
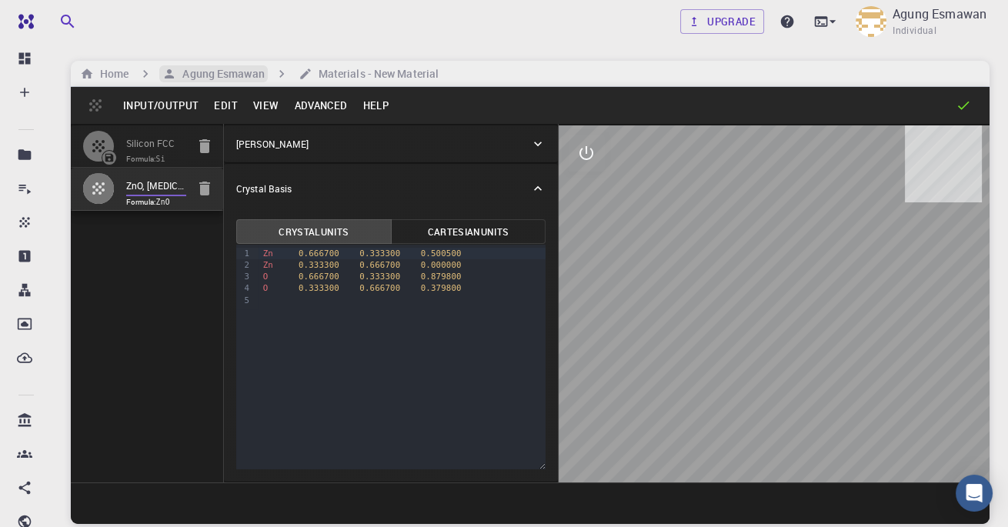
click at [968, 106] on icon at bounding box center [963, 105] width 15 height 15
click at [961, 109] on icon at bounding box center [963, 105] width 15 height 15
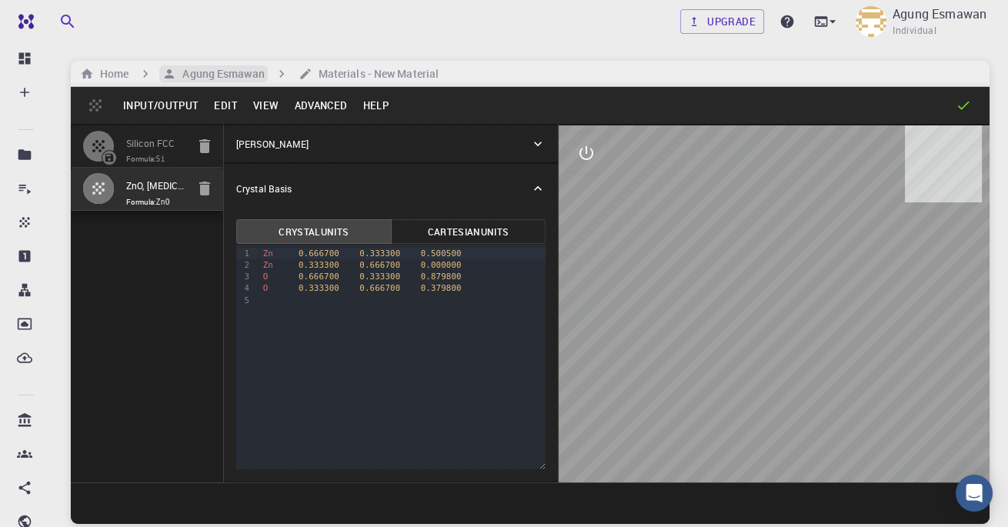
click at [92, 184] on icon "button" at bounding box center [98, 188] width 18 height 18
click at [146, 186] on input "ZnO, Zinc Oxide, HEX (P6_3mc) 3D (Bulk), mp-2133" at bounding box center [156, 187] width 60 height 18
click at [125, 216] on div "Silicon FCC Formula: Si ZnO, Zinc Oxide, HEX (P6_3mc) 3D (Bulk), mp-2133 Formul…" at bounding box center [147, 303] width 153 height 359
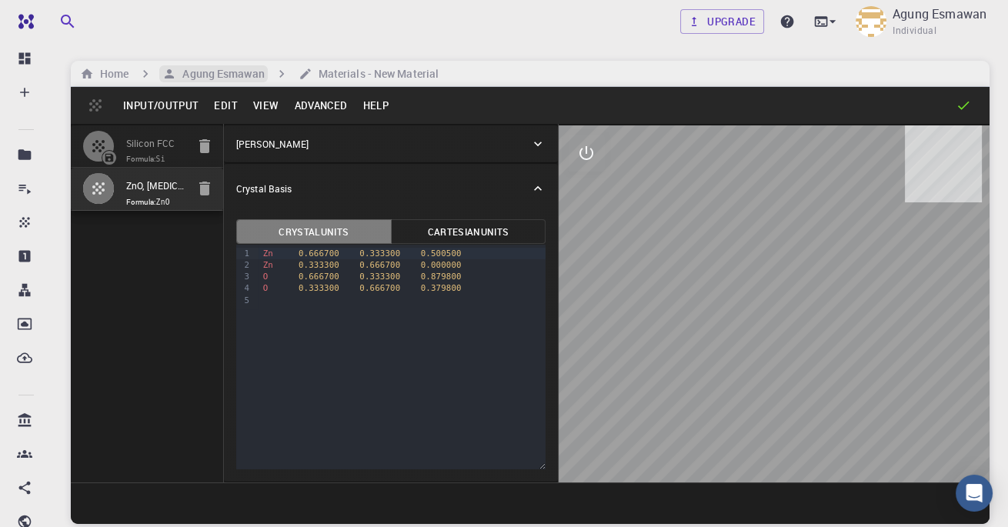
click at [268, 226] on button "Crystal Units" at bounding box center [313, 231] width 155 height 25
click at [239, 74] on h6 "Agung Esmawan" at bounding box center [220, 73] width 88 height 17
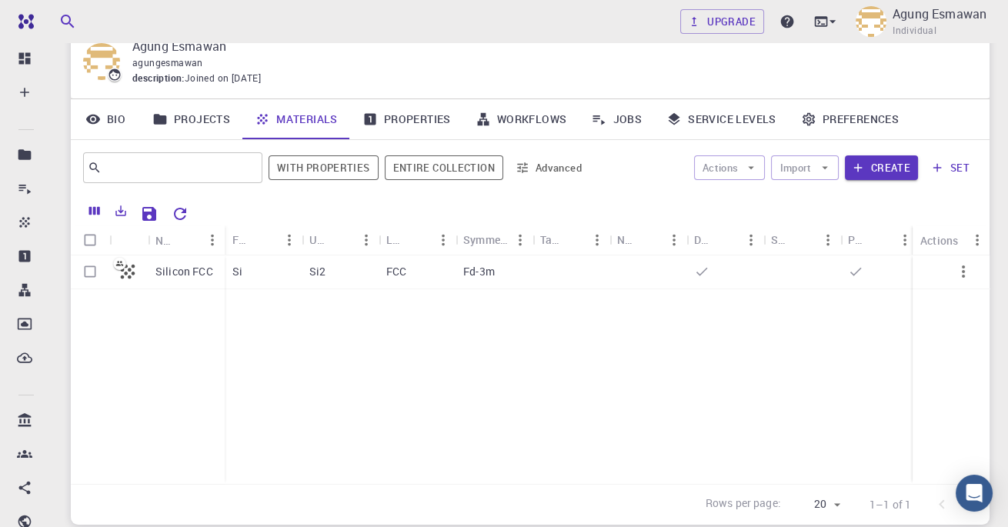
scroll to position [49, 0]
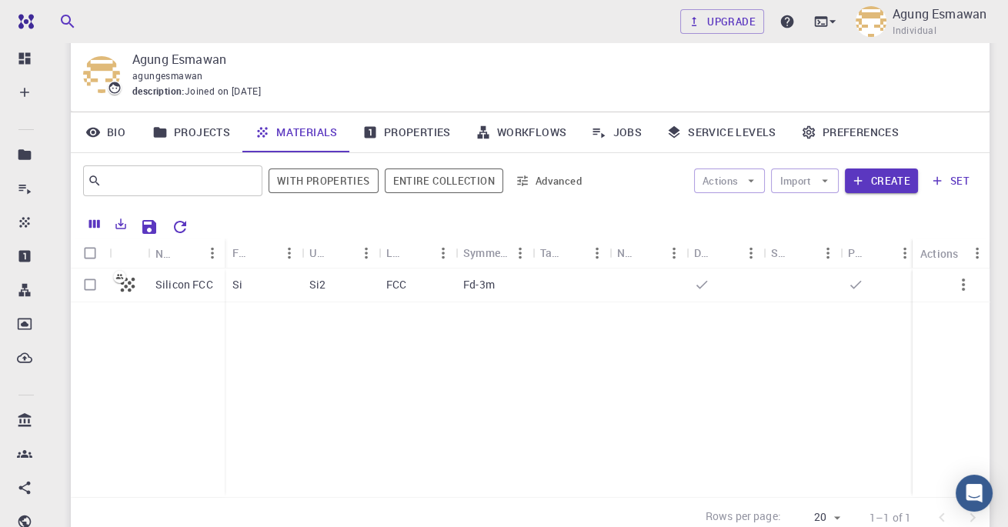
click at [129, 223] on button "Export" at bounding box center [121, 224] width 26 height 25
click at [503, 383] on div "Silicon FCC Si Si2 FCC Fd-3m" at bounding box center [610, 383] width 1078 height 229
click at [928, 185] on button "set" at bounding box center [950, 181] width 53 height 25
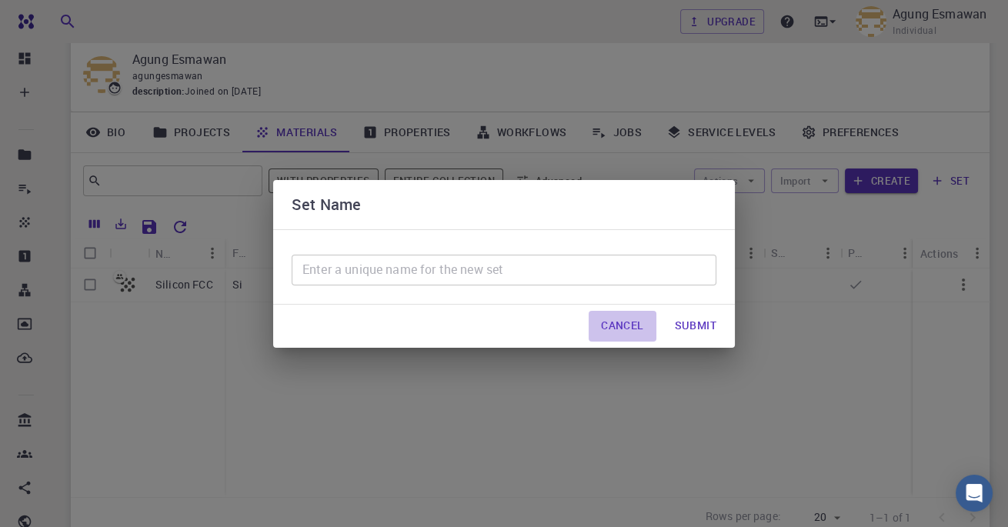
click at [632, 322] on button "Cancel" at bounding box center [622, 326] width 67 height 31
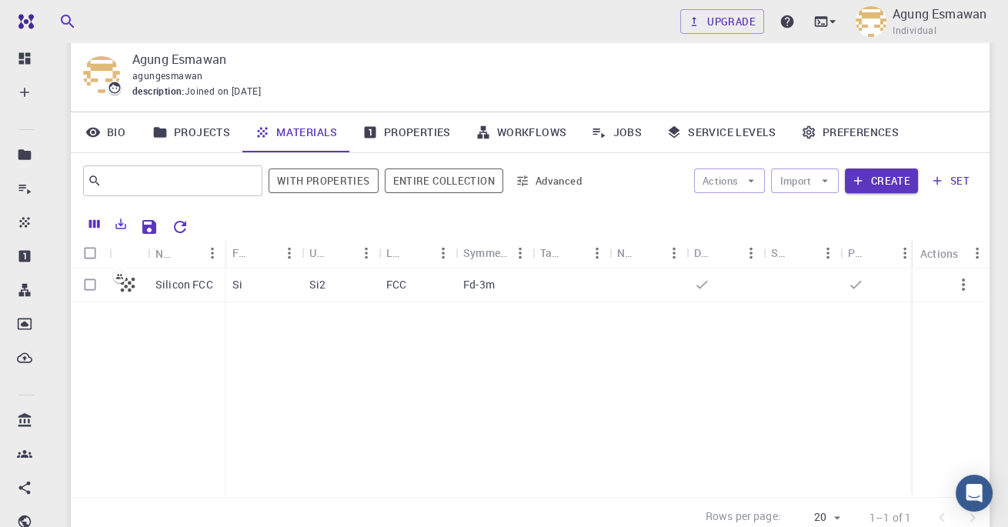
click at [798, 196] on div "Actions Import Create set" at bounding box center [787, 180] width 382 height 37
click at [811, 187] on button "Import" at bounding box center [804, 181] width 67 height 25
click at [811, 215] on div at bounding box center [800, 210] width 28 height 15
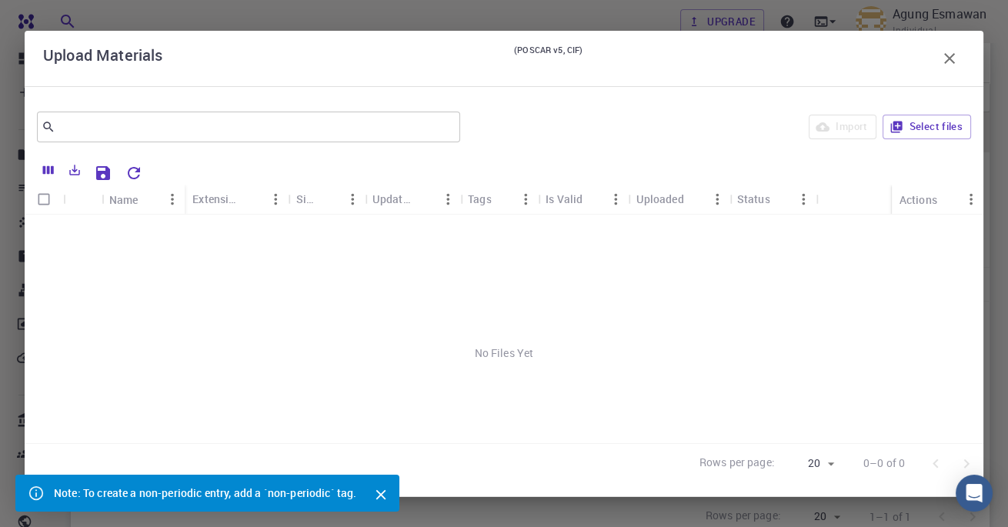
scroll to position [179, 0]
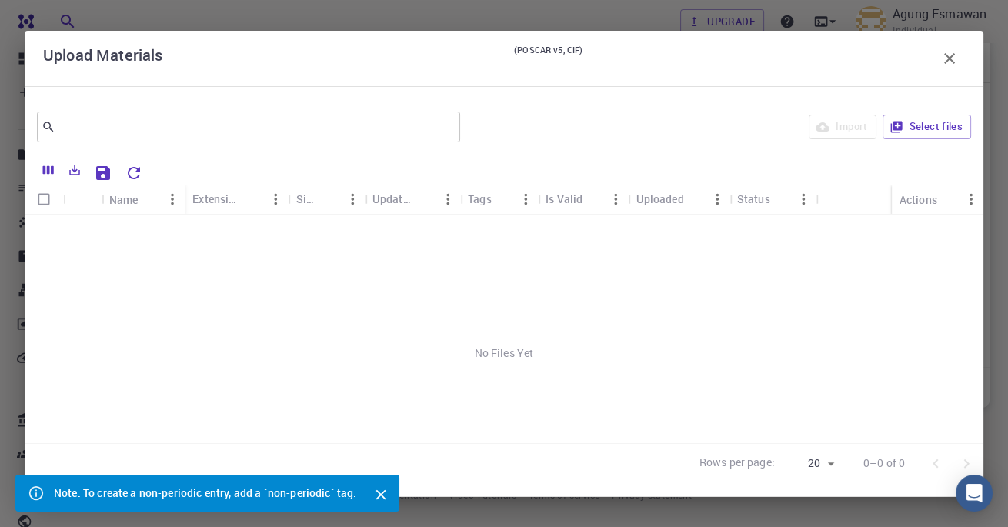
click at [376, 480] on div "Note: To create a non-periodic entry, add a `non-periodic` tag." at bounding box center [207, 493] width 384 height 37
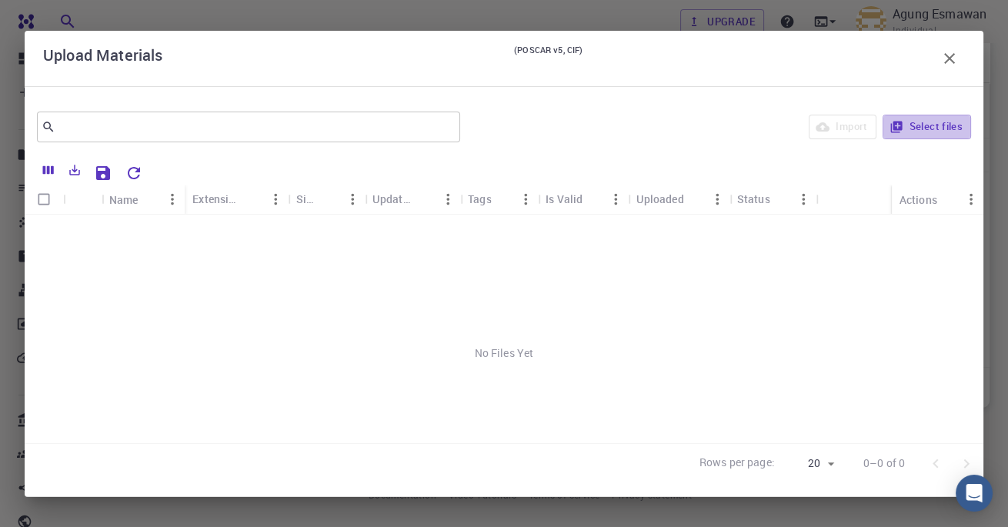
click at [914, 123] on button "Select files" at bounding box center [927, 127] width 89 height 25
click at [944, 62] on button "button" at bounding box center [949, 58] width 31 height 31
click at [951, 61] on div "Bio Projects Materials Properties Workflows Jobs Service Levels Preferences" at bounding box center [530, 62] width 919 height 40
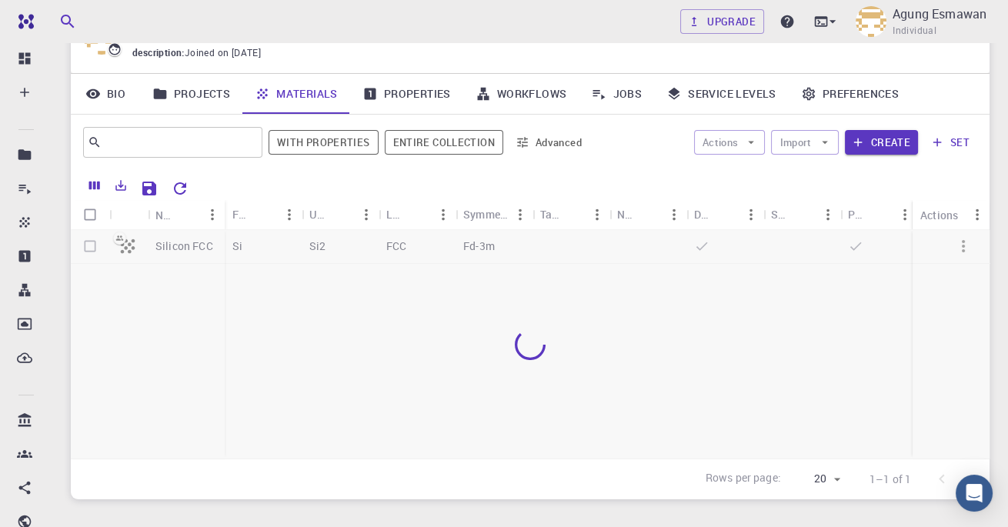
scroll to position [80, 0]
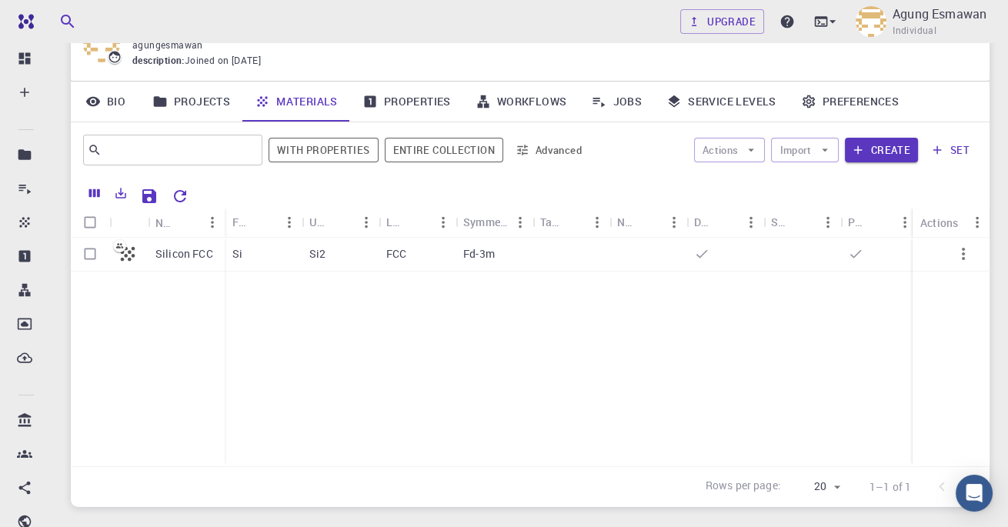
click at [119, 308] on div "Silicon FCC" at bounding box center [148, 352] width 154 height 229
click at [91, 262] on input "Select row" at bounding box center [89, 253] width 29 height 29
checkbox input "true"
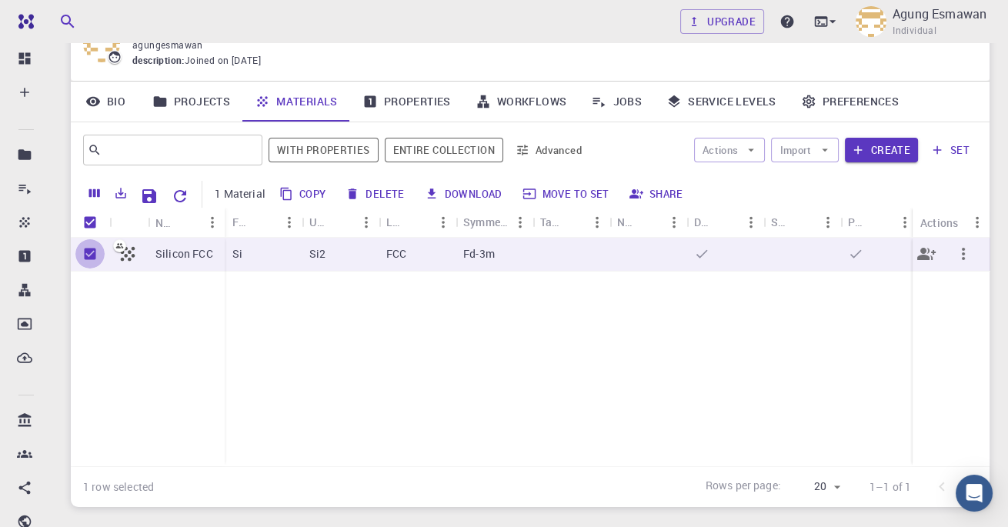
click at [91, 262] on input "Unselect row" at bounding box center [89, 253] width 29 height 29
checkbox input "false"
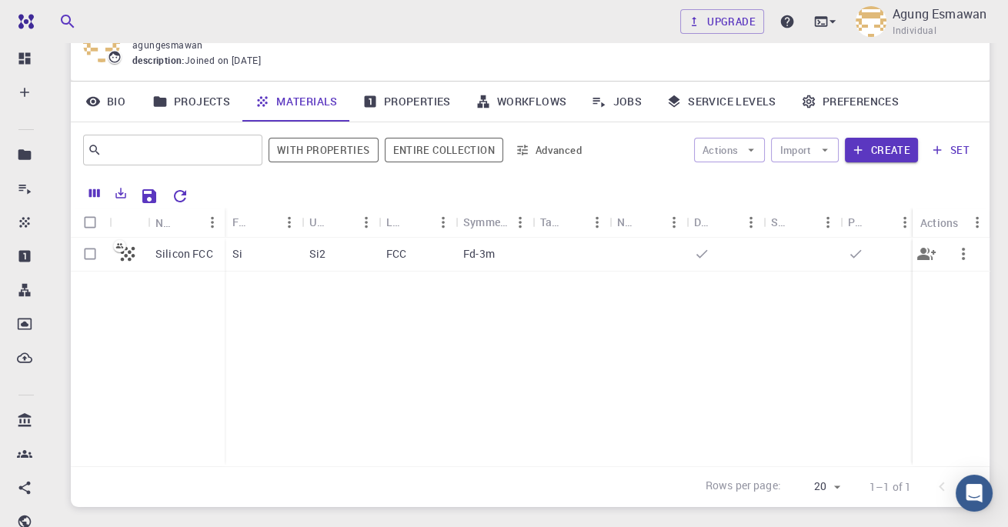
click at [374, 109] on link "Properties" at bounding box center [406, 102] width 113 height 40
click at [375, 109] on link "Properties" at bounding box center [406, 102] width 113 height 40
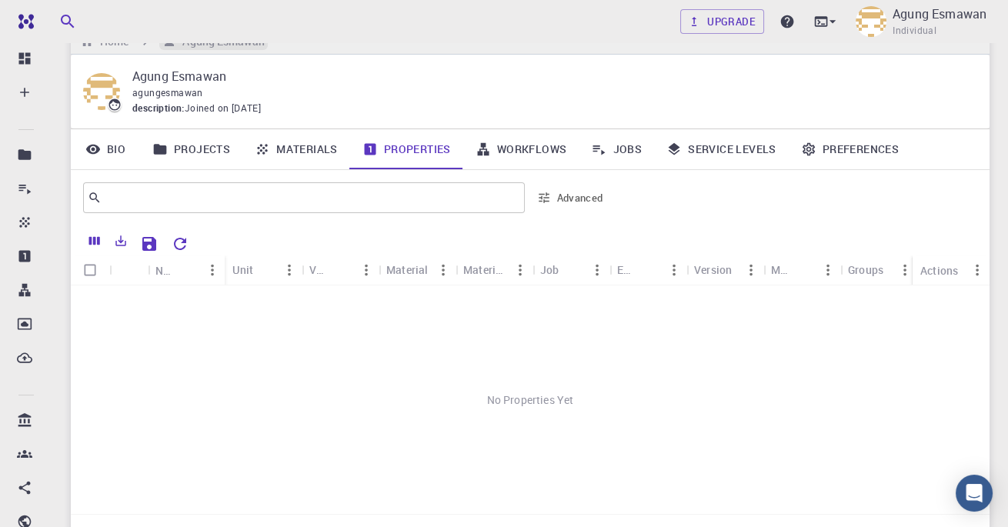
scroll to position [31, 0]
drag, startPoint x: 250, startPoint y: 73, endPoint x: 370, endPoint y: 309, distance: 265.1
click at [370, 309] on div "No Properties Yet" at bounding box center [530, 401] width 919 height 229
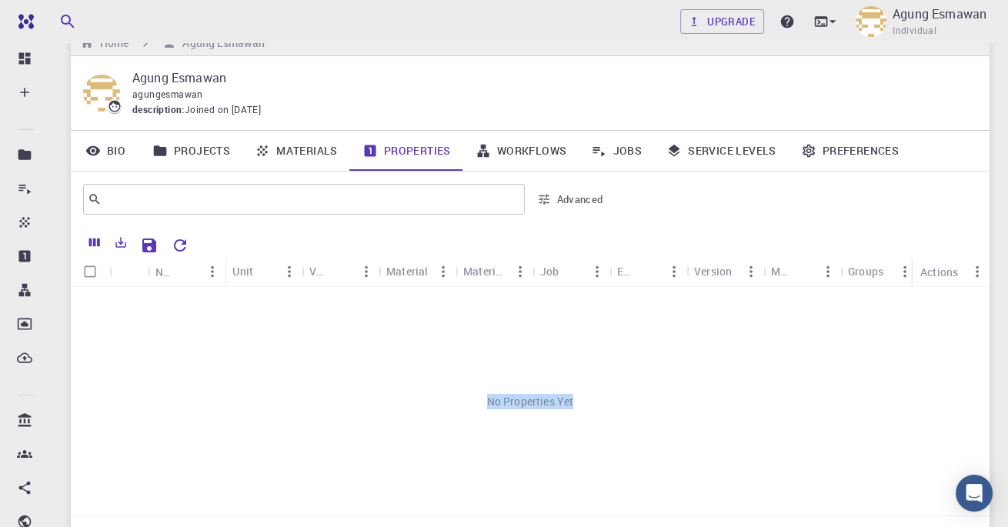
click at [370, 309] on div "No Properties Yet" at bounding box center [530, 401] width 919 height 229
click at [307, 160] on link "Materials" at bounding box center [296, 151] width 108 height 40
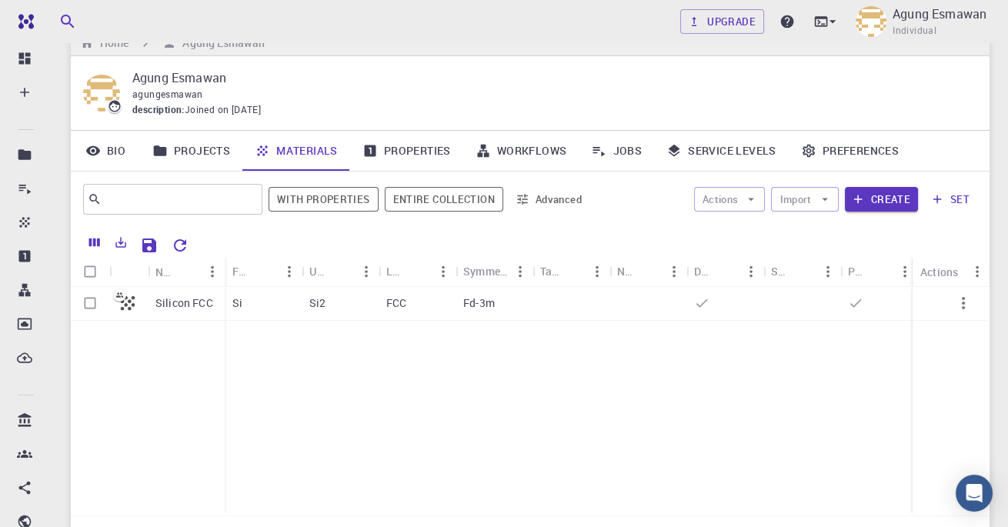
click at [389, 391] on div "Silicon FCC Si Si2 FCC Fd-3m" at bounding box center [610, 401] width 1078 height 229
drag, startPoint x: 370, startPoint y: 309, endPoint x: 954, endPoint y: 305, distance: 583.5
click at [954, 305] on button "button" at bounding box center [963, 303] width 37 height 37
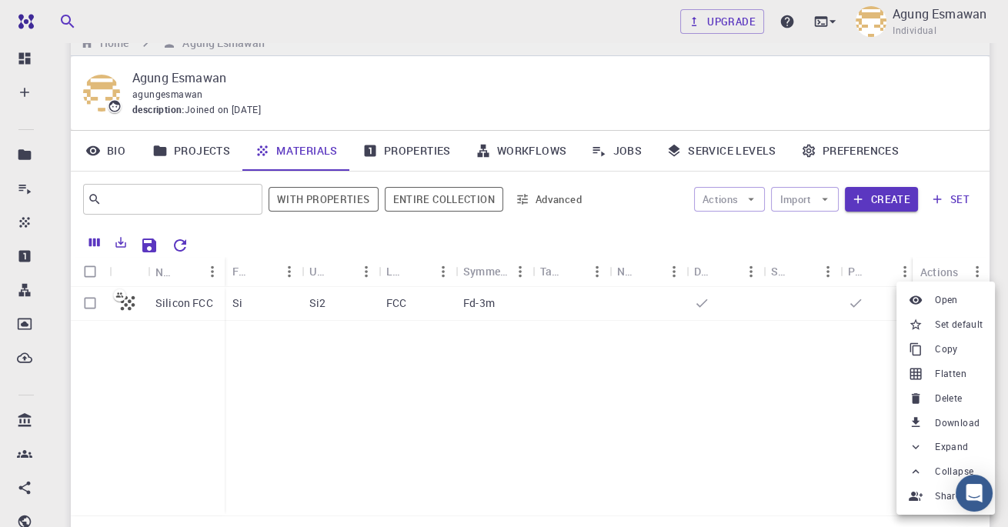
click at [834, 365] on div at bounding box center [504, 263] width 1008 height 527
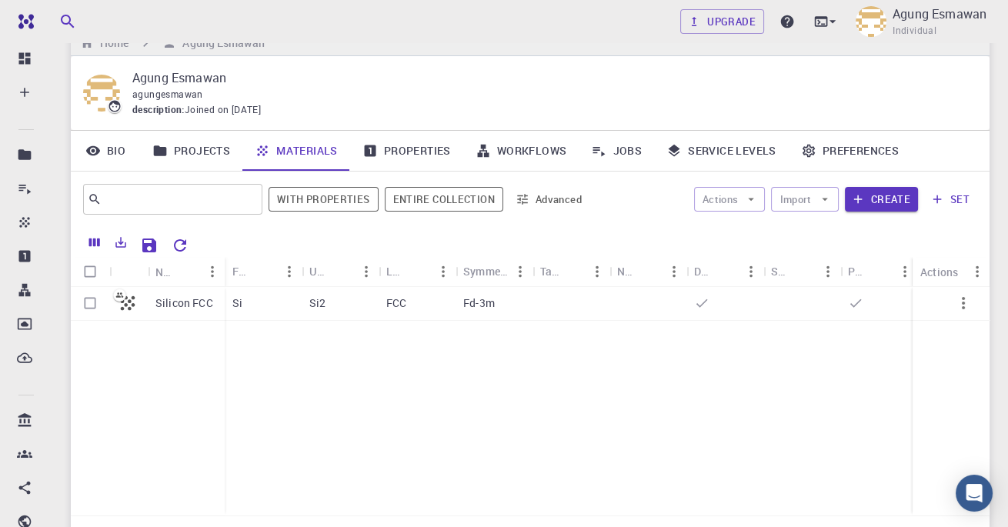
click at [932, 202] on icon "button" at bounding box center [938, 199] width 14 height 14
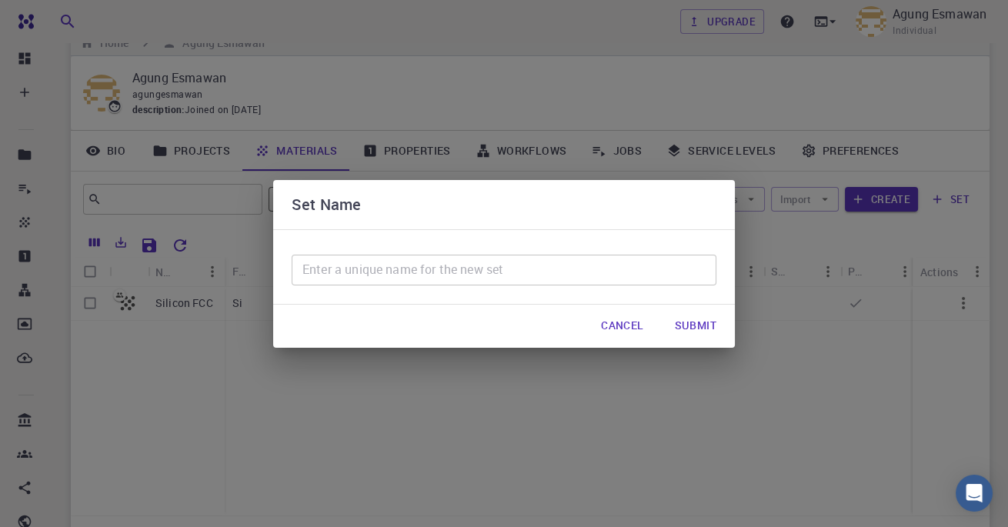
click at [553, 279] on input "text" at bounding box center [504, 270] width 425 height 31
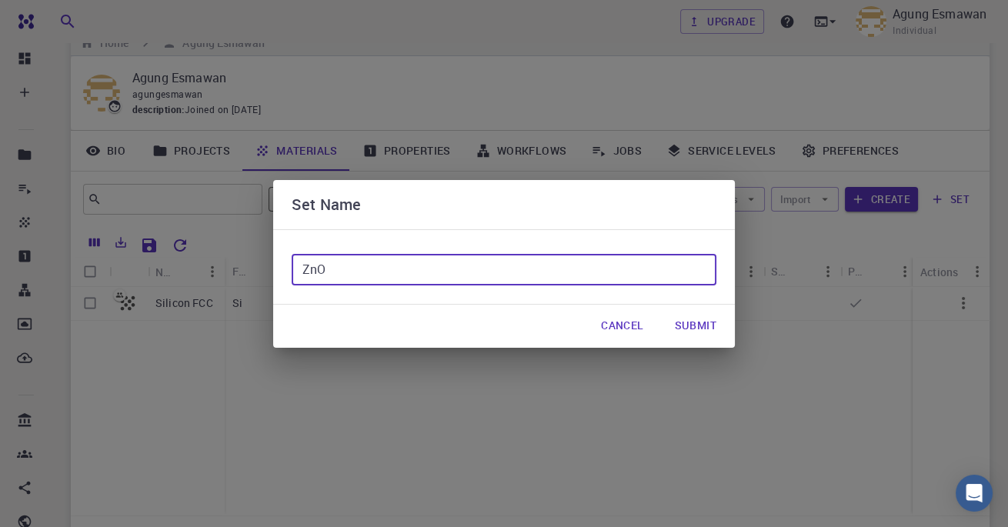
type input "ZnO"
click at [700, 329] on button "Submit" at bounding box center [696, 326] width 66 height 31
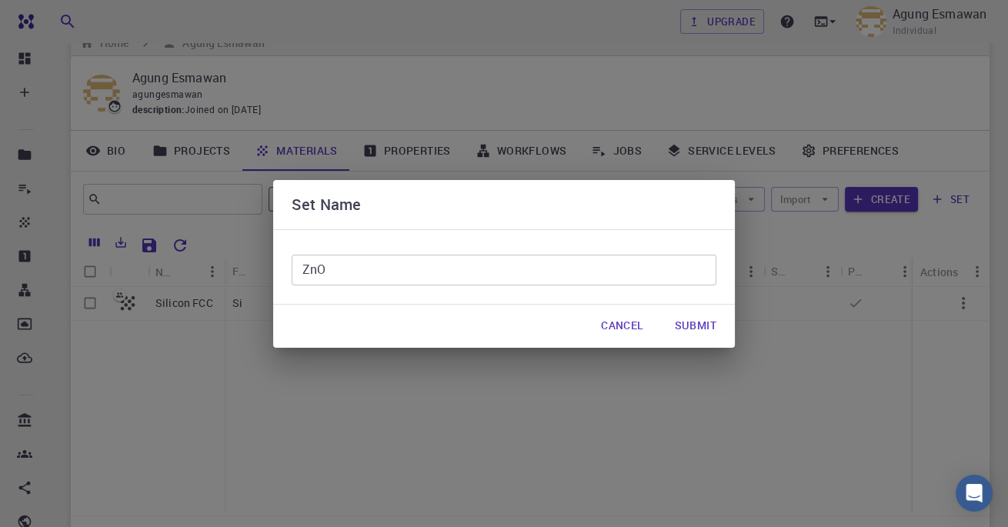
click at [700, 329] on button "Submit" at bounding box center [696, 326] width 66 height 31
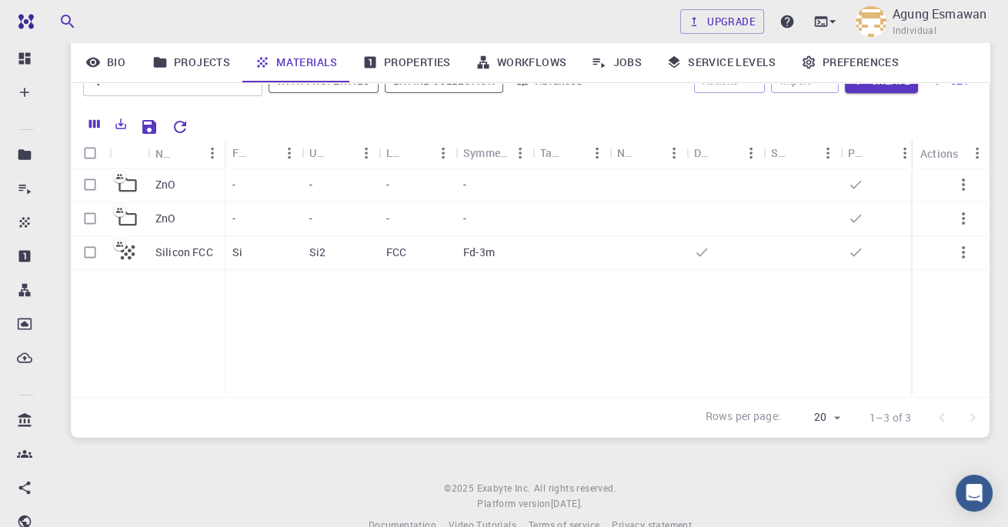
scroll to position [80, 0]
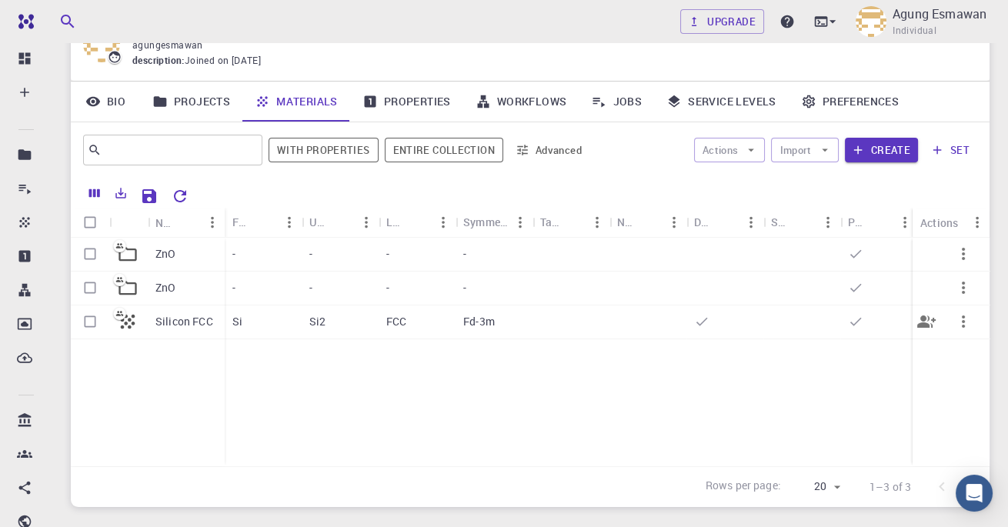
click at [87, 286] on input "Select row" at bounding box center [89, 287] width 29 height 29
checkbox input "true"
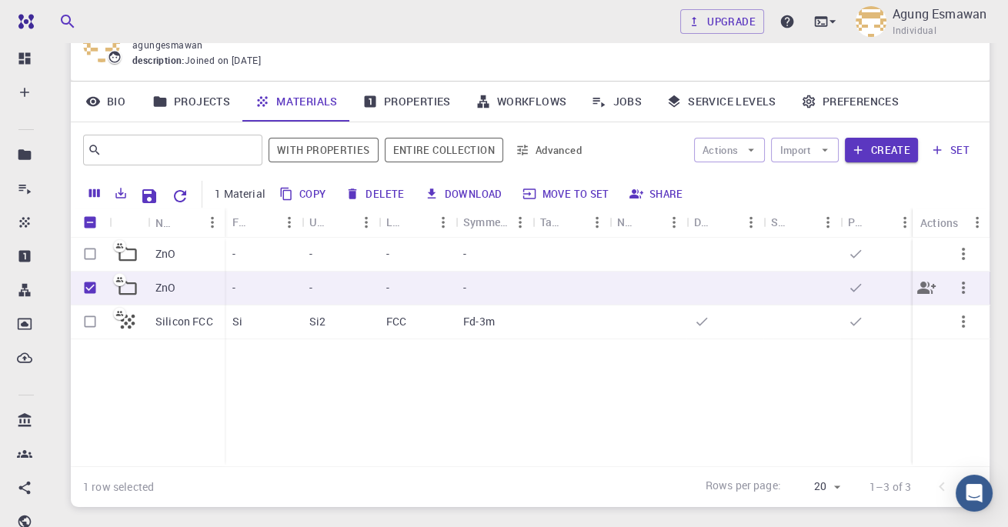
click at [86, 252] on input "Select row" at bounding box center [89, 253] width 29 height 29
checkbox input "true"
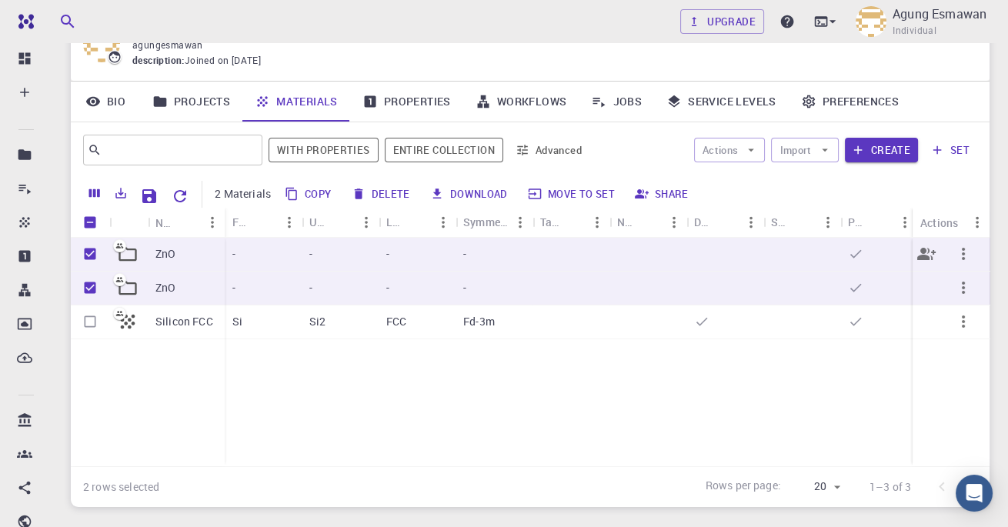
click at [377, 194] on button "Delete" at bounding box center [381, 194] width 69 height 25
checkbox input "false"
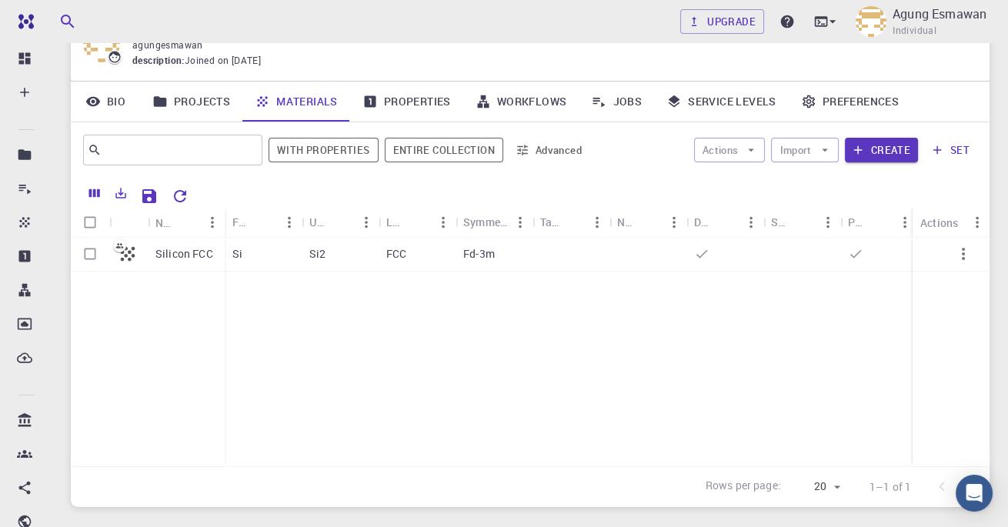
click at [891, 159] on button "Create" at bounding box center [881, 150] width 73 height 25
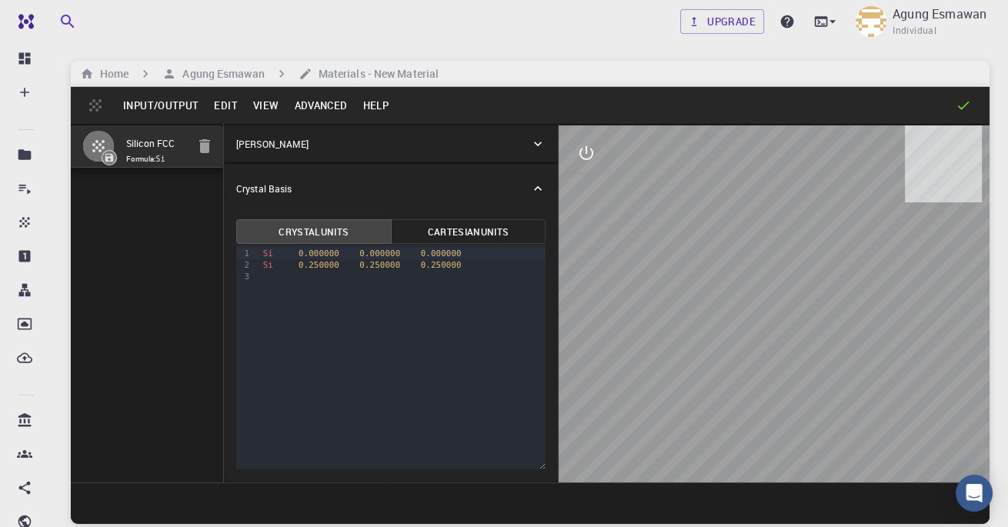
click at [213, 95] on button "Edit" at bounding box center [225, 105] width 39 height 25
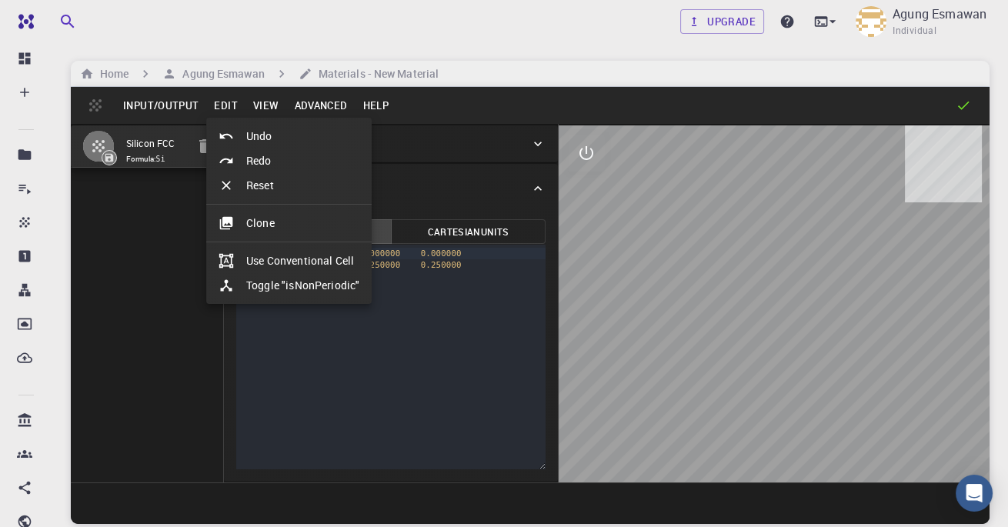
click at [192, 105] on div at bounding box center [504, 263] width 1008 height 527
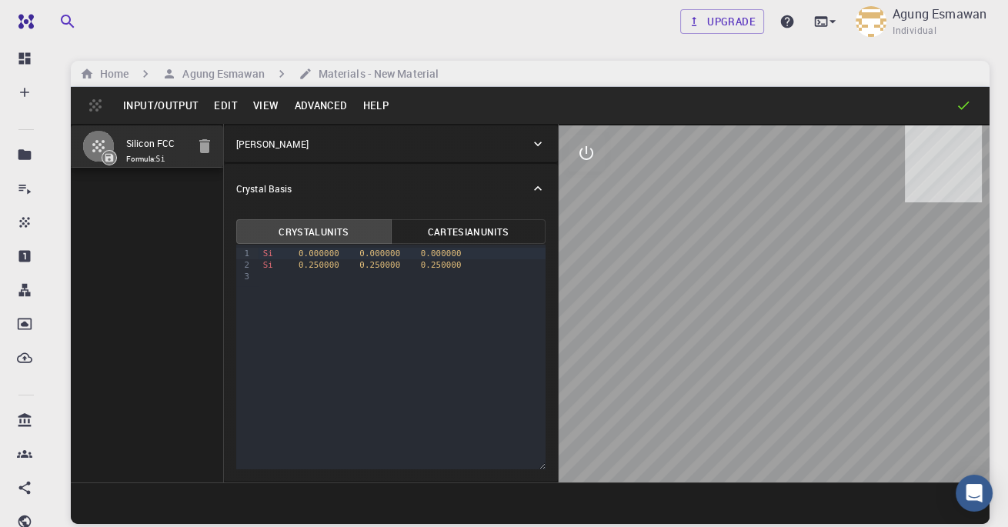
click at [192, 105] on button "Input/Output" at bounding box center [160, 105] width 91 height 25
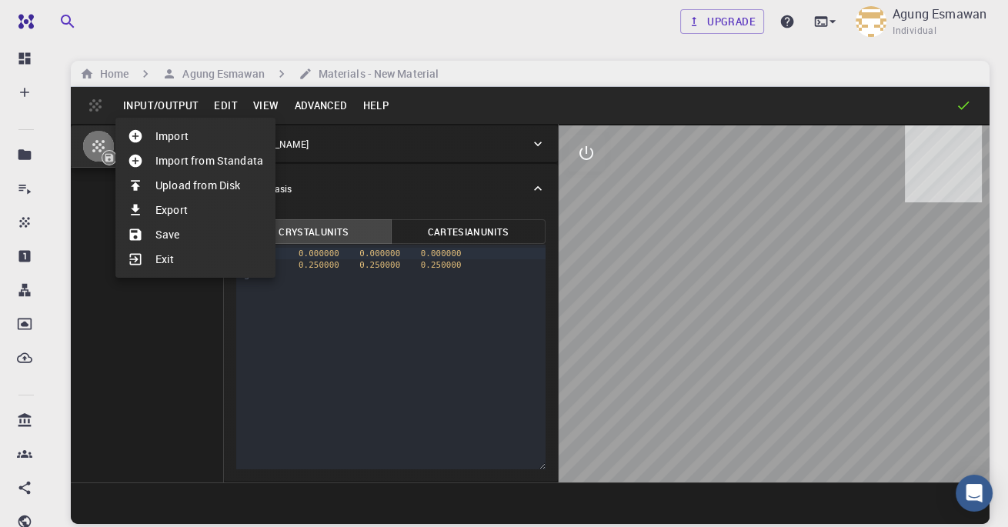
click at [187, 161] on li "Import from Standata" at bounding box center [195, 161] width 160 height 25
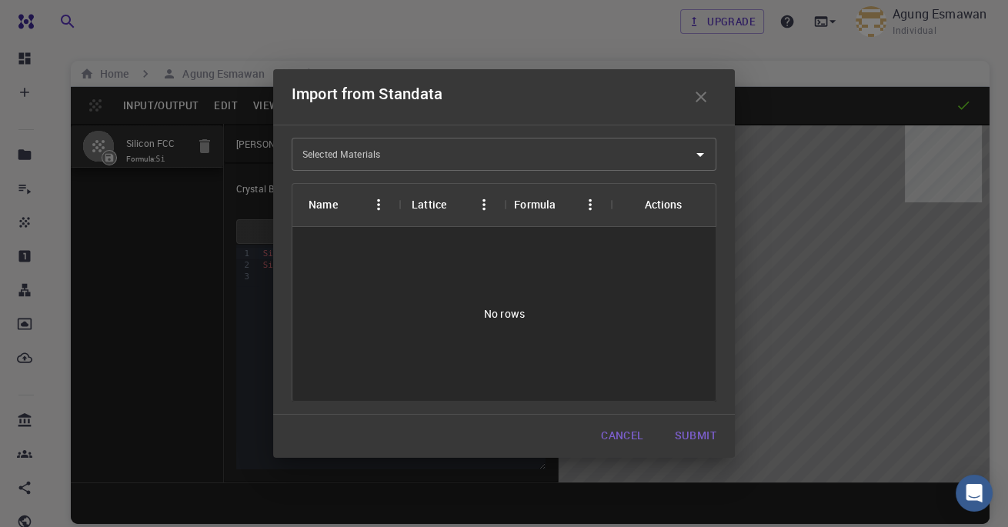
click at [684, 154] on input "Selected Materials" at bounding box center [493, 154] width 388 height 25
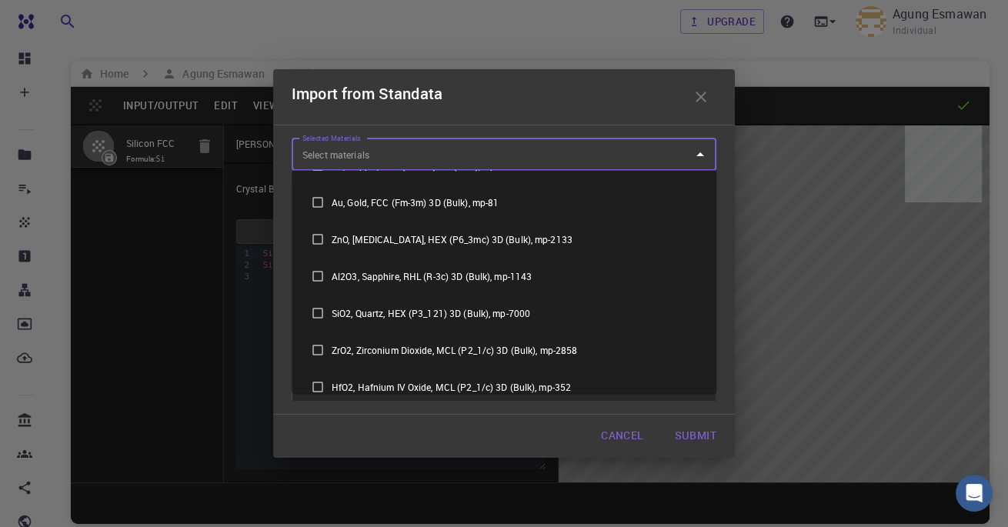
scroll to position [397, 0]
click at [322, 241] on input "checkbox" at bounding box center [318, 241] width 28 height 28
checkbox input "true"
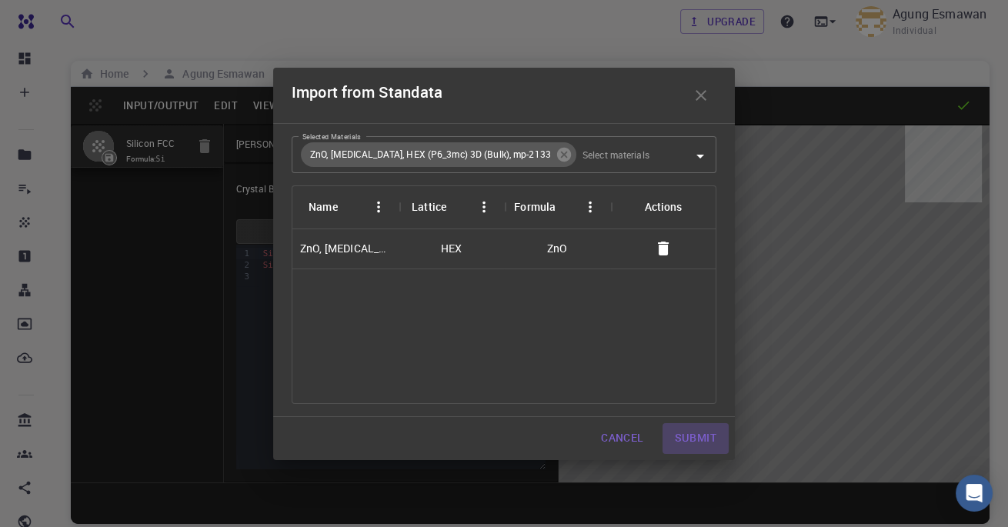
click at [713, 437] on button "Submit" at bounding box center [696, 438] width 66 height 31
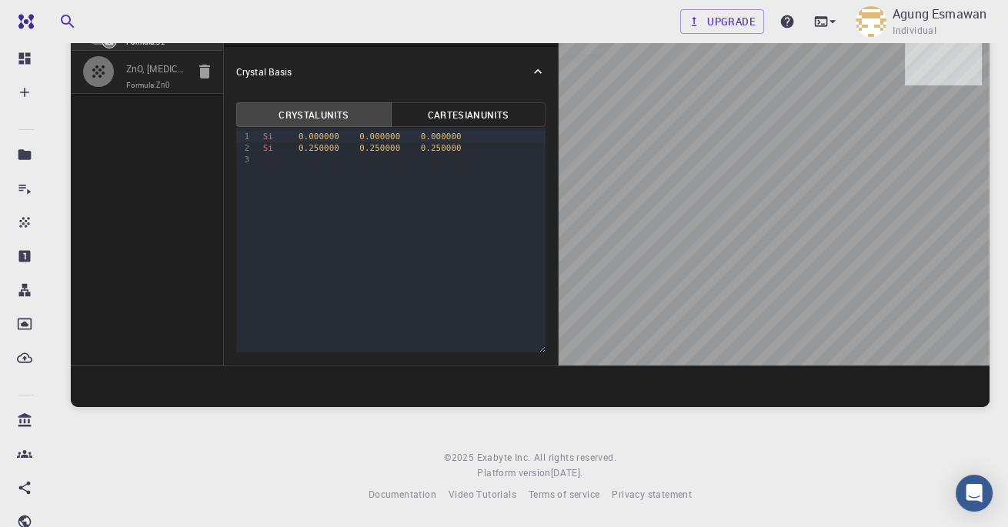
scroll to position [0, 0]
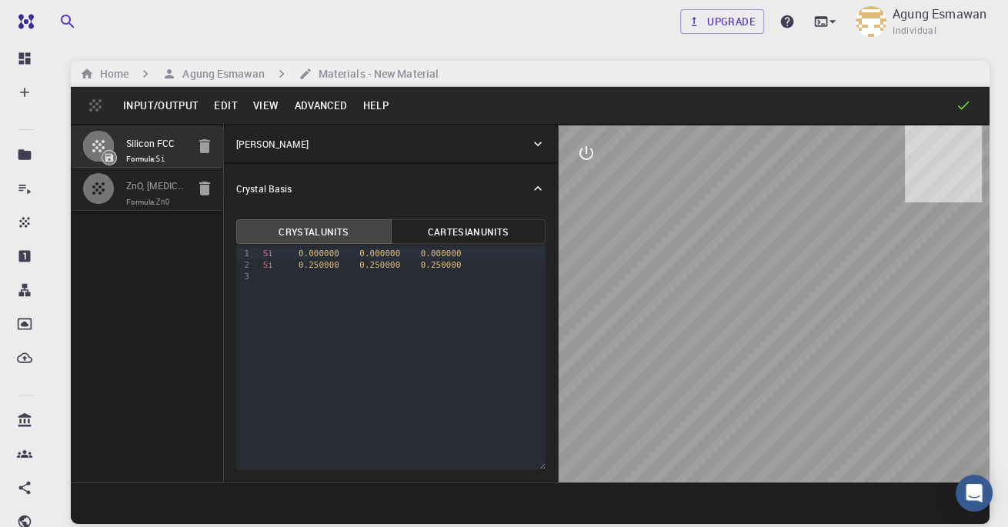
click at [543, 149] on icon at bounding box center [537, 143] width 15 height 15
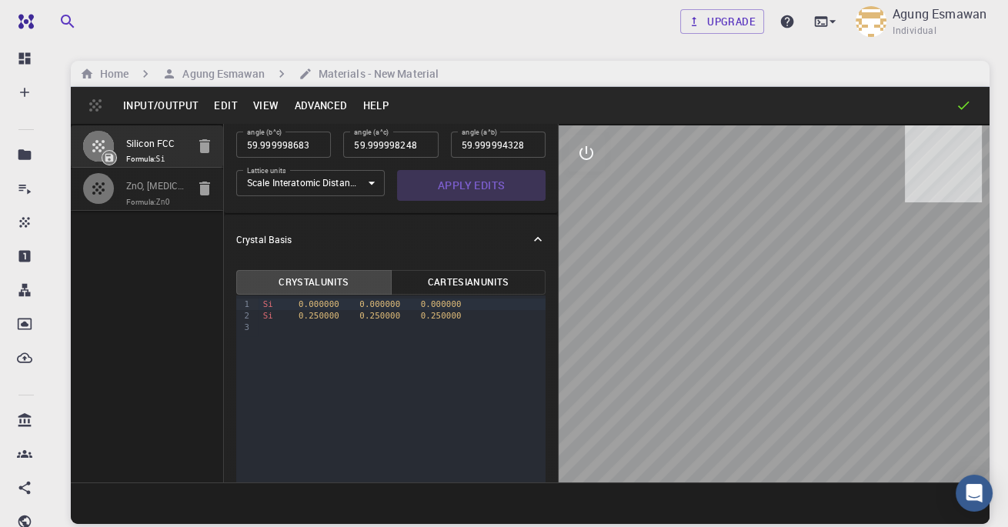
click at [493, 191] on button "Apply Edits" at bounding box center [471, 185] width 149 height 31
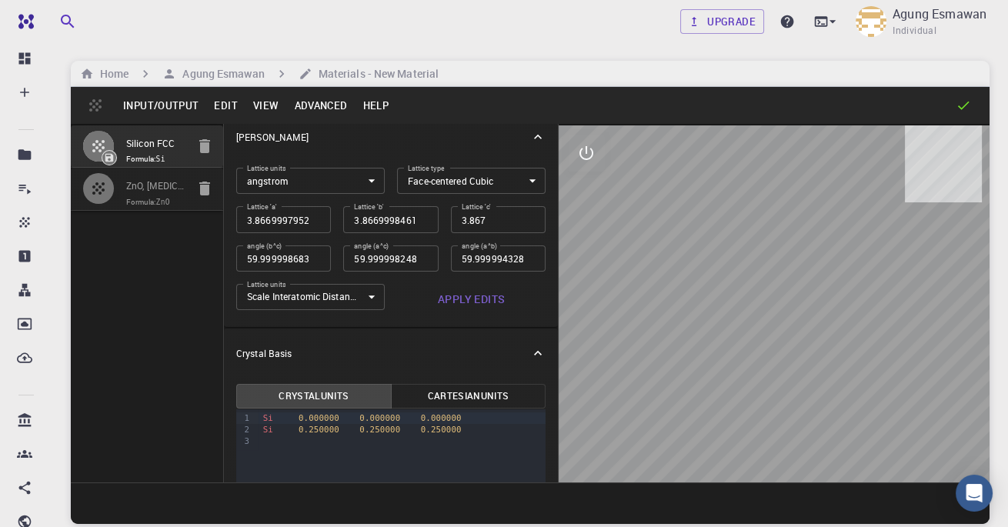
scroll to position [0, 0]
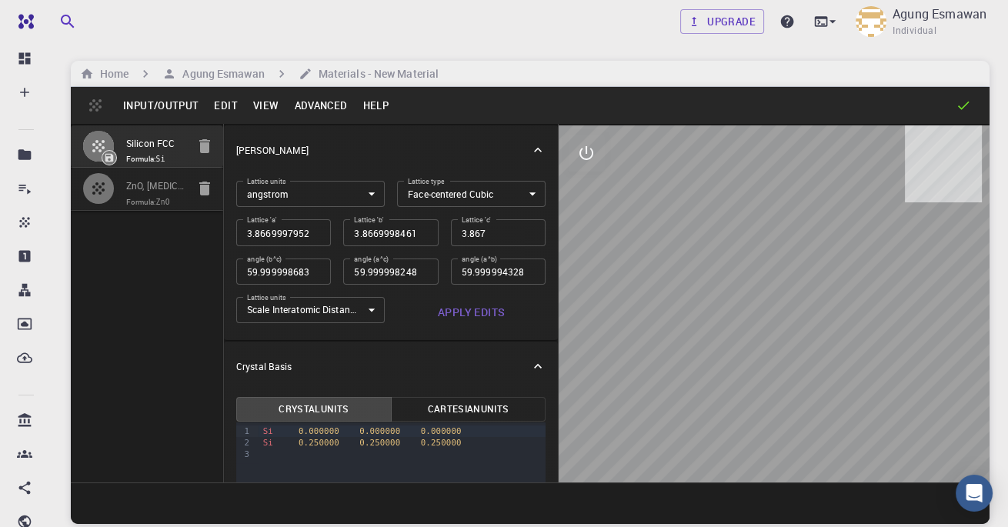
click at [146, 110] on button "Input/Output" at bounding box center [160, 105] width 91 height 25
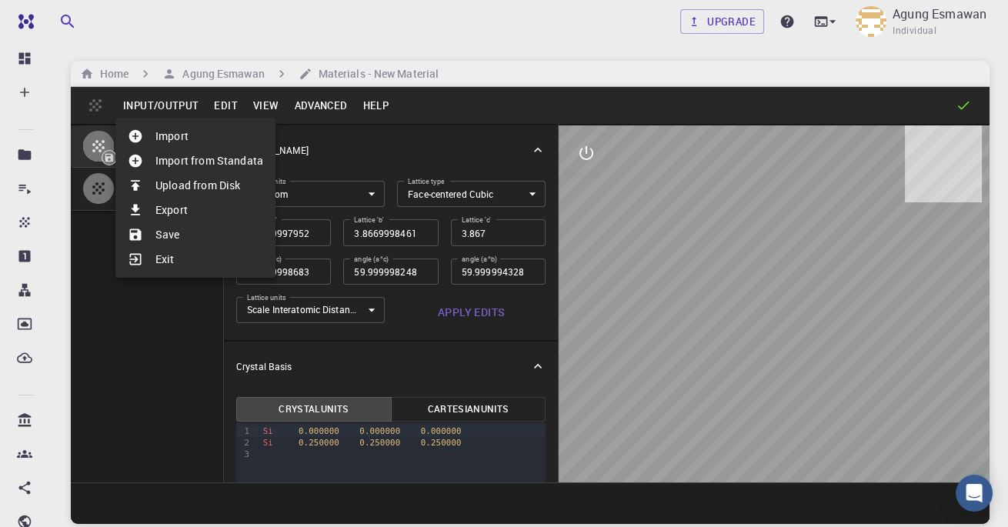
click at [171, 227] on li "Save" at bounding box center [195, 234] width 160 height 25
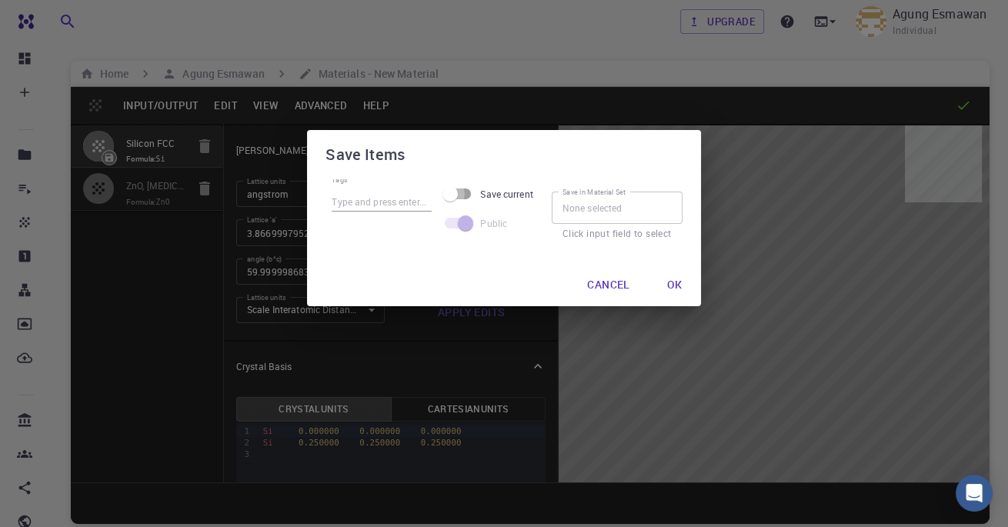
click at [468, 200] on input "Save current" at bounding box center [450, 193] width 88 height 29
checkbox input "true"
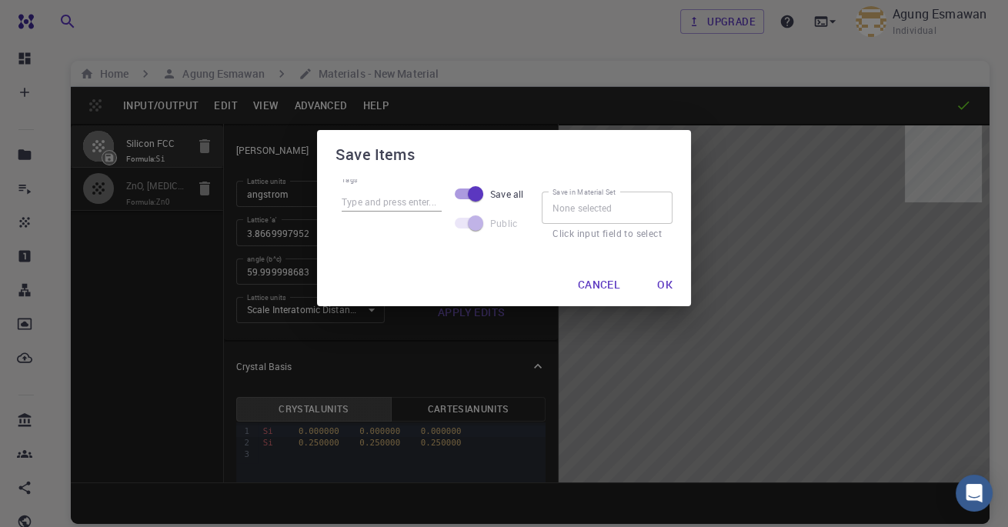
click at [648, 278] on button "Ok" at bounding box center [665, 284] width 40 height 31
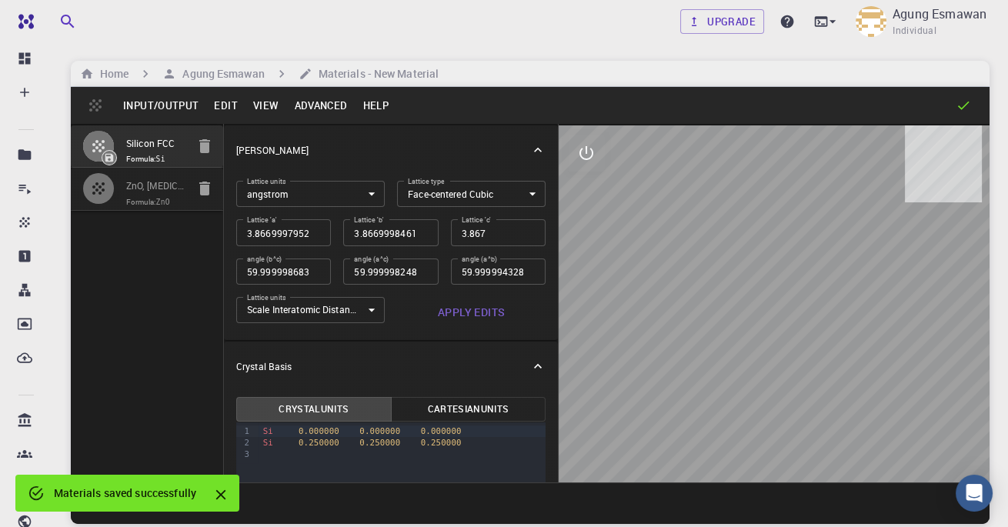
click at [168, 198] on code "ZnO" at bounding box center [163, 202] width 14 height 8
type input "HEX"
type input "3.289103"
type input "5.306821"
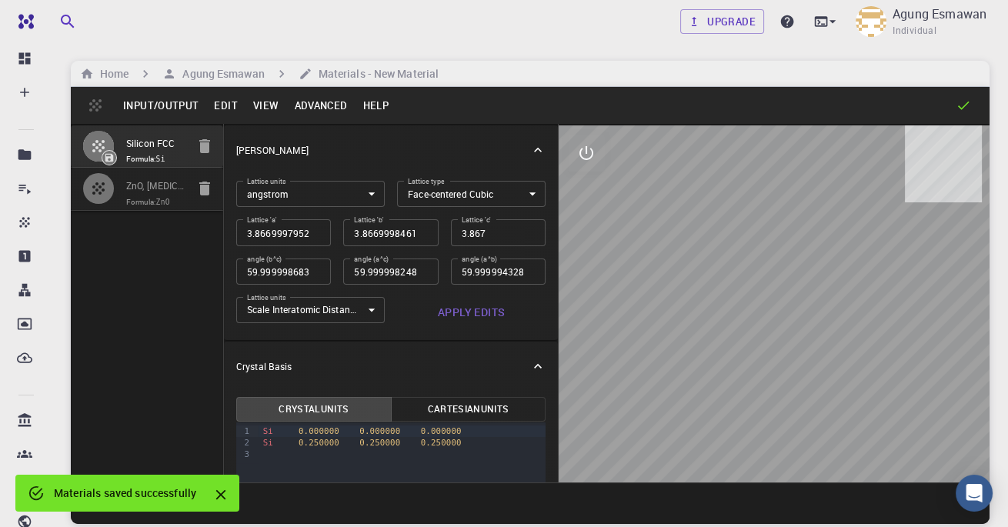
type input "90"
type input "120"
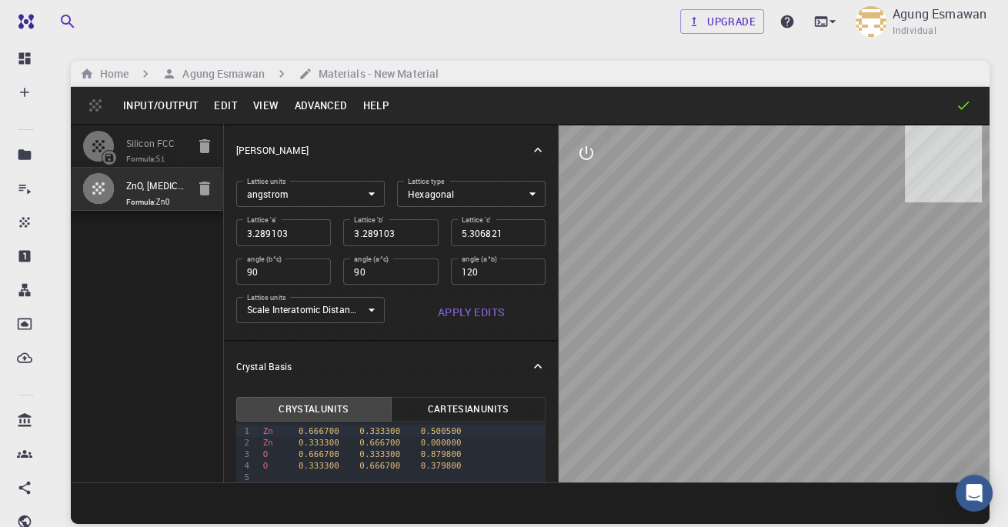
click at [469, 313] on button "Apply Edits" at bounding box center [471, 312] width 149 height 31
click at [112, 195] on button "button" at bounding box center [98, 188] width 32 height 32
click at [145, 102] on button "Input/Output" at bounding box center [160, 105] width 91 height 25
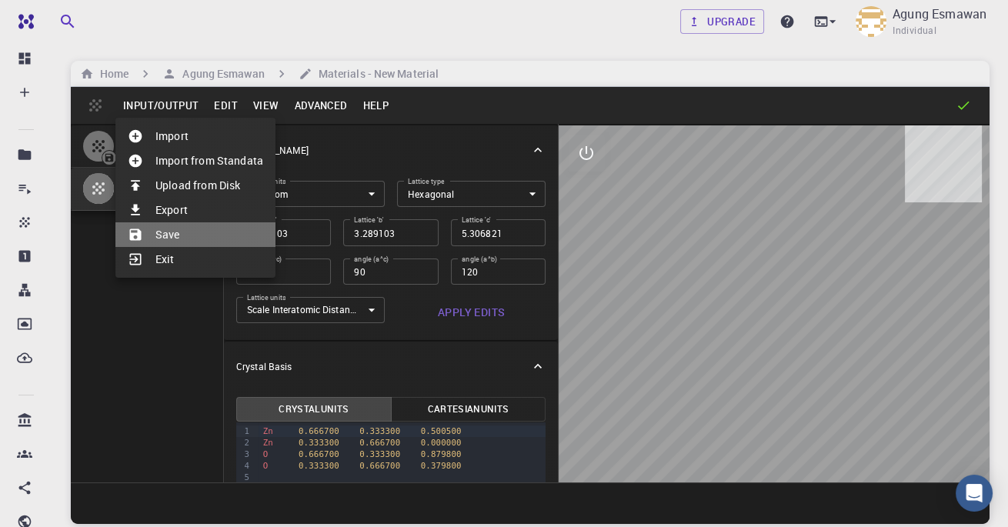
click at [179, 238] on li "Save" at bounding box center [195, 234] width 160 height 25
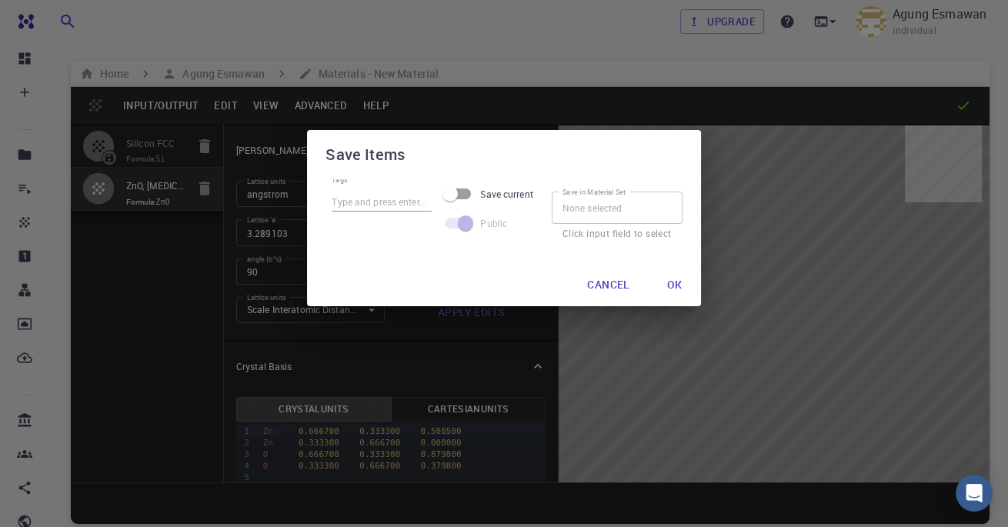
click at [466, 194] on input "Save current" at bounding box center [450, 193] width 88 height 29
checkbox input "true"
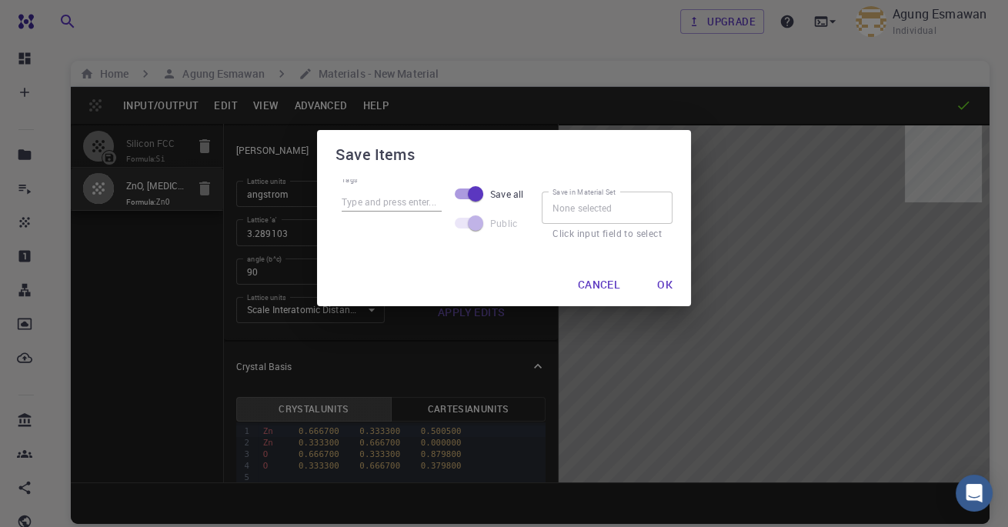
click at [652, 235] on p "Click input field to select" at bounding box center [607, 233] width 109 height 15
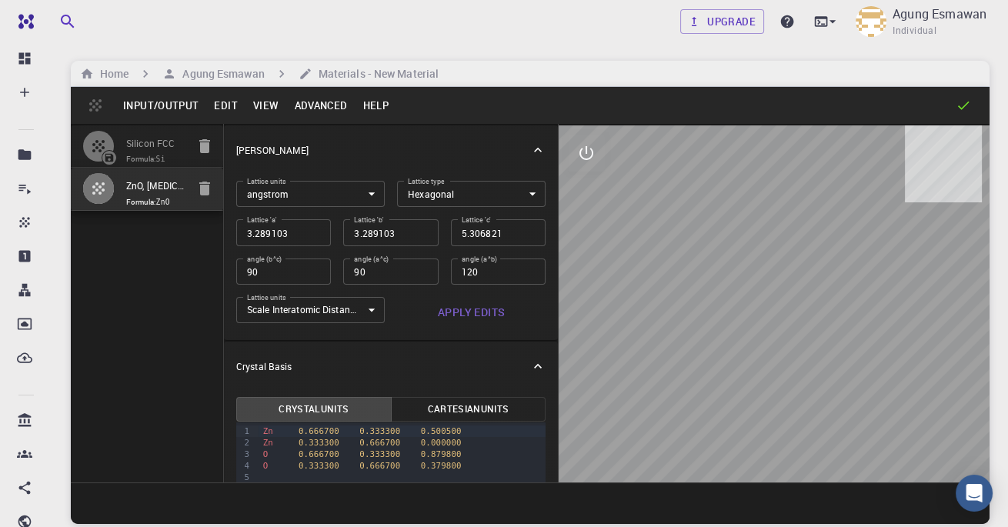
click at [170, 199] on code "ZnO" at bounding box center [163, 202] width 14 height 8
click at [134, 101] on button "Input/Output" at bounding box center [160, 105] width 91 height 25
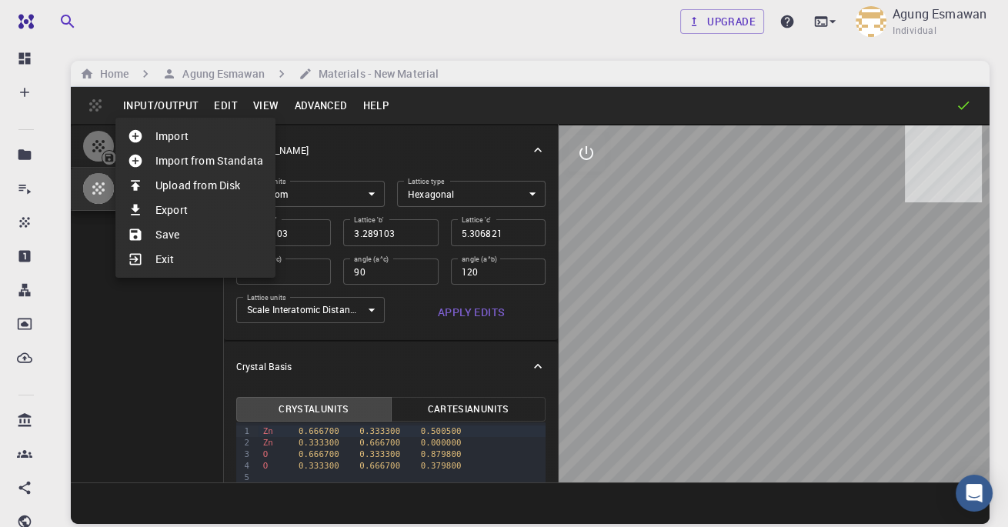
click at [185, 242] on li "Save" at bounding box center [195, 234] width 160 height 25
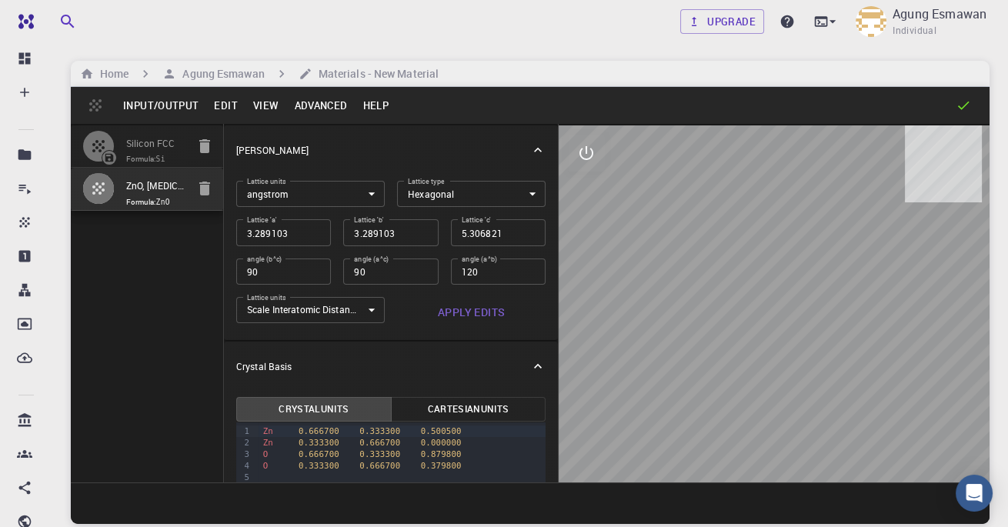
click at [476, 320] on button "Apply Edits" at bounding box center [471, 312] width 149 height 31
click at [127, 190] on input "ZnO, Zinc Oxide, HEX (P6_3mc) 3D (Bulk), mp-2133" at bounding box center [156, 187] width 60 height 18
click at [104, 183] on icon "button" at bounding box center [98, 188] width 12 height 12
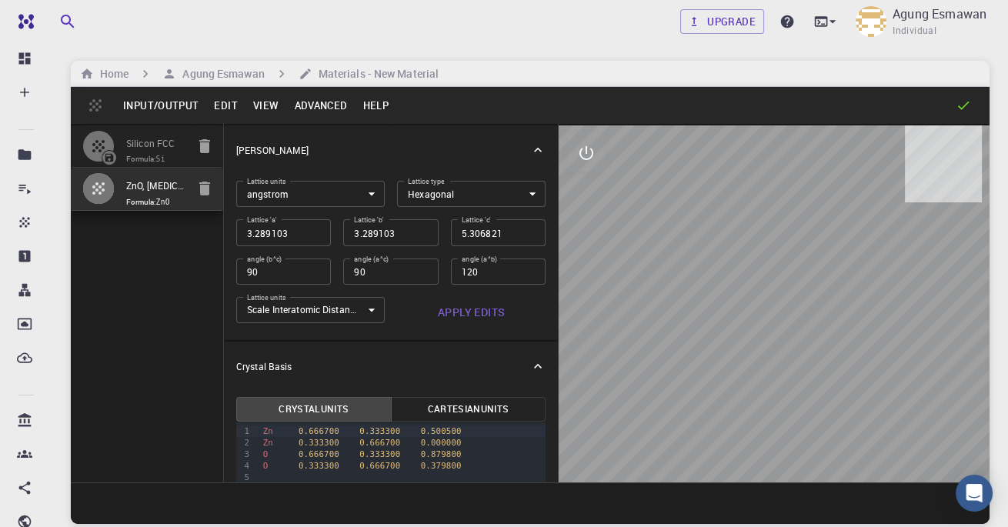
click at [104, 183] on icon "button" at bounding box center [98, 188] width 12 height 12
click at [135, 106] on button "Input/Output" at bounding box center [160, 105] width 91 height 25
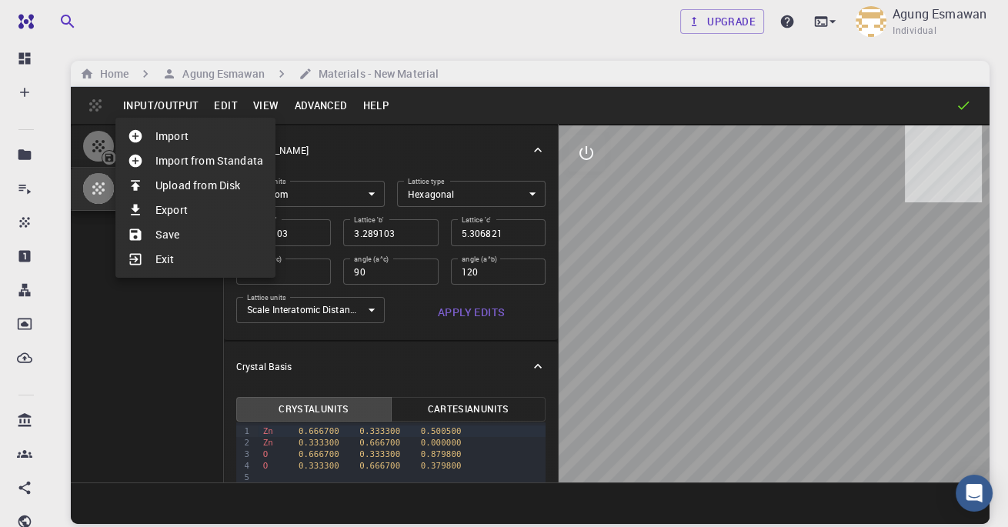
click at [158, 233] on li "Save" at bounding box center [195, 234] width 160 height 25
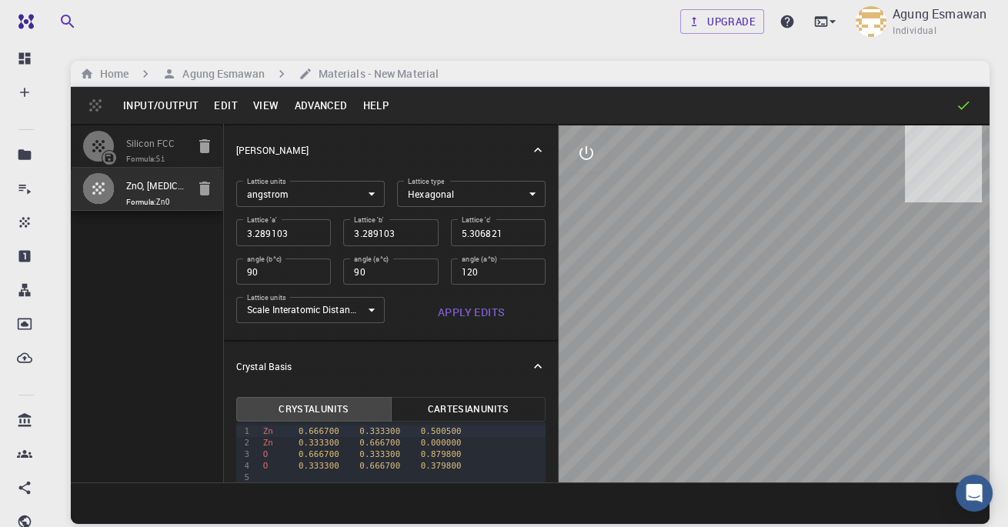
click at [980, 96] on div "Input/Output Edit View Advanced Help" at bounding box center [530, 105] width 919 height 37
click at [969, 104] on icon at bounding box center [963, 105] width 15 height 15
click at [968, 104] on icon at bounding box center [963, 105] width 15 height 15
click at [99, 199] on button "button" at bounding box center [98, 188] width 32 height 32
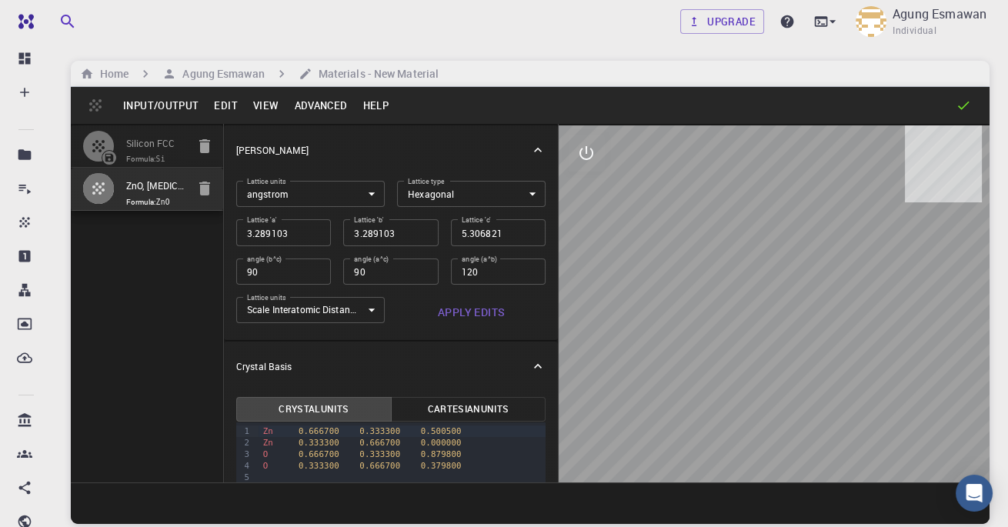
click at [99, 199] on button "button" at bounding box center [98, 188] width 32 height 32
click at [172, 105] on button "Input/Output" at bounding box center [160, 105] width 91 height 25
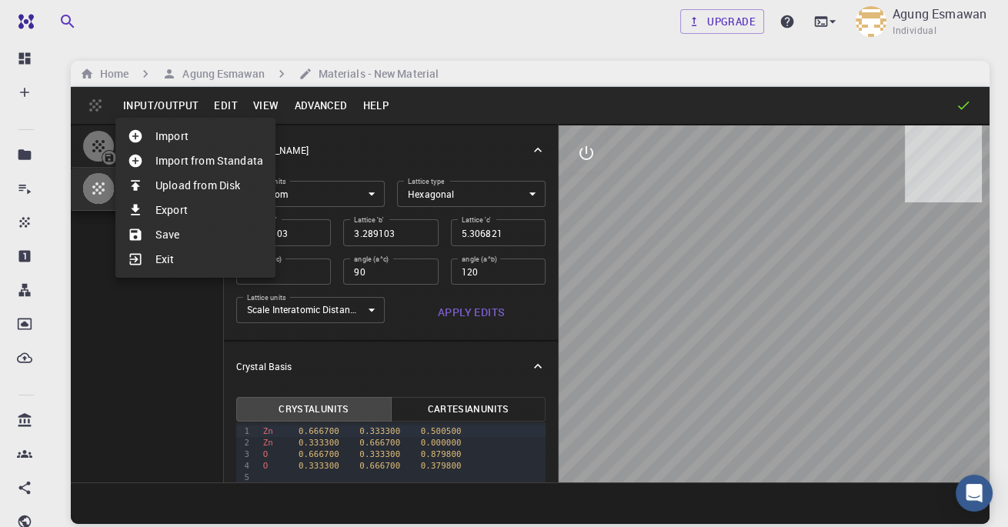
click at [234, 102] on div at bounding box center [504, 263] width 1008 height 527
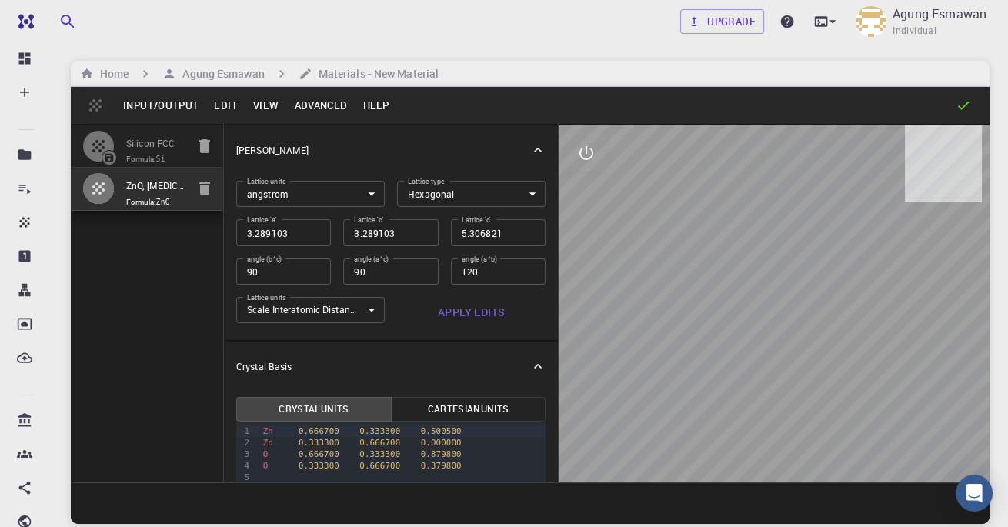
click at [234, 102] on button "Edit" at bounding box center [225, 105] width 39 height 25
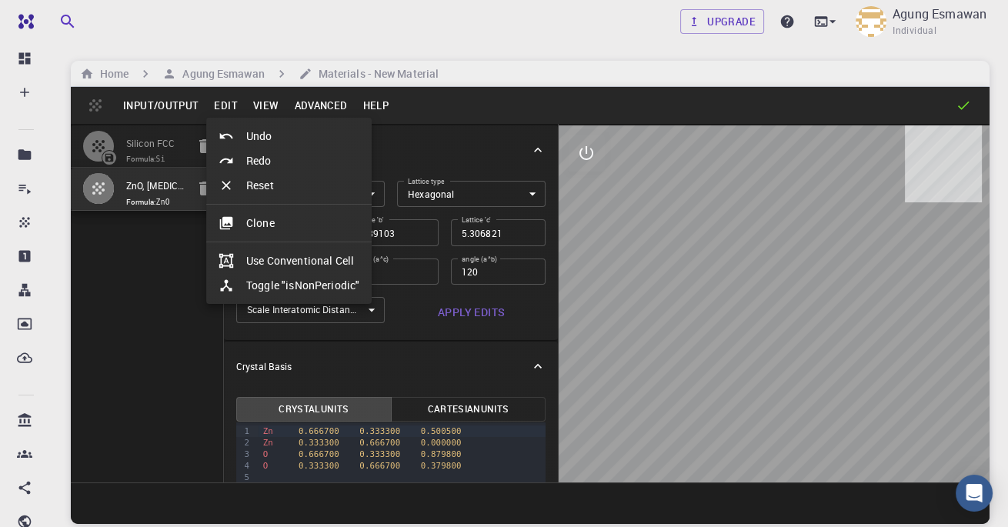
click at [234, 102] on div at bounding box center [504, 263] width 1008 height 527
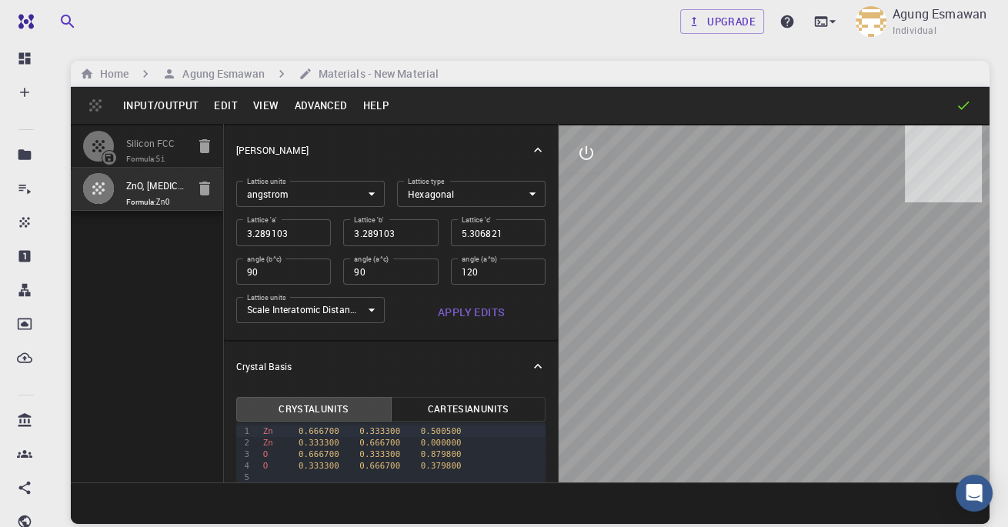
click at [169, 103] on button "Input/Output" at bounding box center [160, 105] width 91 height 25
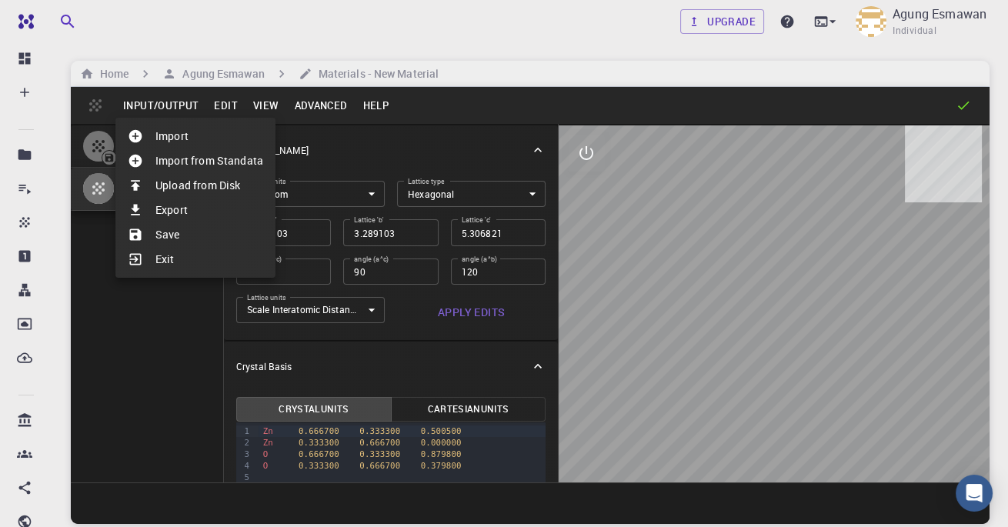
click at [162, 216] on li "Export" at bounding box center [195, 210] width 160 height 25
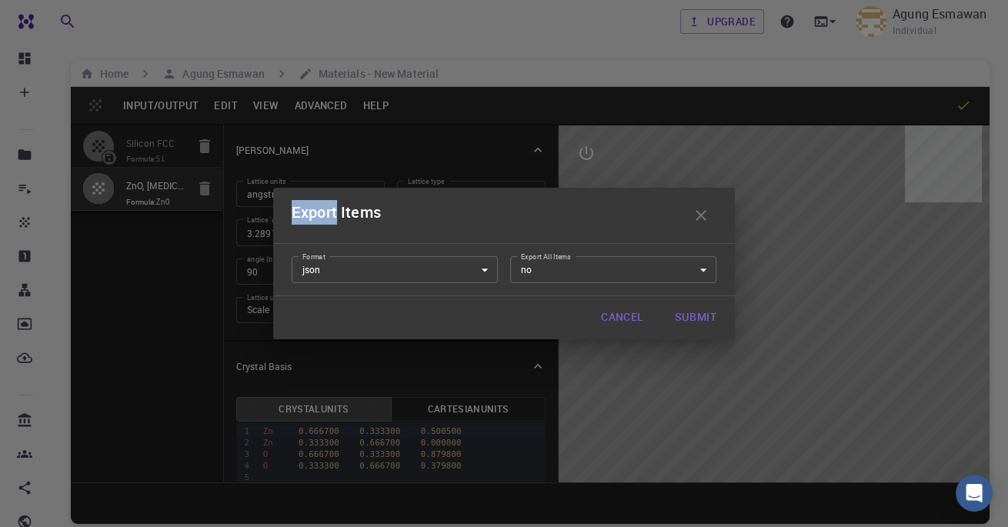
click at [163, 237] on div "Export Items Format json json Format Export All Items no no Export All Items Ca…" at bounding box center [504, 263] width 1008 height 527
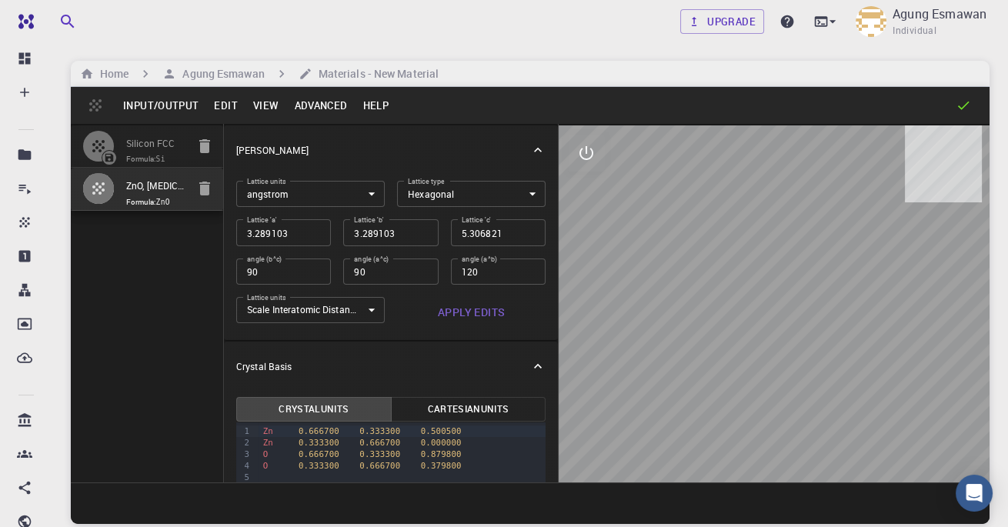
click at [132, 197] on span "Formula: ZnO" at bounding box center [156, 202] width 60 height 12
click at [105, 192] on icon "button" at bounding box center [98, 188] width 18 height 18
click at [135, 179] on input "ZnO, Zinc Oxide, HEX (P6_3mc) 3D (Bulk), mp-2133" at bounding box center [156, 187] width 60 height 18
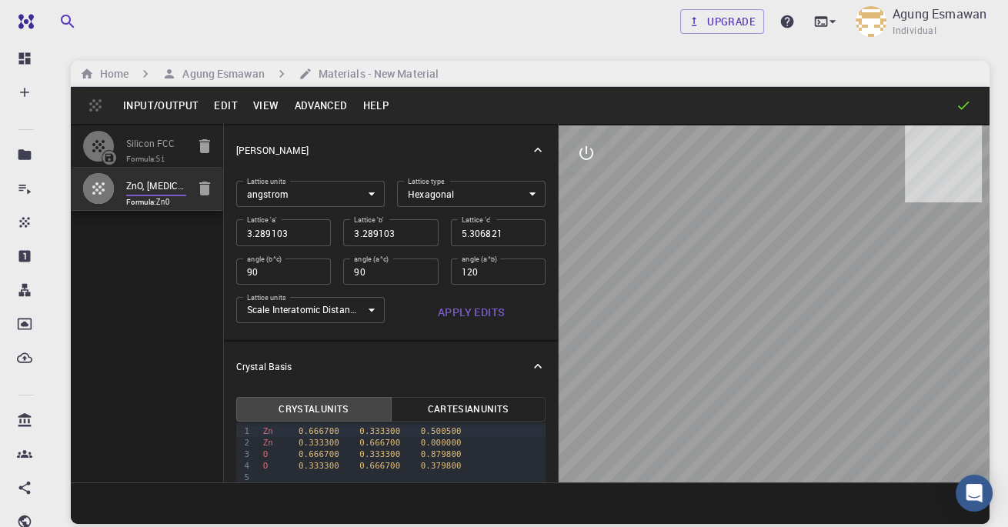
click at [135, 179] on input "ZnO, Zinc Oxide, HEX (P6_3mc) 3D (Bulk), mp-2133" at bounding box center [156, 187] width 60 height 18
click at [112, 186] on button "button" at bounding box center [98, 188] width 32 height 32
click at [162, 96] on button "Input/Output" at bounding box center [160, 105] width 91 height 25
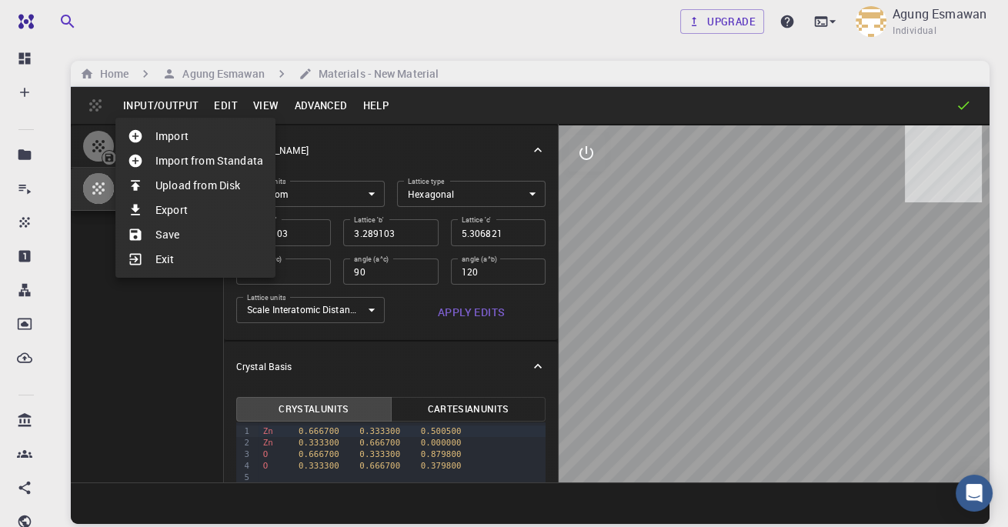
click at [206, 224] on li "Save" at bounding box center [195, 234] width 160 height 25
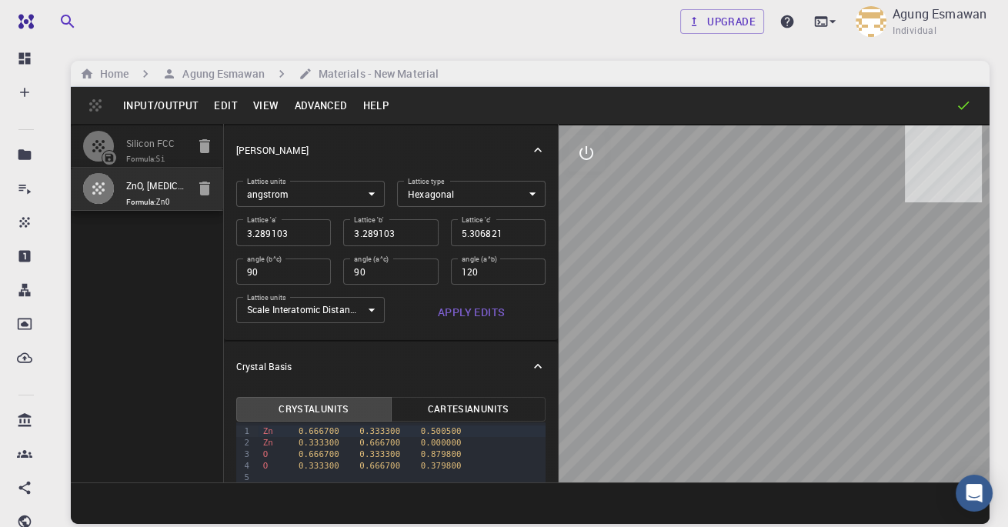
click at [219, 67] on h6 "Agung Esmawan" at bounding box center [220, 73] width 88 height 17
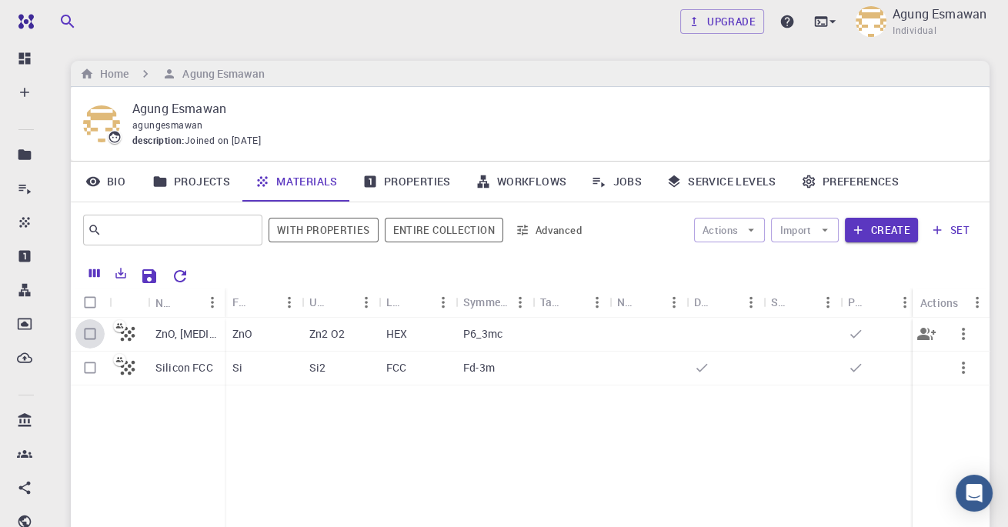
click at [87, 334] on input "Select row" at bounding box center [89, 333] width 29 height 29
checkbox input "true"
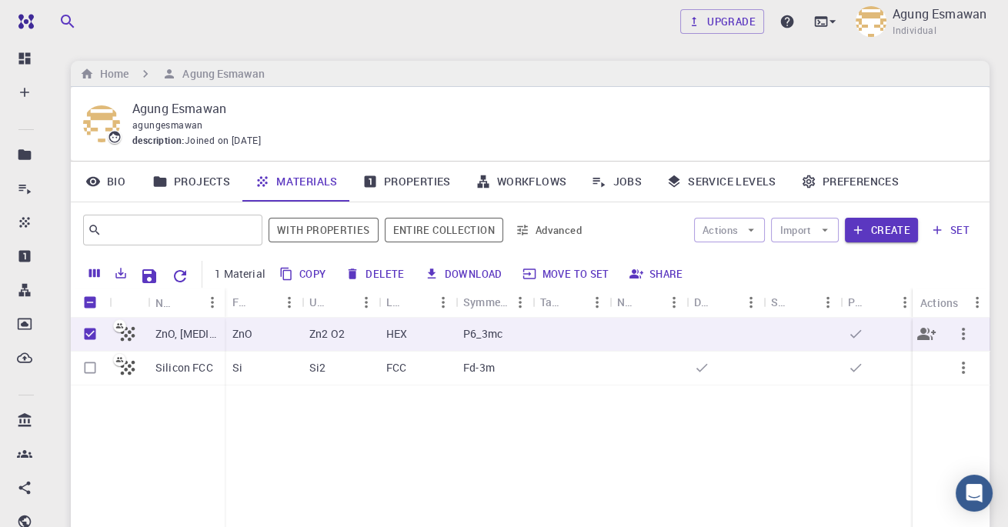
click at [958, 327] on icon "button" at bounding box center [963, 334] width 18 height 18
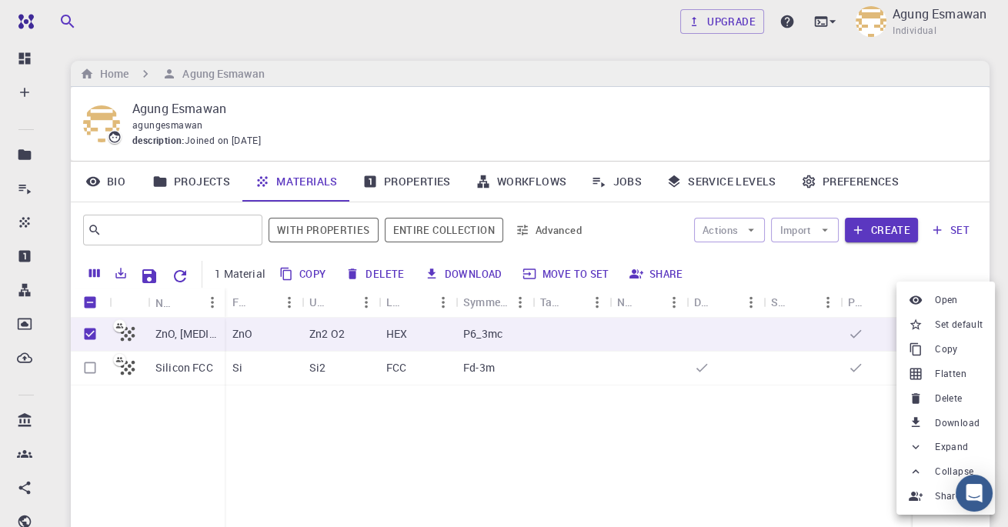
click at [630, 480] on div at bounding box center [504, 263] width 1008 height 527
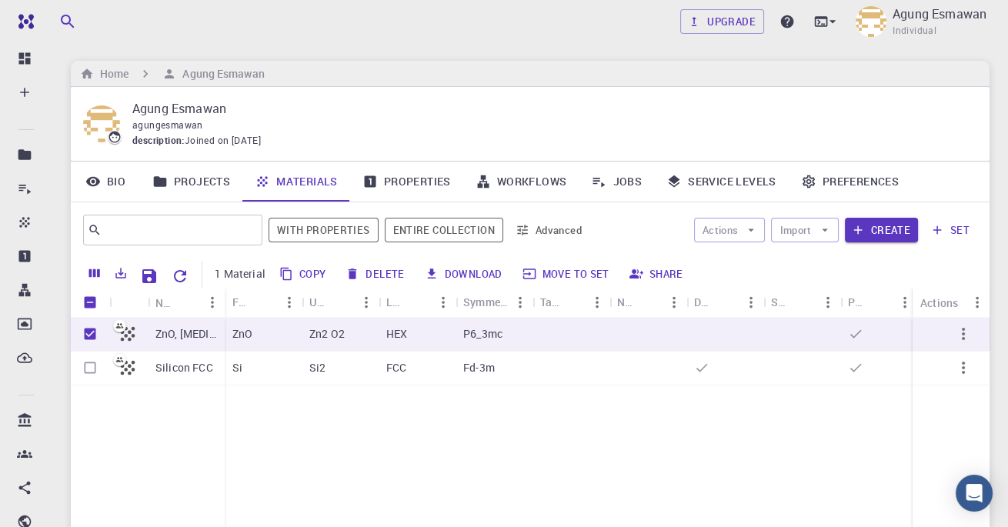
click at [210, 181] on link "Projects" at bounding box center [191, 182] width 102 height 40
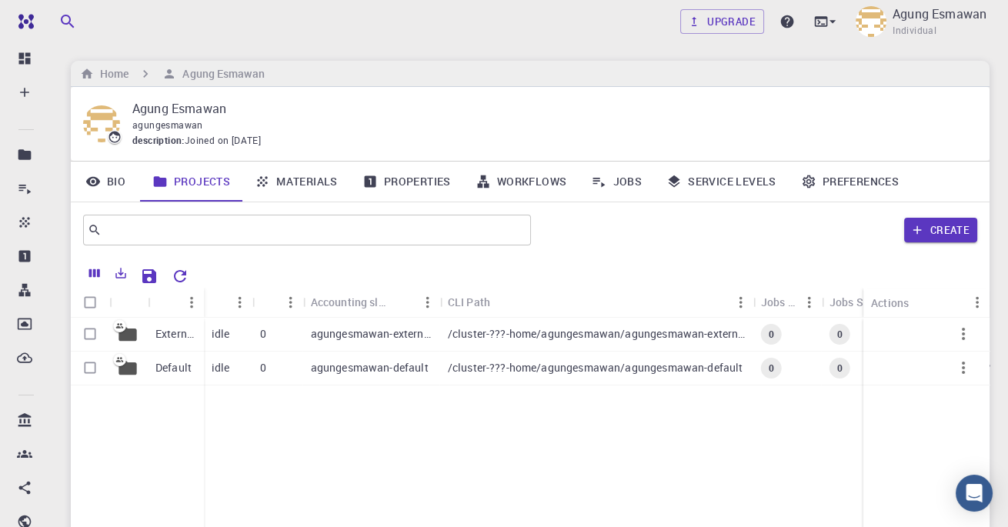
click at [176, 334] on p "External" at bounding box center [175, 333] width 41 height 15
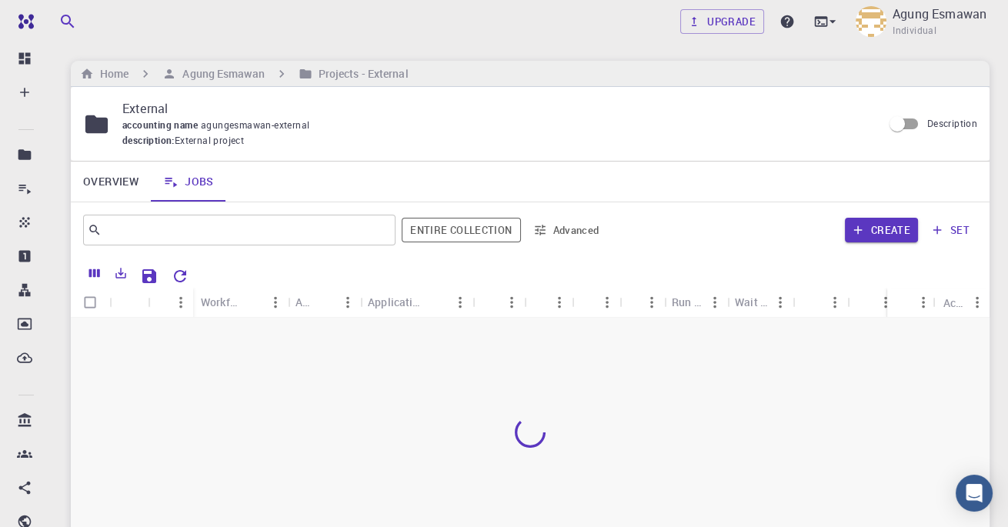
click at [245, 71] on h6 "Agung Esmawan" at bounding box center [220, 73] width 88 height 17
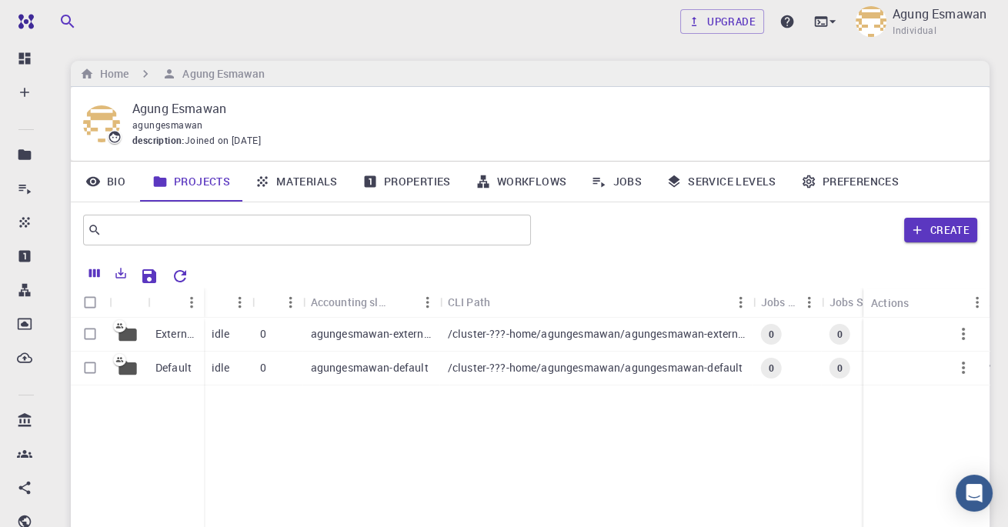
click at [353, 183] on link "Properties" at bounding box center [406, 182] width 113 height 40
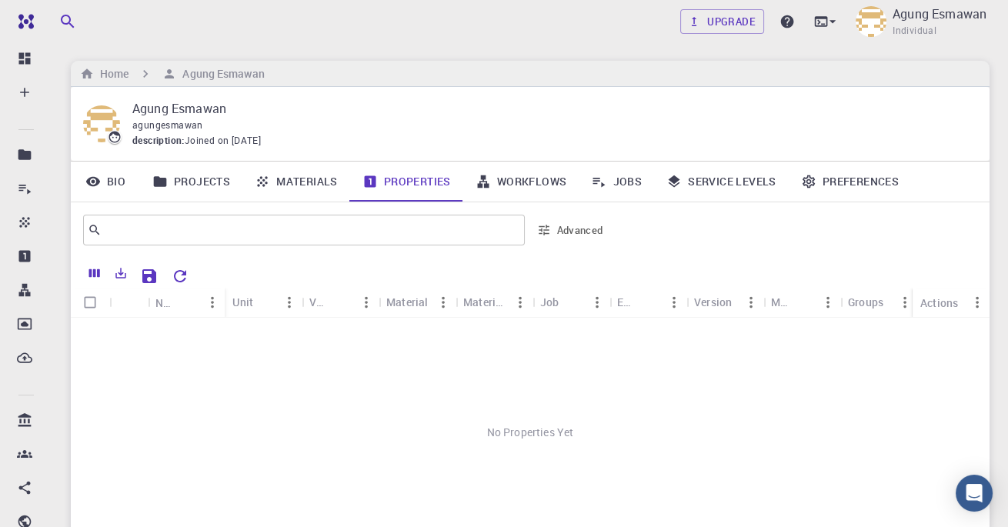
click at [363, 181] on icon at bounding box center [370, 181] width 15 height 15
click at [448, 231] on input "text" at bounding box center [298, 230] width 393 height 22
click at [361, 364] on div "No Properties Yet" at bounding box center [530, 432] width 919 height 229
click at [124, 270] on icon "Export" at bounding box center [121, 273] width 14 height 14
click at [632, 346] on div "No Properties Yet" at bounding box center [530, 432] width 919 height 229
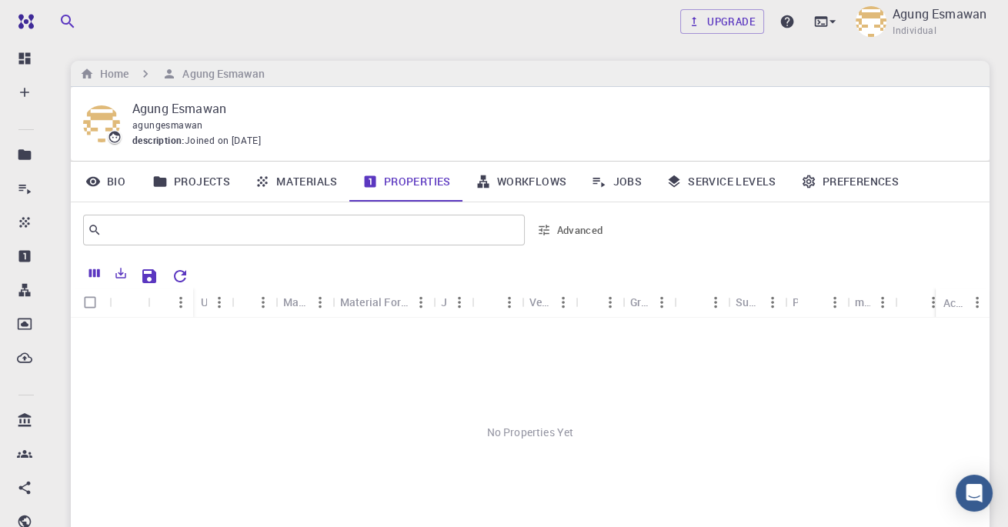
click at [600, 300] on div "Model" at bounding box center [599, 302] width 32 height 30
click at [808, 182] on icon at bounding box center [808, 181] width 15 height 15
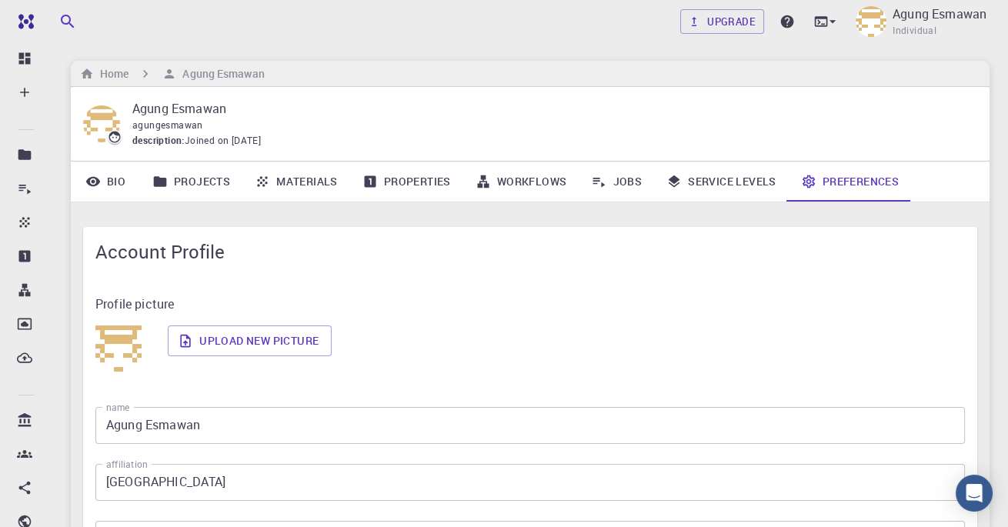
click at [808, 182] on icon at bounding box center [808, 181] width 15 height 15
click at [603, 186] on icon at bounding box center [598, 181] width 15 height 15
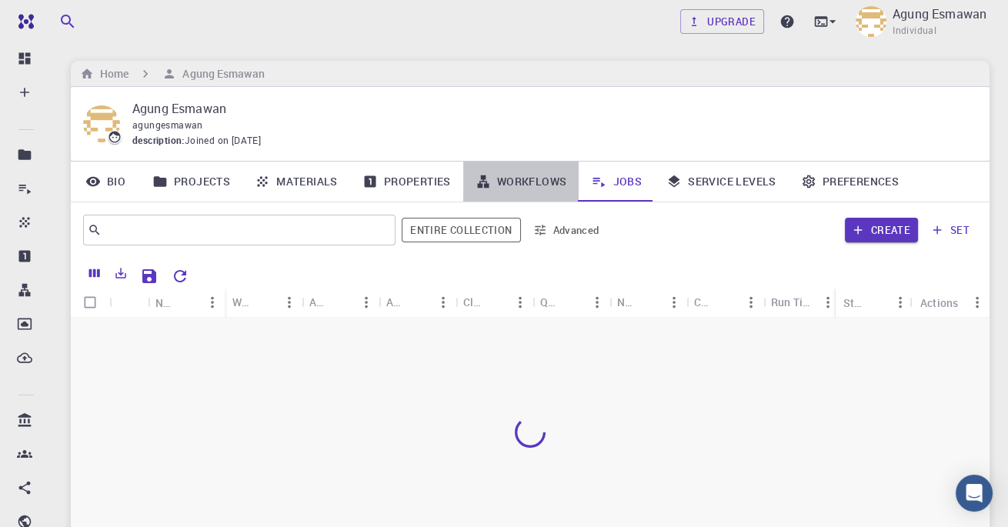
click at [528, 182] on link "Workflows" at bounding box center [521, 182] width 116 height 40
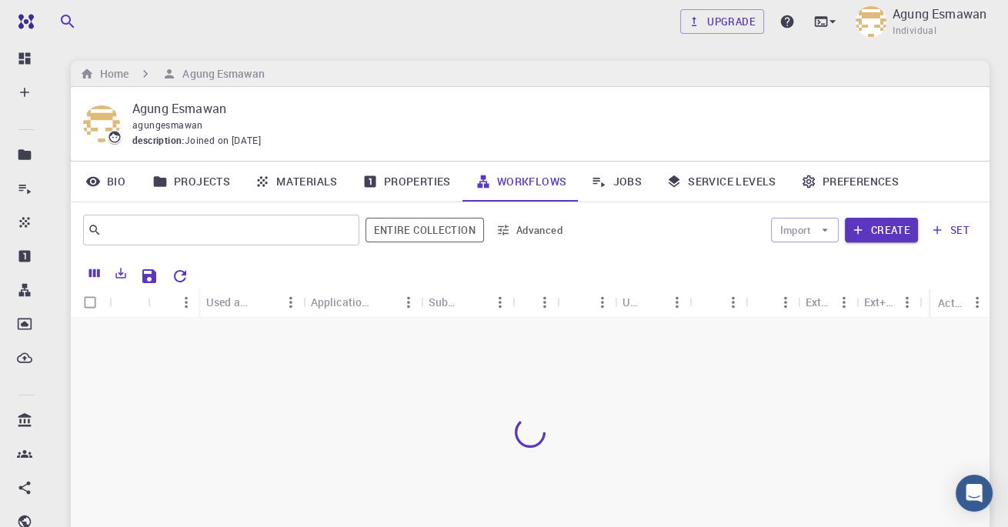
scroll to position [99, 0]
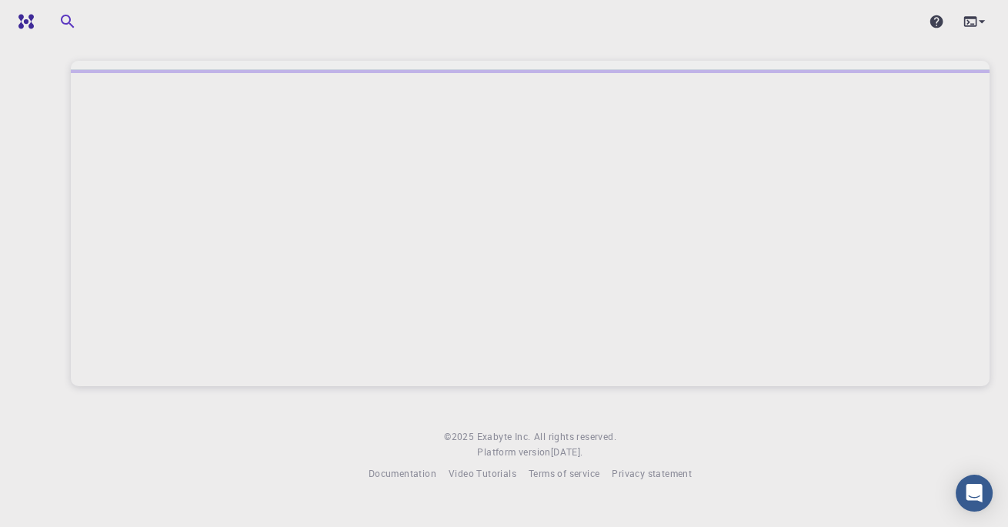
click at [28, 18] on img at bounding box center [56, 21] width 88 height 12
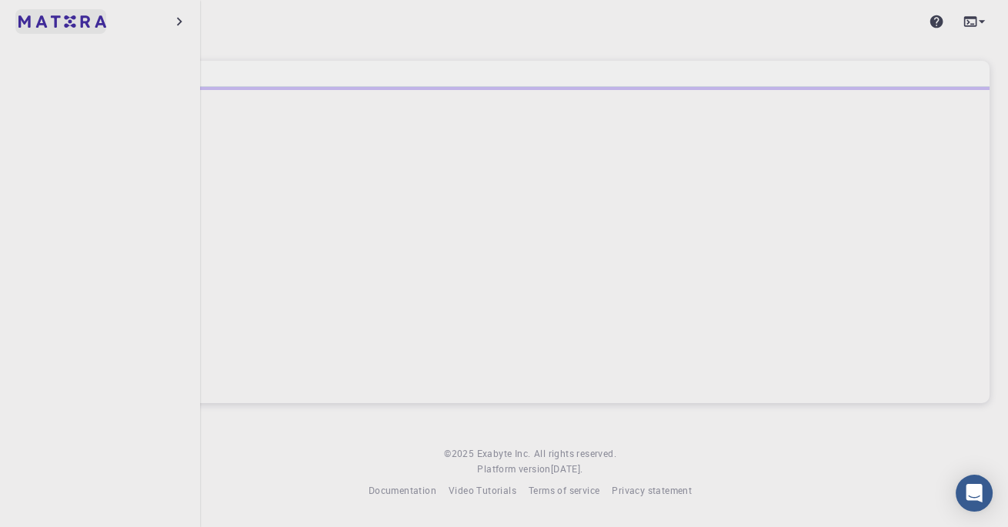
drag, startPoint x: 0, startPoint y: 0, endPoint x: 28, endPoint y: 18, distance: 33.5
click at [28, 18] on img at bounding box center [29, 21] width 22 height 15
click at [264, 28] on div at bounding box center [530, 21] width 956 height 31
click at [16, 35] on div at bounding box center [26, 21] width 52 height 43
click at [237, 22] on div at bounding box center [530, 21] width 956 height 31
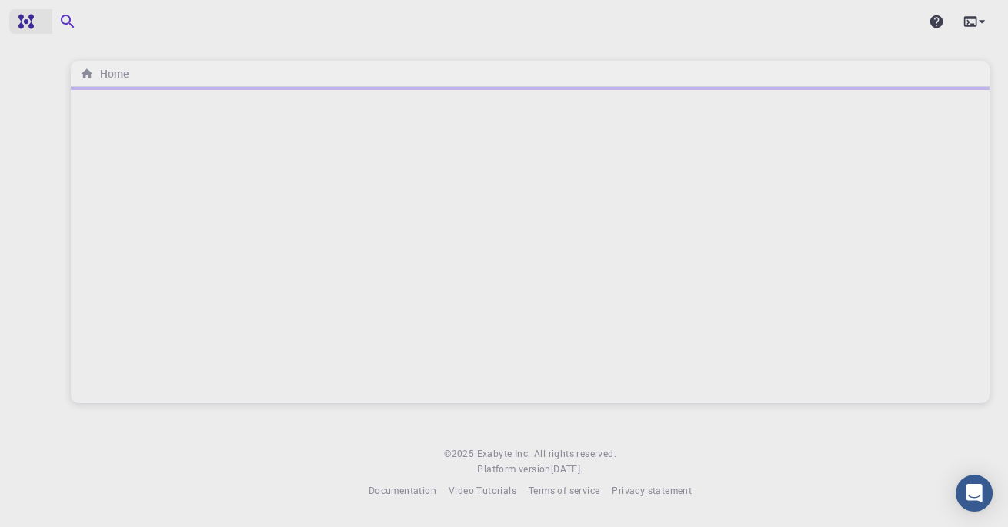
click at [6, 30] on div at bounding box center [26, 21] width 52 height 43
click at [357, 45] on div "Home © 2025 Exabyte Inc. All rights reserved. Platform version 2025.7.24 . Docu…" at bounding box center [530, 261] width 956 height 523
click at [983, 25] on icon at bounding box center [981, 21] width 15 height 15
click at [545, 209] on div at bounding box center [504, 263] width 1008 height 527
click at [18, 13] on link at bounding box center [54, 21] width 91 height 25
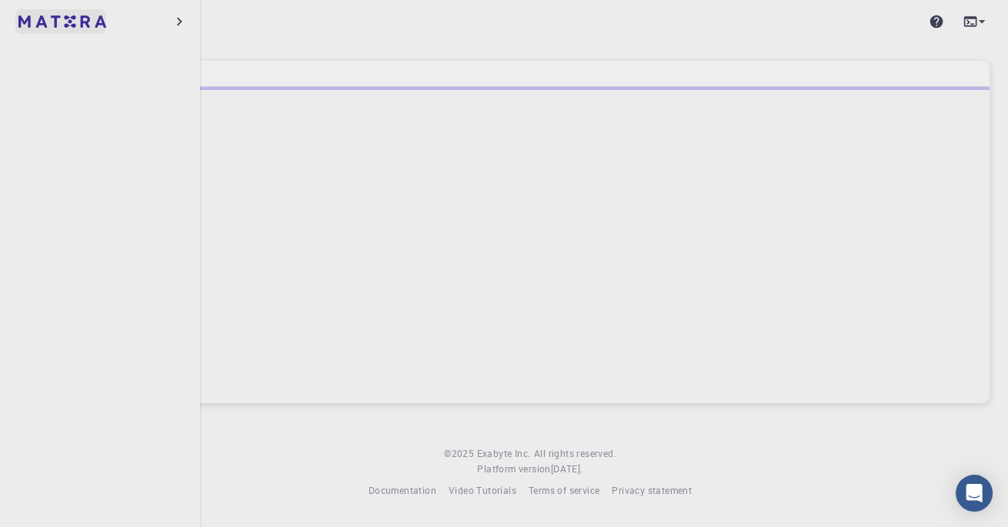
click at [18, 13] on link at bounding box center [60, 21] width 91 height 25
click at [542, 55] on div "Home © 2025 Exabyte Inc. All rights reserved. Platform version 2025.7.24 . Docu…" at bounding box center [530, 261] width 956 height 523
